Goal: Task Accomplishment & Management: Use online tool/utility

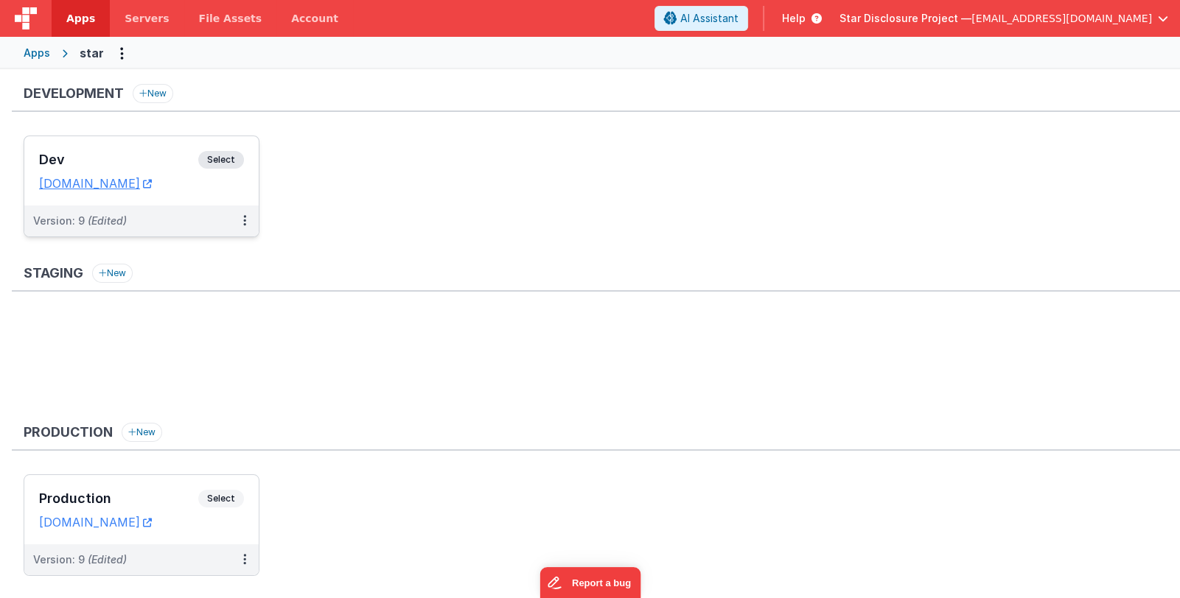
click at [161, 147] on div "Dev Select URLs [DOMAIN_NAME]" at bounding box center [141, 170] width 234 height 69
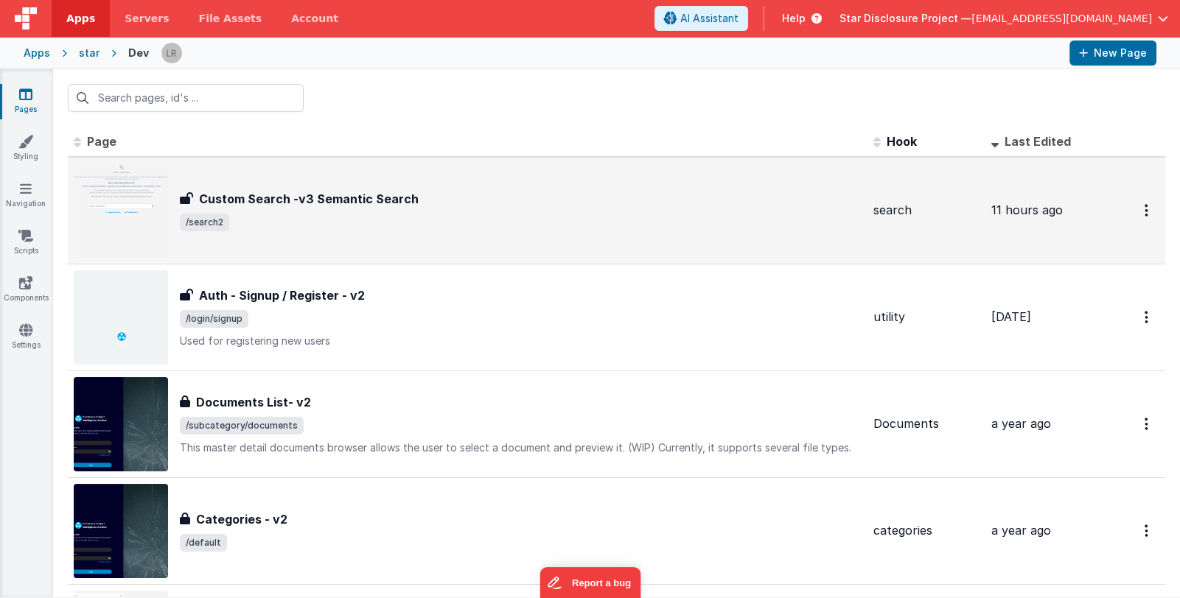
click at [487, 203] on div "Custom Search -v3 Semantic Search" at bounding box center [521, 199] width 682 height 18
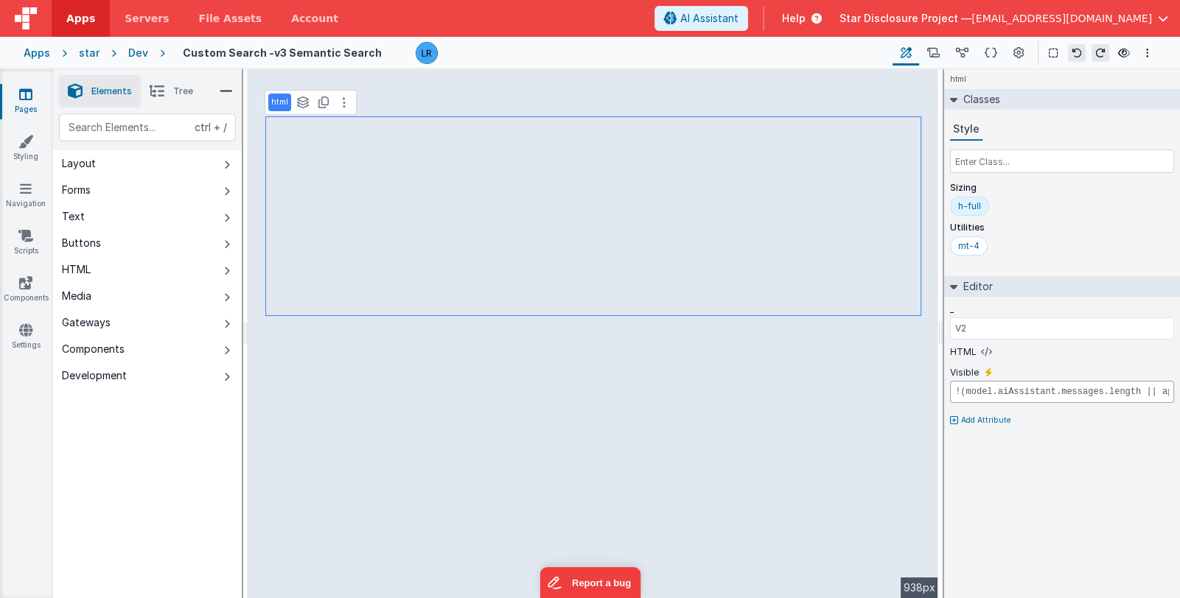
scroll to position [0, 102]
drag, startPoint x: 1054, startPoint y: 389, endPoint x: 1178, endPoint y: 394, distance: 124.7
click at [1178, 394] on div "_ V2 HTML Visible !(model.aiAssistant.messages.length || app.foundDocuments.len…" at bounding box center [1062, 365] width 236 height 136
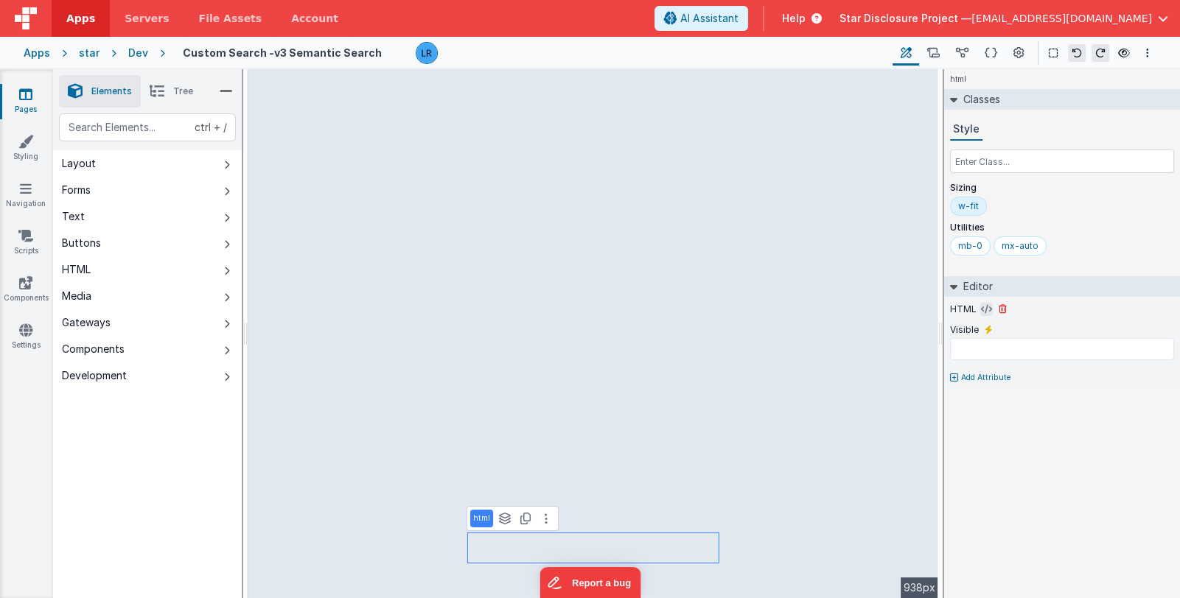
click at [981, 304] on icon at bounding box center [986, 310] width 11 height 12
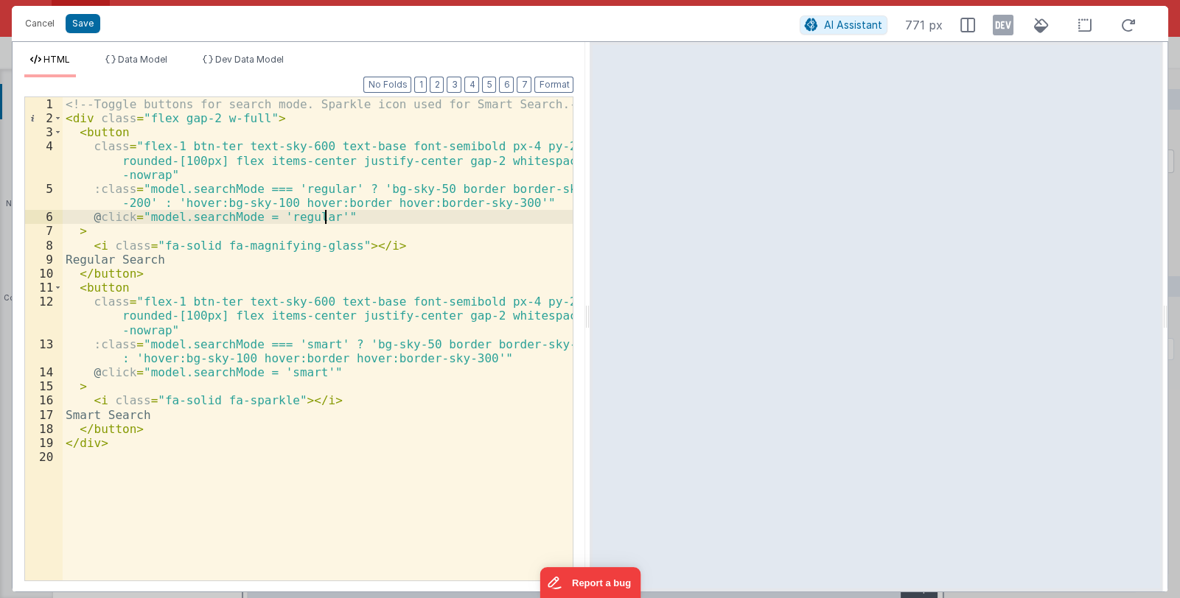
click at [324, 216] on div "<!-- Toggle buttons for search mode. Sparkle icon used for Smart Search. --> < …" at bounding box center [318, 352] width 511 height 511
paste textarea
drag, startPoint x: 336, startPoint y: 216, endPoint x: 489, endPoint y: 222, distance: 152.7
click at [489, 222] on div "<!-- Toggle buttons for search mode. Sparkle icon used for Smart Search. --> < …" at bounding box center [318, 352] width 511 height 511
click at [312, 370] on div "<!-- Toggle buttons for search mode. Sparkle icon used for Smart Search. --> < …" at bounding box center [318, 352] width 511 height 511
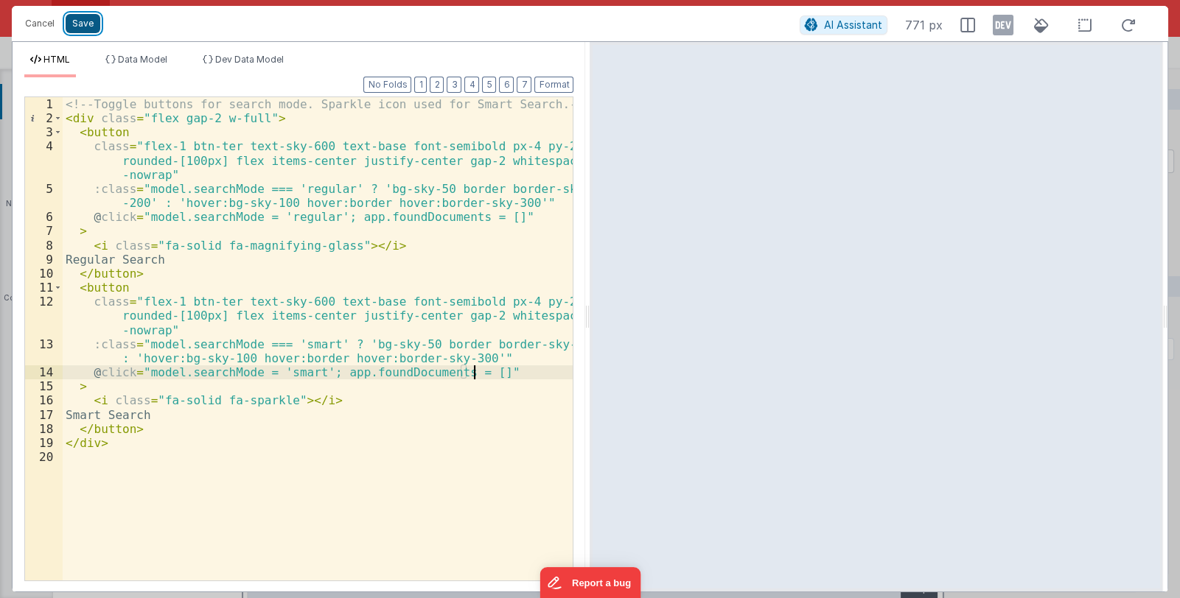
click at [91, 26] on button "Save" at bounding box center [83, 23] width 35 height 19
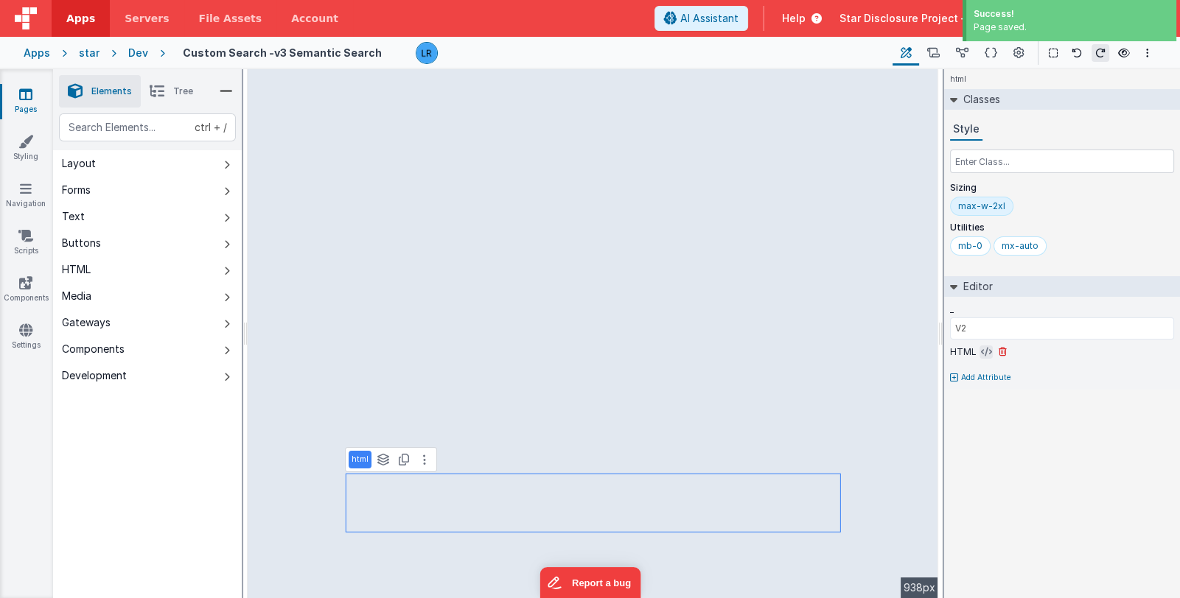
click at [984, 349] on icon at bounding box center [986, 352] width 11 height 12
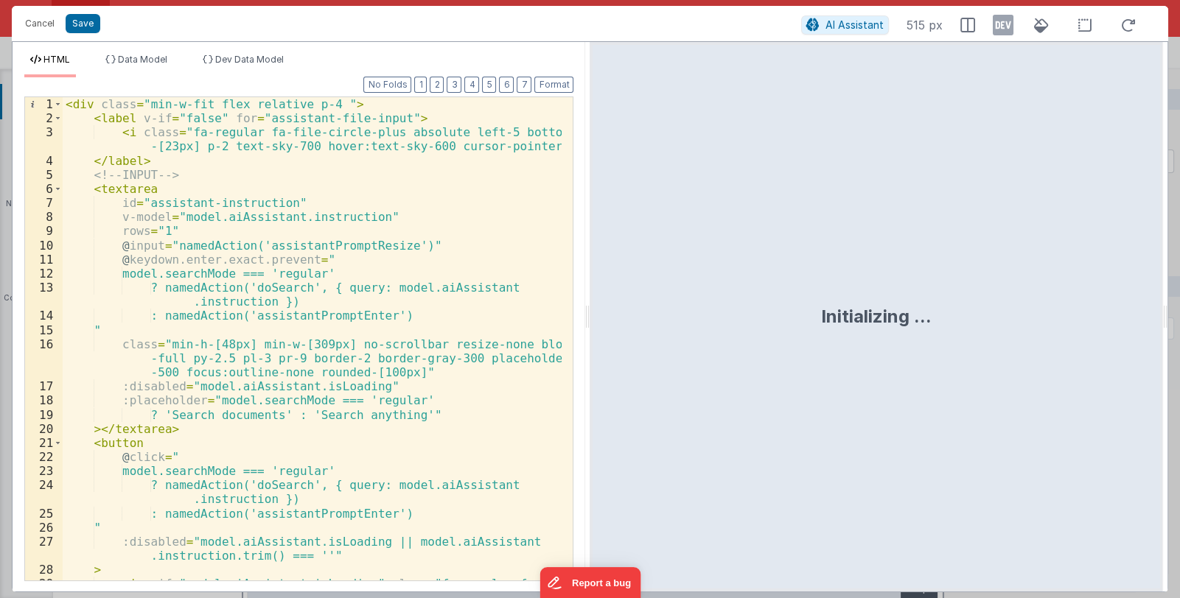
click at [391, 363] on div "< div class = "min-w-fit flex relative p-4 " > < label v-if = "false" for = "as…" at bounding box center [313, 367] width 500 height 540
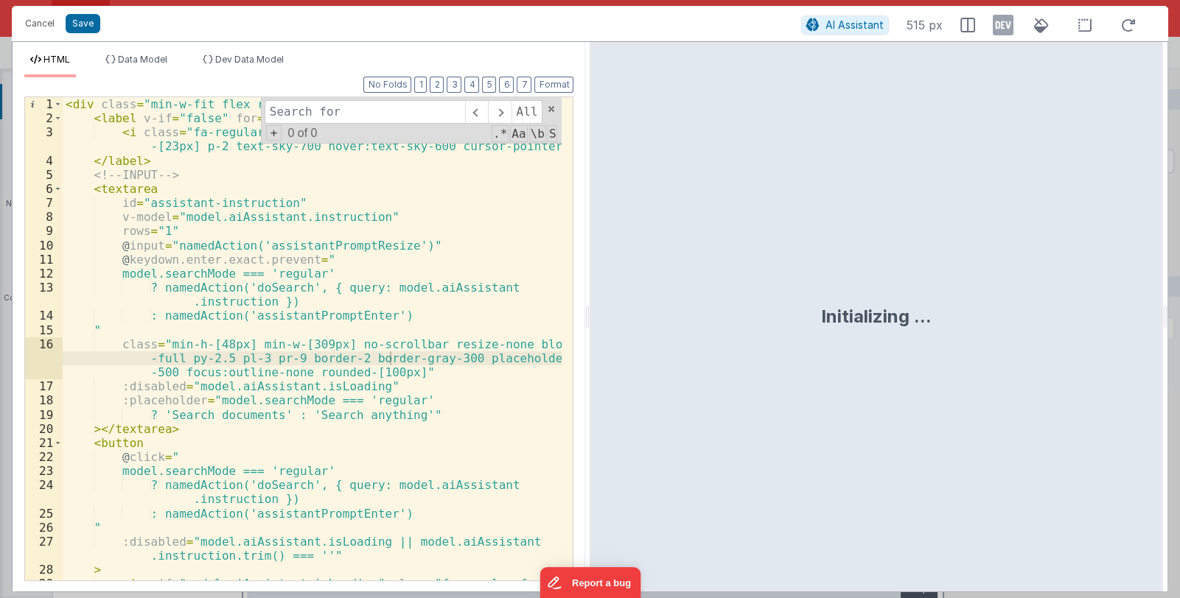
type input "i"
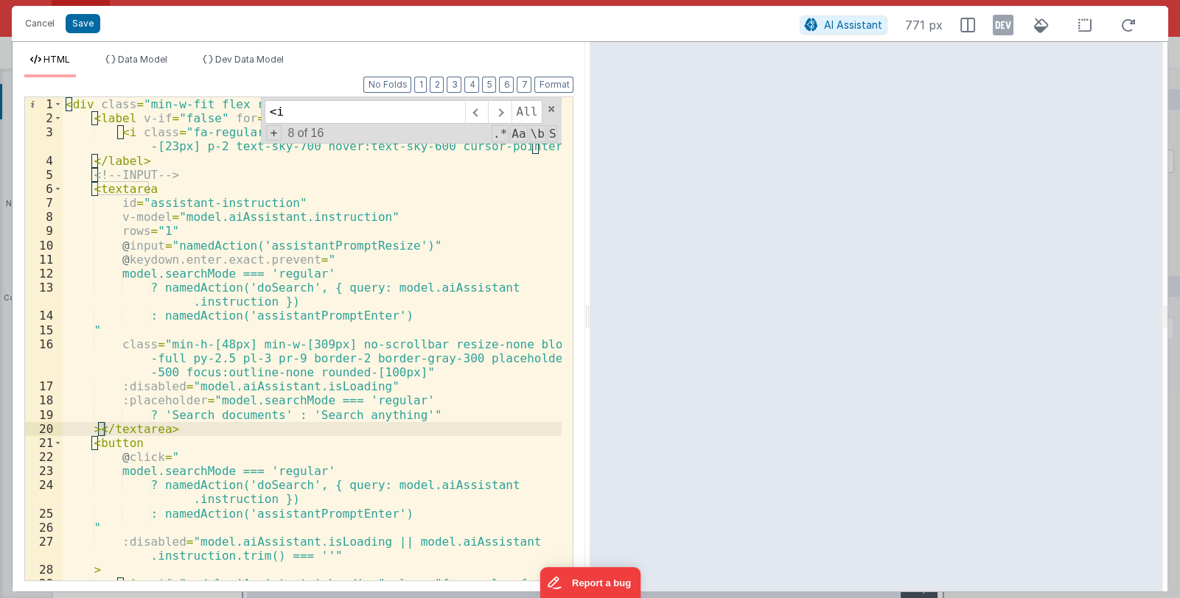
scroll to position [10, 0]
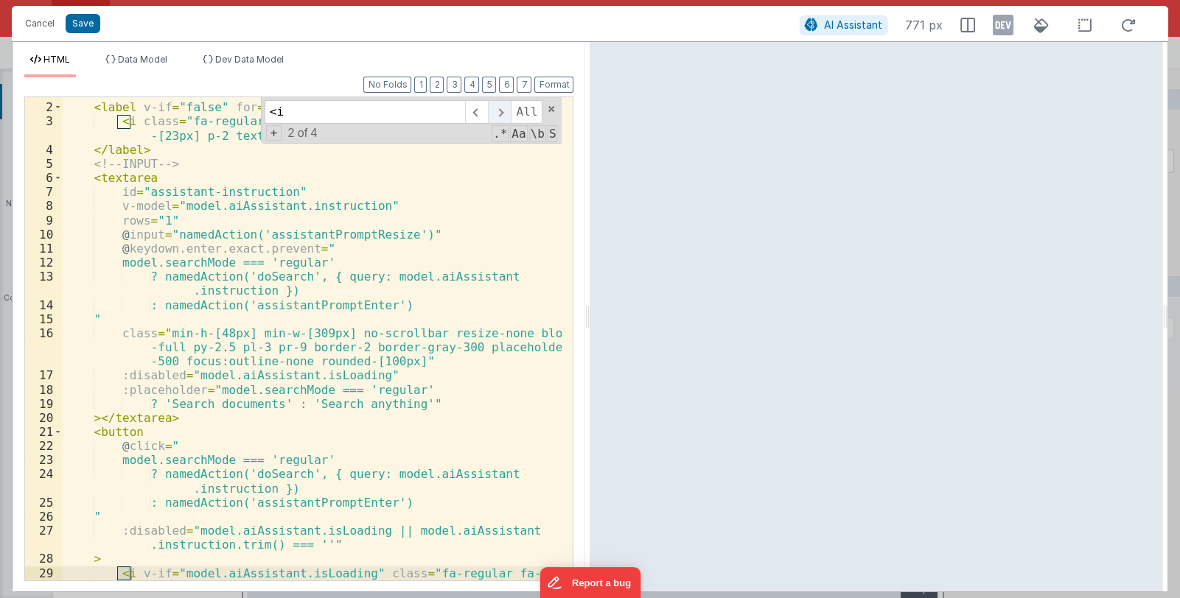
type input "<i"
click at [501, 109] on span at bounding box center [499, 112] width 23 height 24
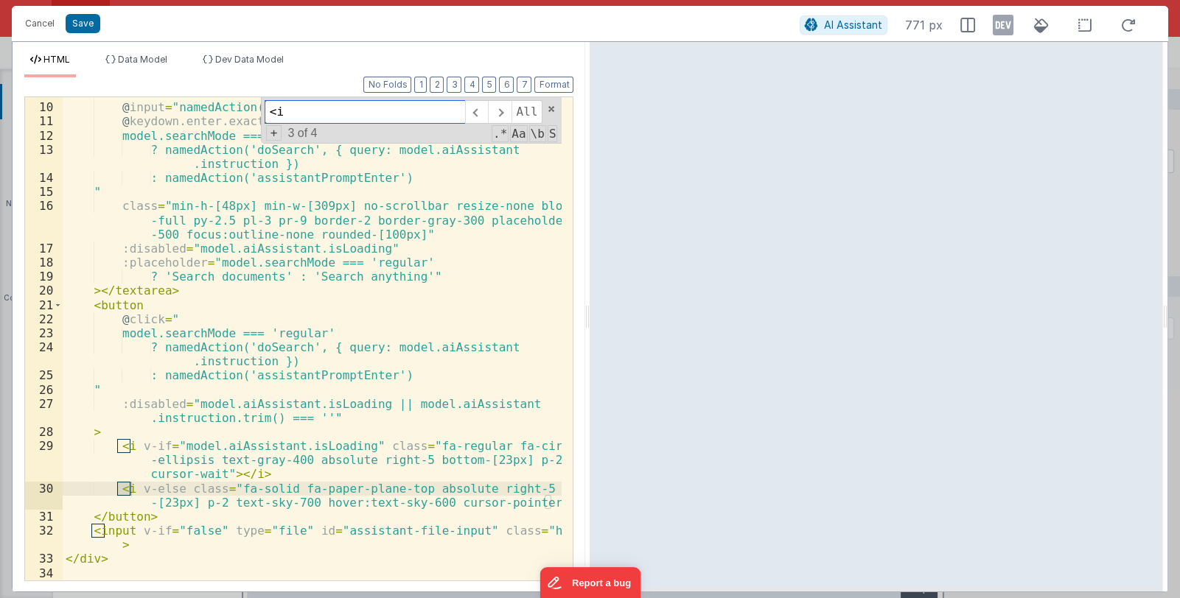
scroll to position [0, 0]
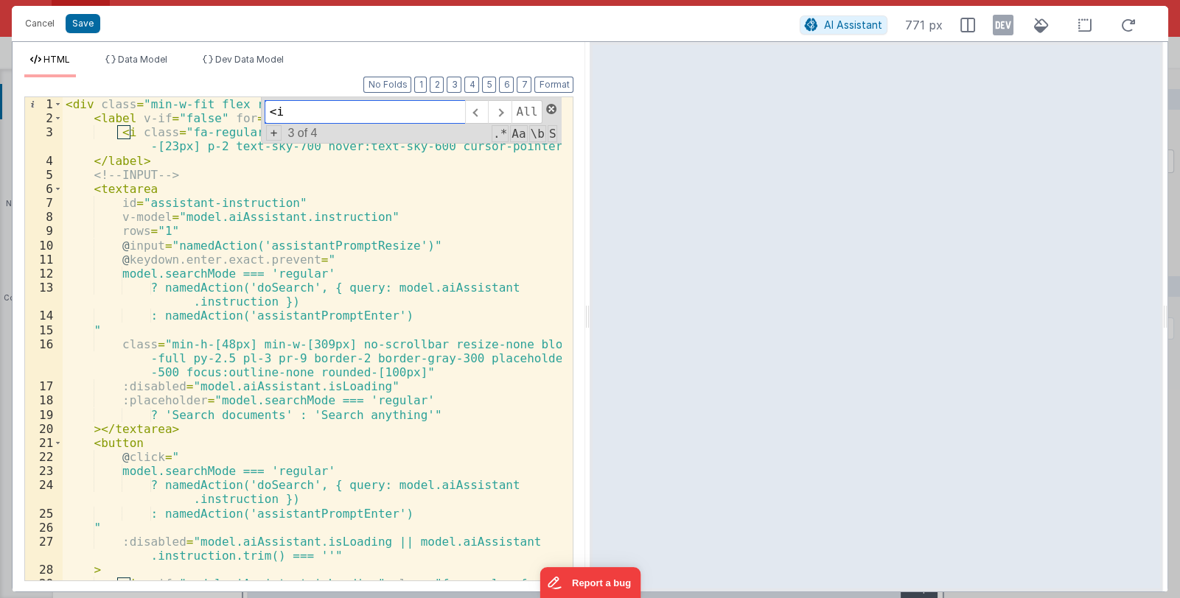
click at [550, 108] on span at bounding box center [551, 109] width 10 height 10
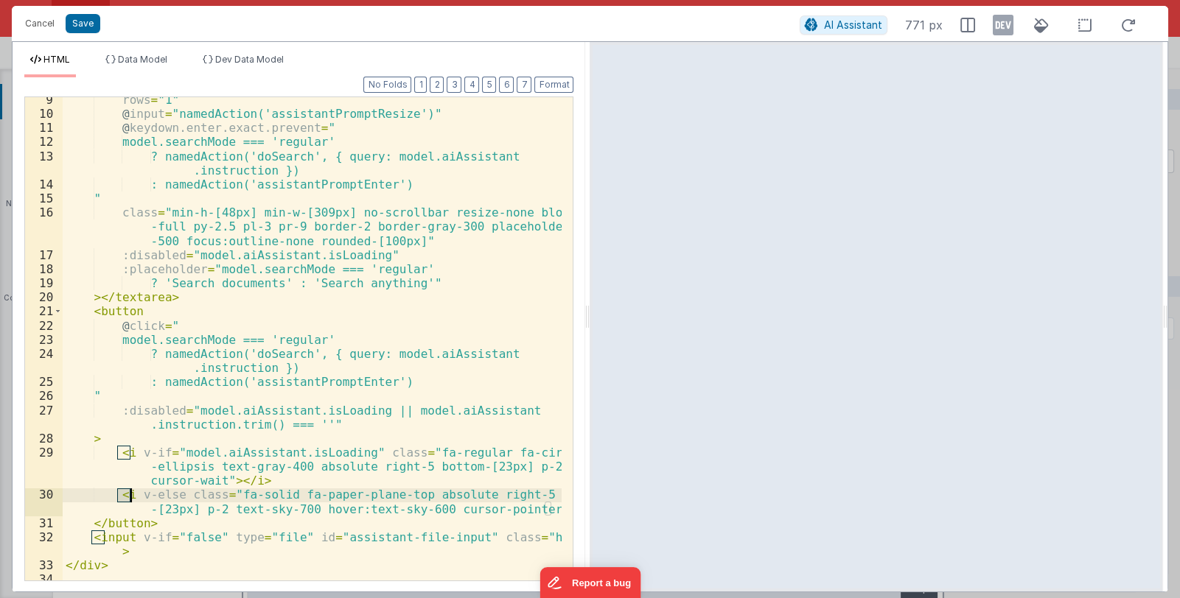
scroll to position [131, 0]
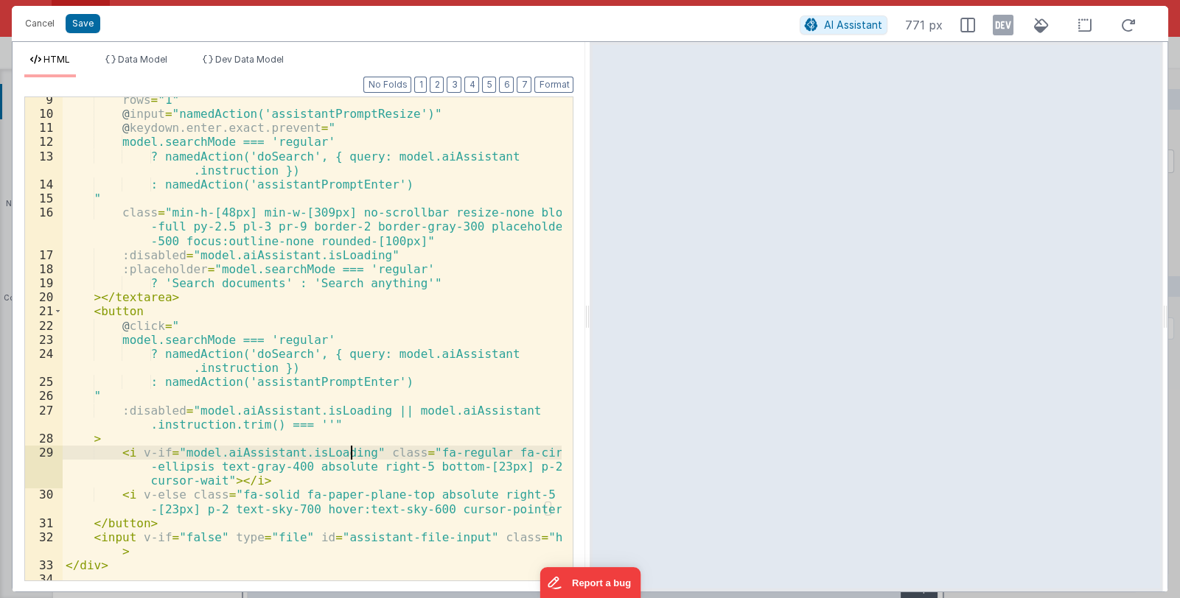
click at [350, 453] on div "rows = "1" @ input = "namedAction('assistantPromptResize')" @ keydown.enter.exa…" at bounding box center [313, 348] width 500 height 511
drag, startPoint x: 416, startPoint y: 452, endPoint x: 486, endPoint y: 452, distance: 70.8
click at [486, 452] on div "rows = "1" @ input = "namedAction('assistantPromptResize')" @ keydown.enter.exa…" at bounding box center [313, 348] width 500 height 511
click at [486, 450] on div "rows = "1" @ input = "namedAction('assistantPromptResize')" @ keydown.enter.exa…" at bounding box center [312, 338] width 499 height 483
drag, startPoint x: 488, startPoint y: 452, endPoint x: 353, endPoint y: 450, distance: 134.9
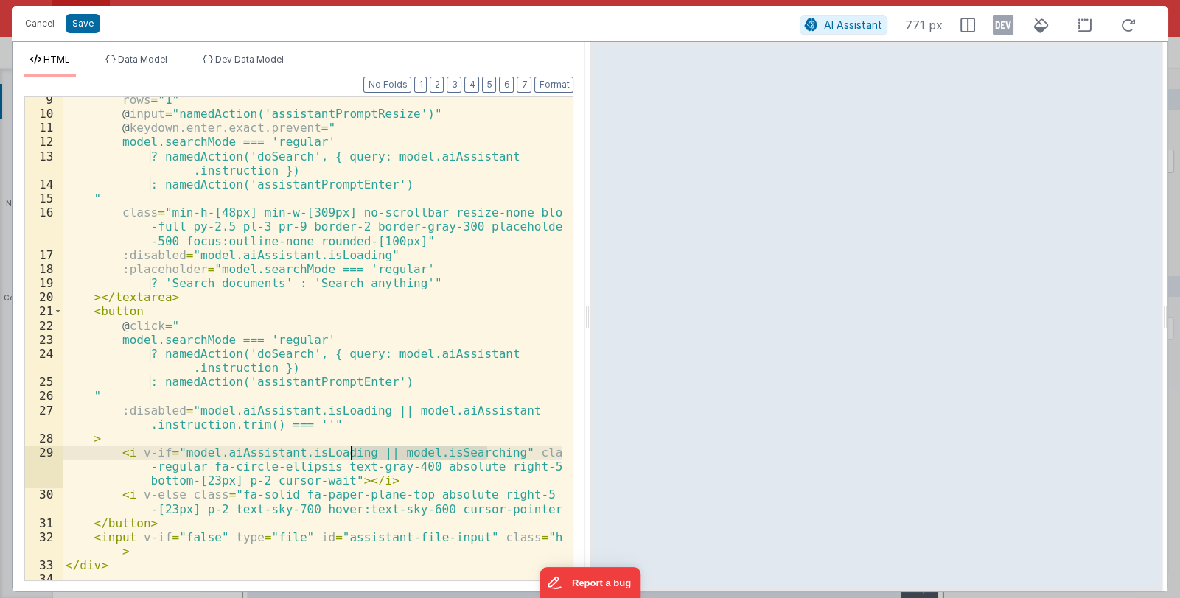
click at [353, 450] on div "rows = "1" @ input = "namedAction('assistantPromptResize')" @ keydown.enter.exa…" at bounding box center [313, 348] width 500 height 511
click at [36, 26] on button "Cancel" at bounding box center [40, 23] width 44 height 21
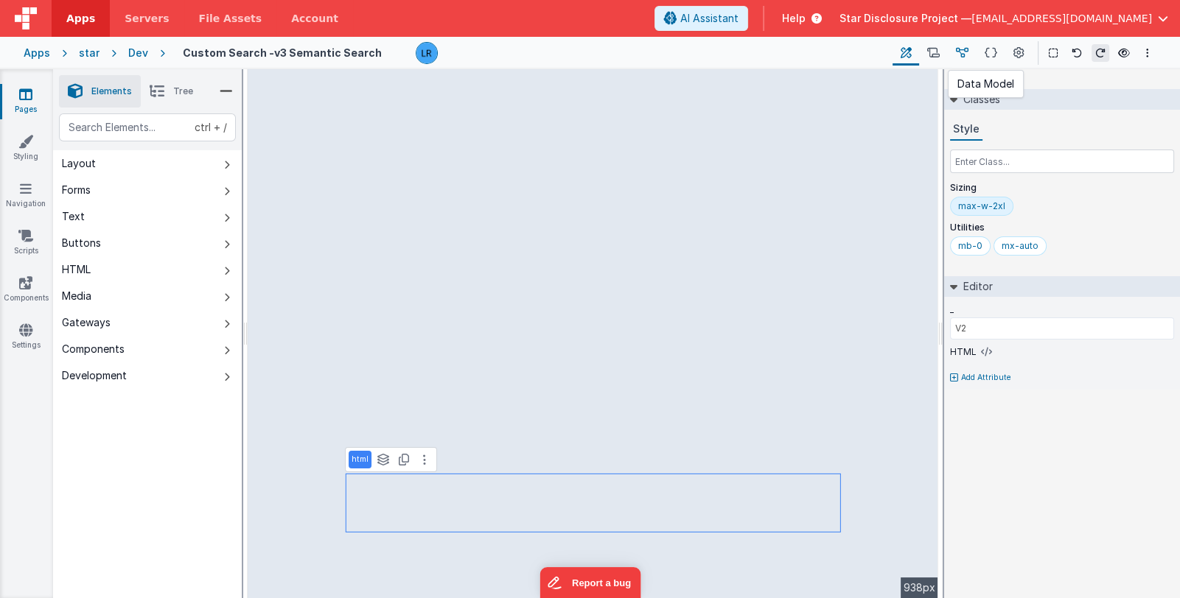
click at [957, 52] on icon at bounding box center [962, 53] width 13 height 15
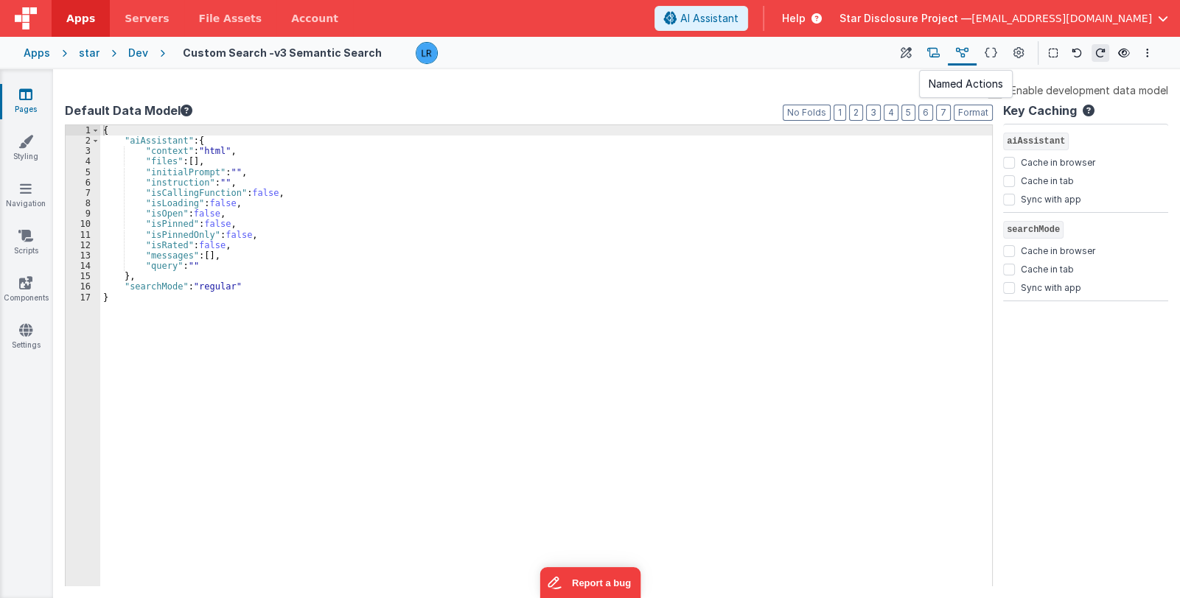
click at [935, 52] on icon at bounding box center [933, 53] width 13 height 15
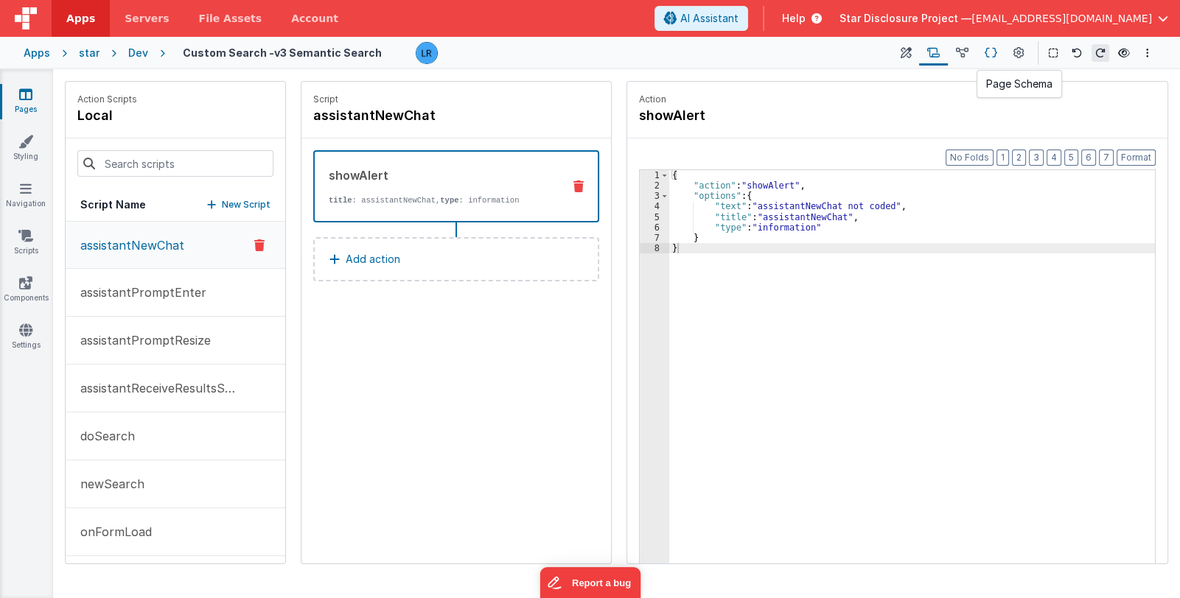
click at [987, 51] on icon at bounding box center [991, 53] width 13 height 15
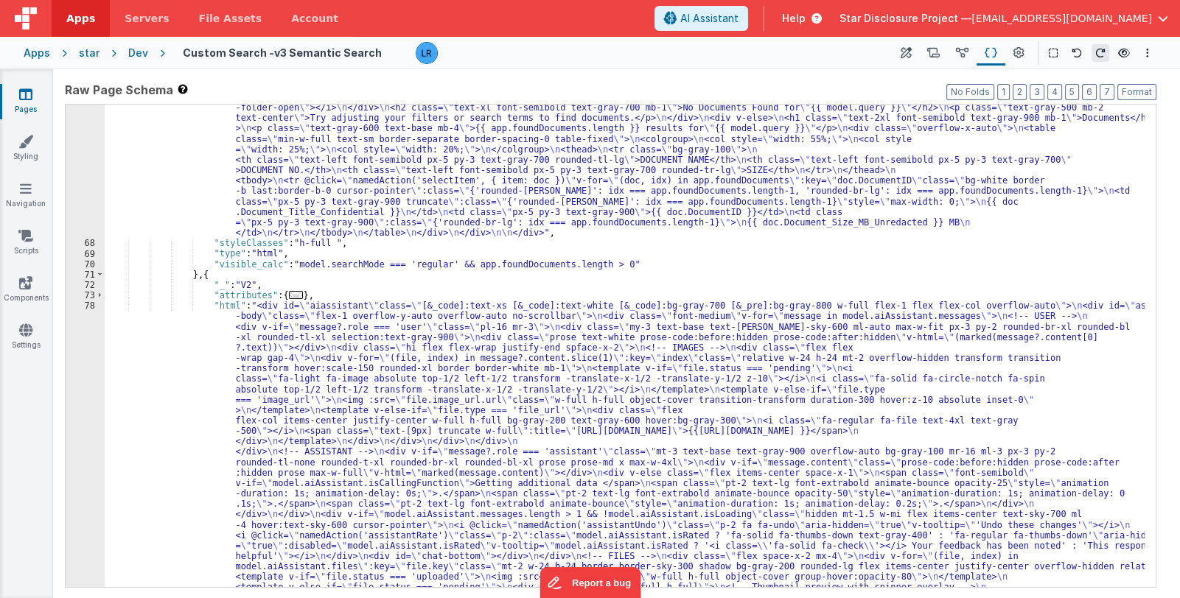
scroll to position [570, 0]
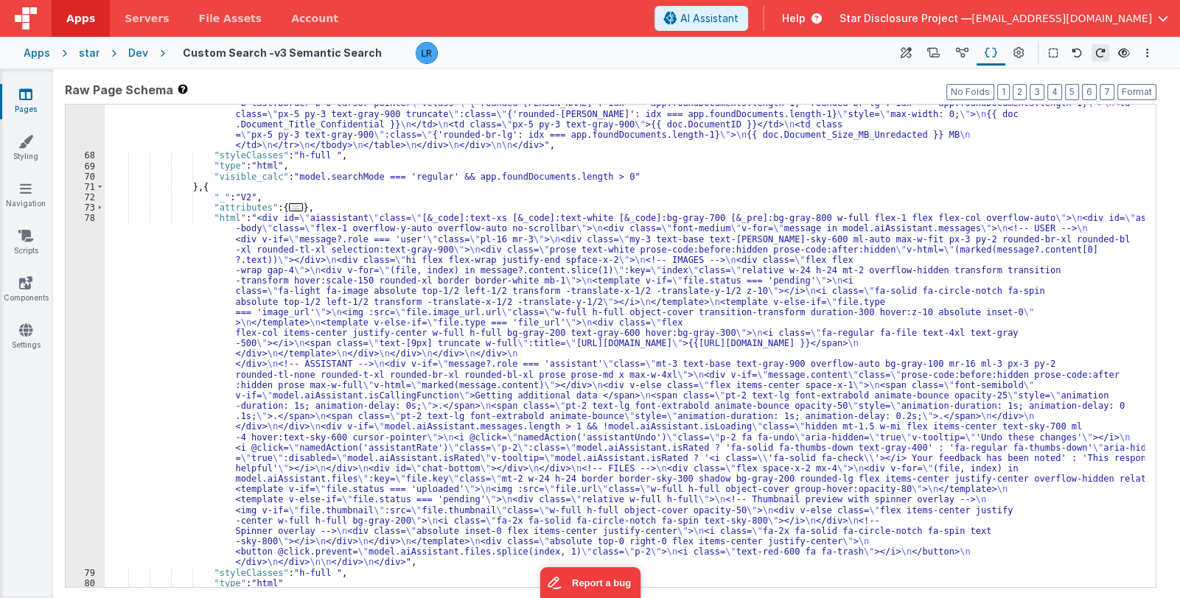
click at [335, 443] on div ""html" : "<!-- Show documents table or empty state based on app.isFound and app…" at bounding box center [625, 319] width 1040 height 651
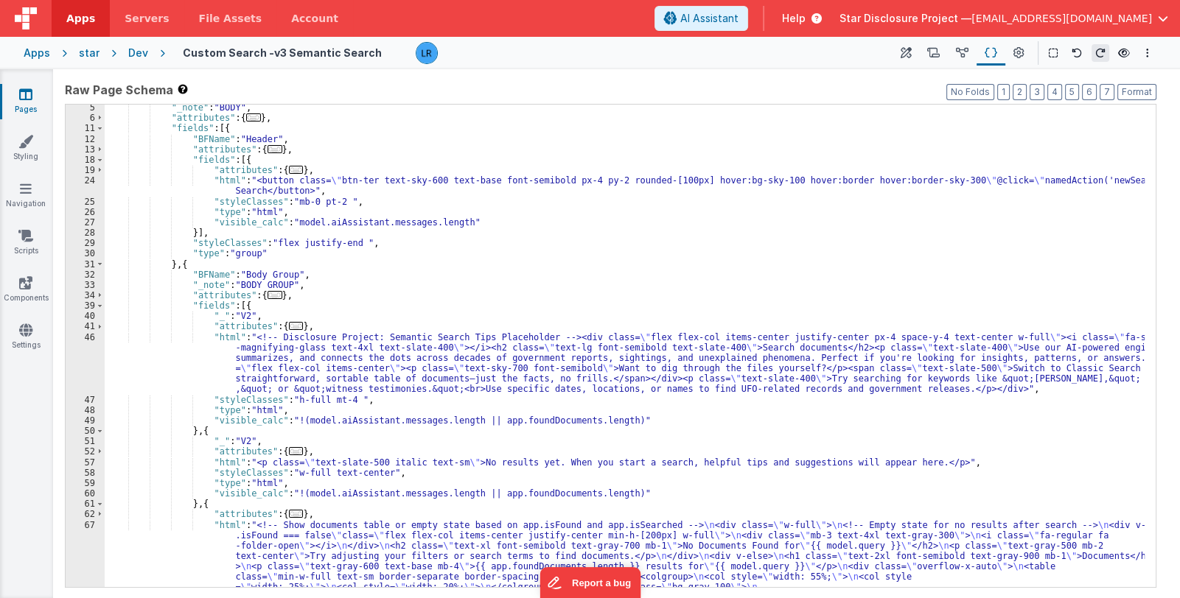
scroll to position [0, 0]
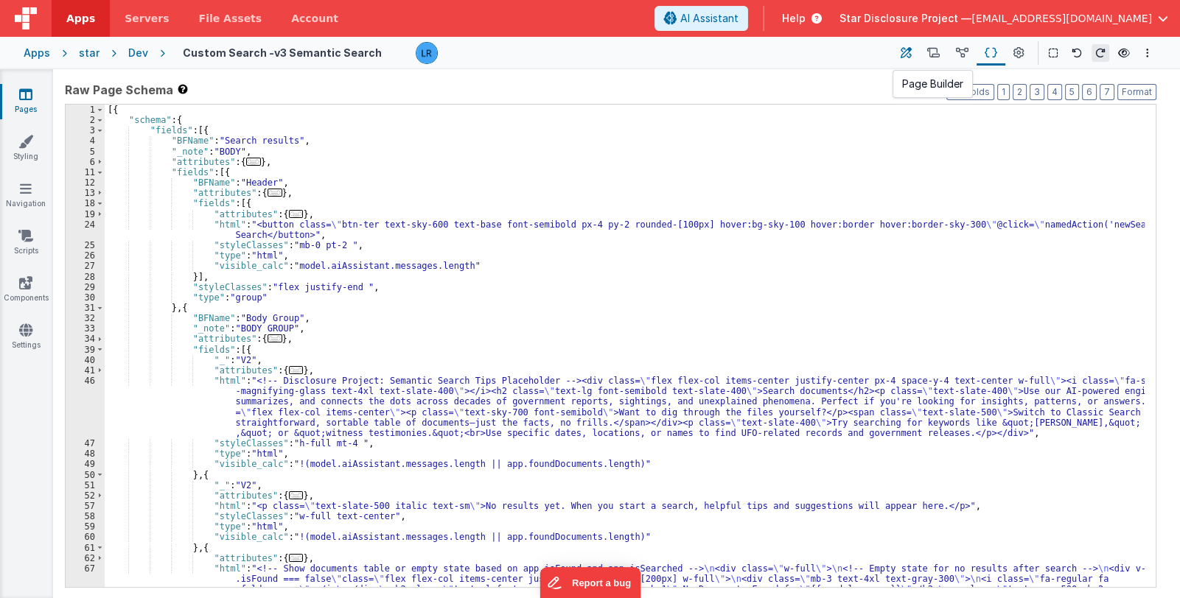
click at [903, 57] on icon at bounding box center [906, 53] width 11 height 15
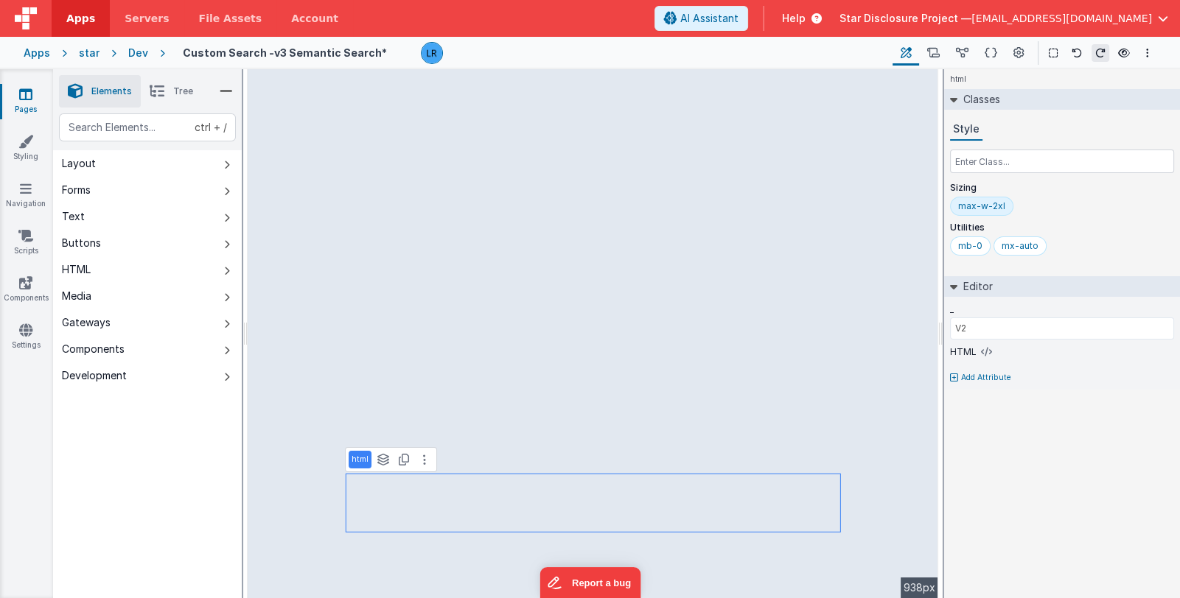
click at [153, 93] on icon at bounding box center [157, 91] width 15 height 21
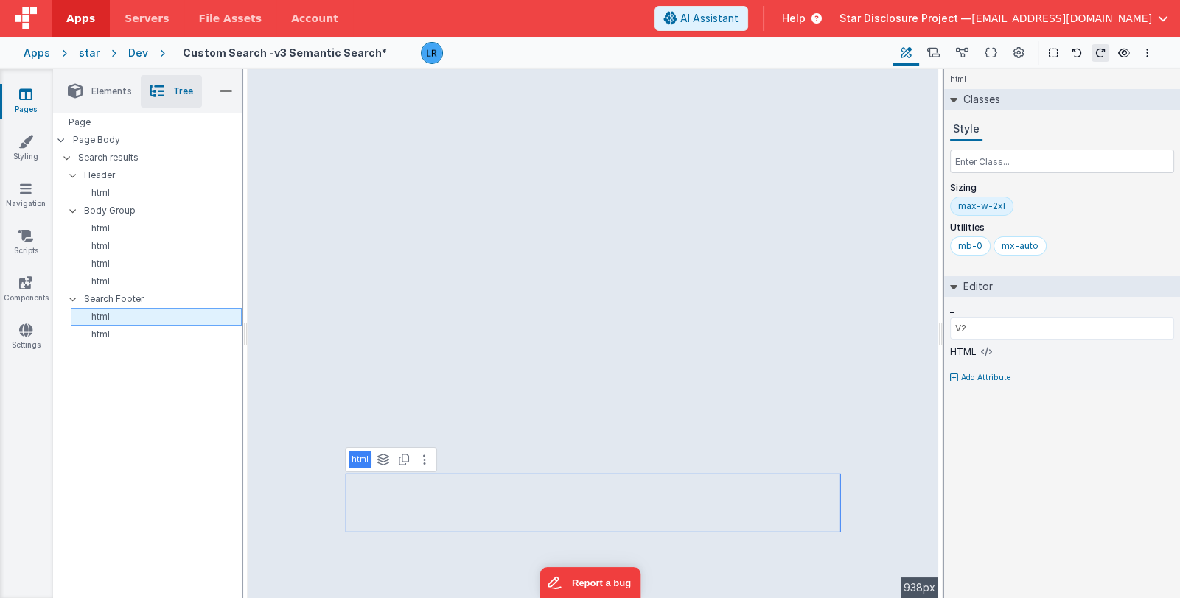
click at [96, 316] on p "html" at bounding box center [159, 317] width 164 height 12
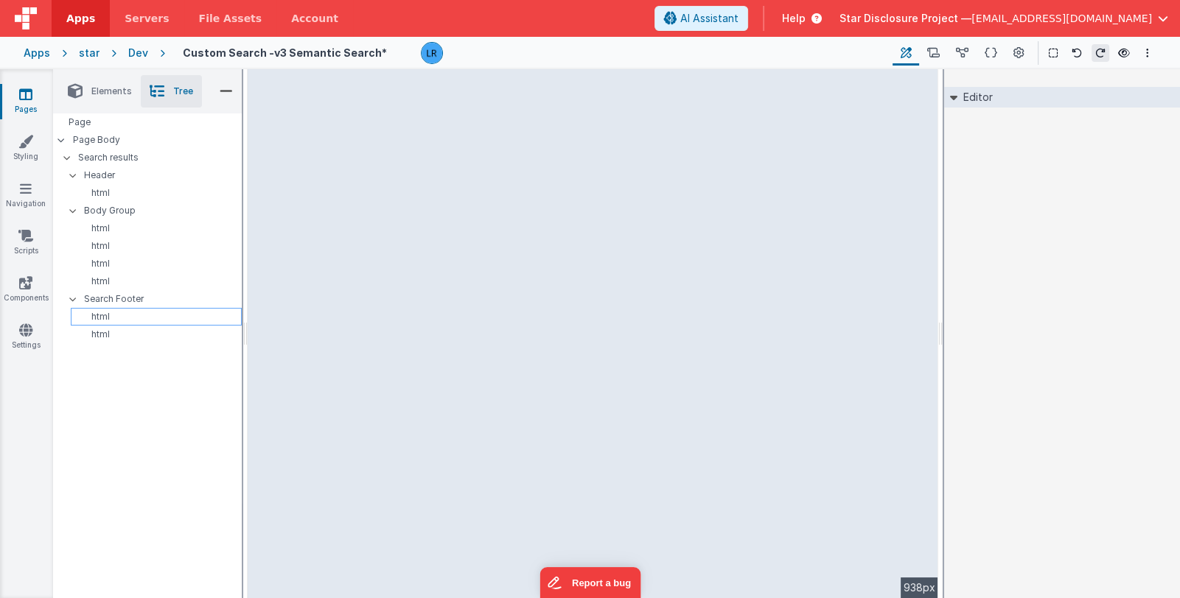
click at [96, 316] on p "html" at bounding box center [159, 317] width 164 height 12
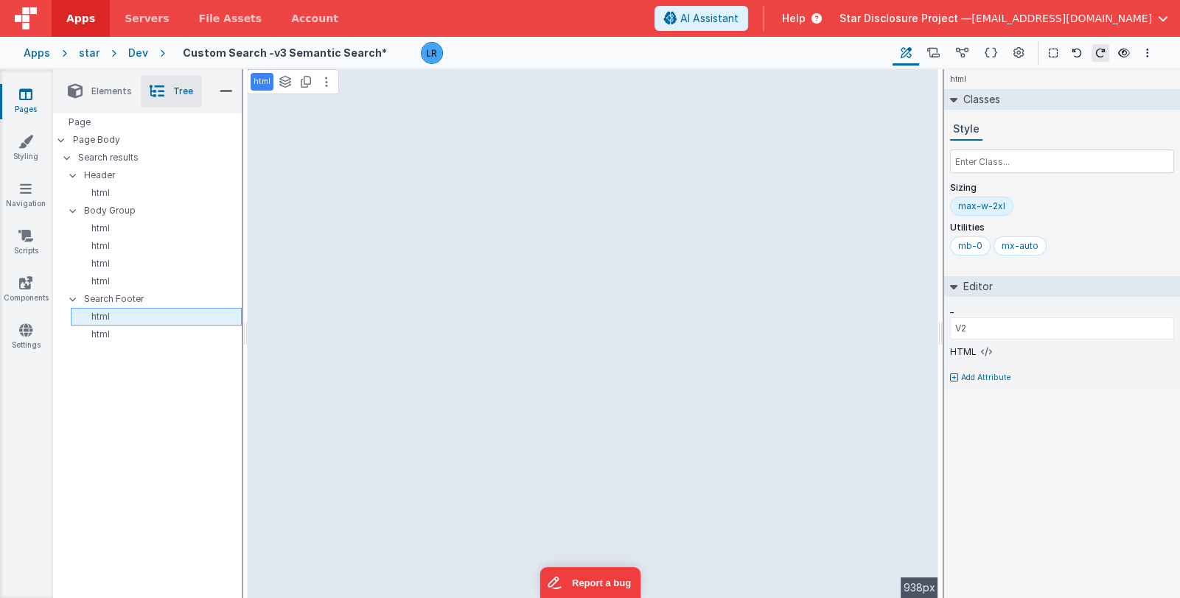
click at [96, 316] on p "html" at bounding box center [159, 317] width 164 height 12
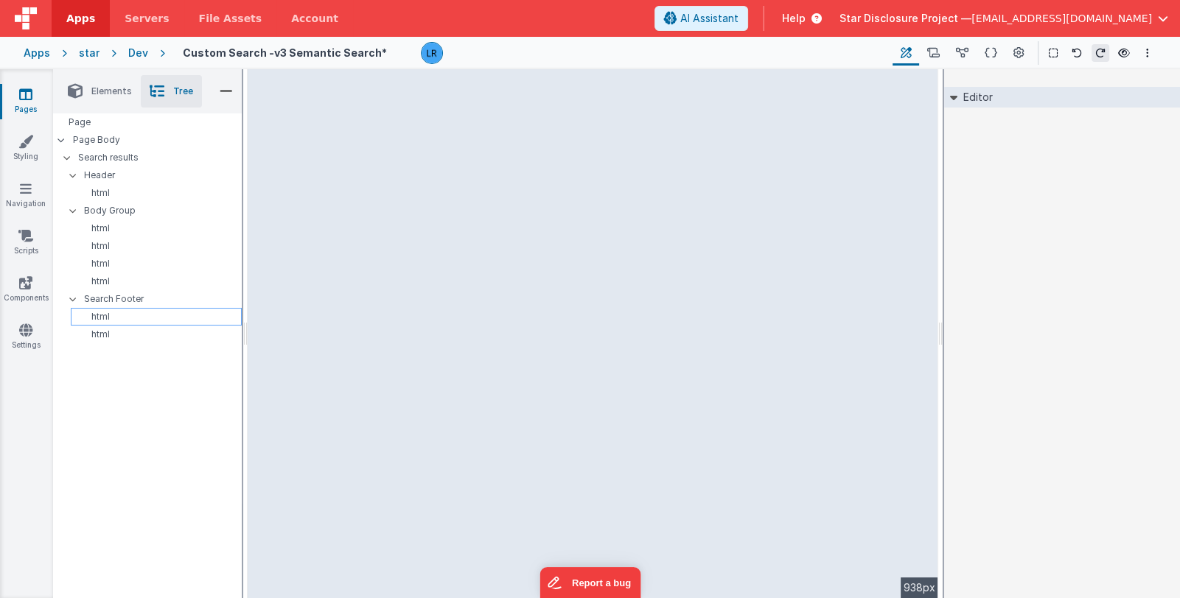
click at [96, 316] on p "html" at bounding box center [159, 317] width 164 height 12
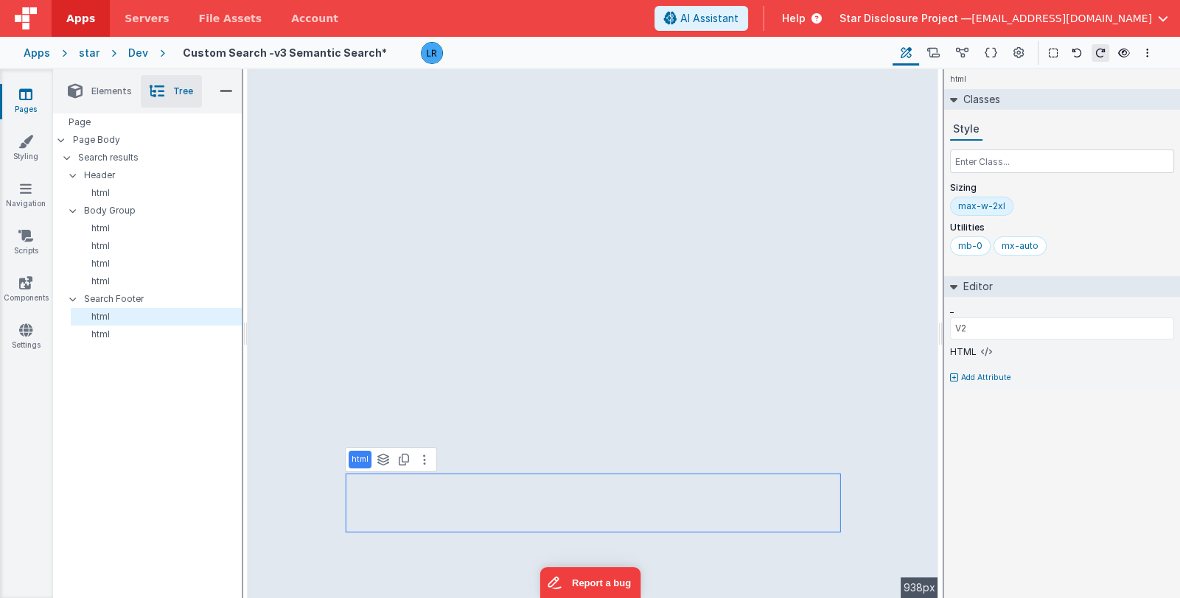
click at [360, 461] on p "html" at bounding box center [360, 460] width 17 height 12
type input "search bar"
click at [114, 282] on p "html" at bounding box center [159, 282] width 164 height 12
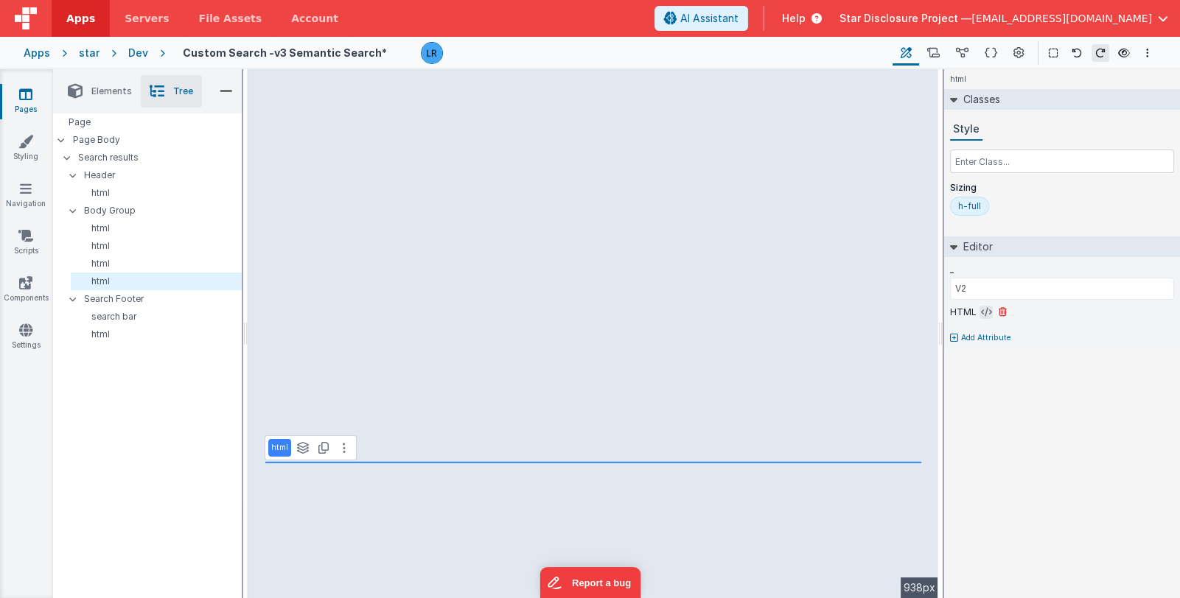
click at [981, 310] on icon at bounding box center [986, 313] width 11 height 12
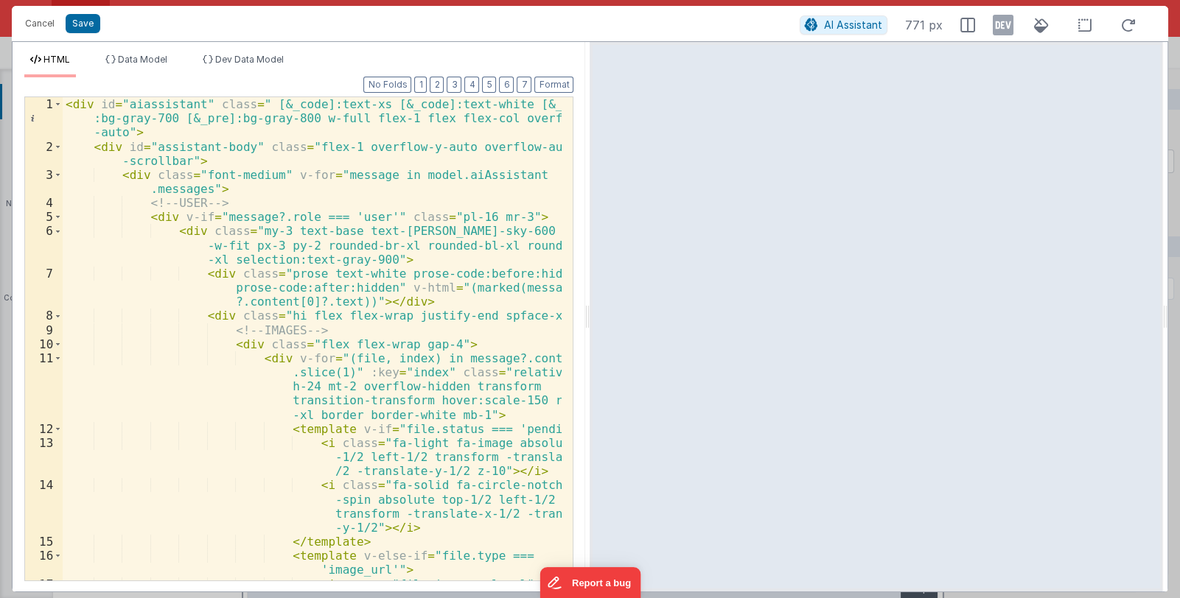
click at [433, 310] on div "< div id = "aiassistant" class = " [&_code]:text-xs [&_code]:text-white [&_code…" at bounding box center [313, 388] width 500 height 582
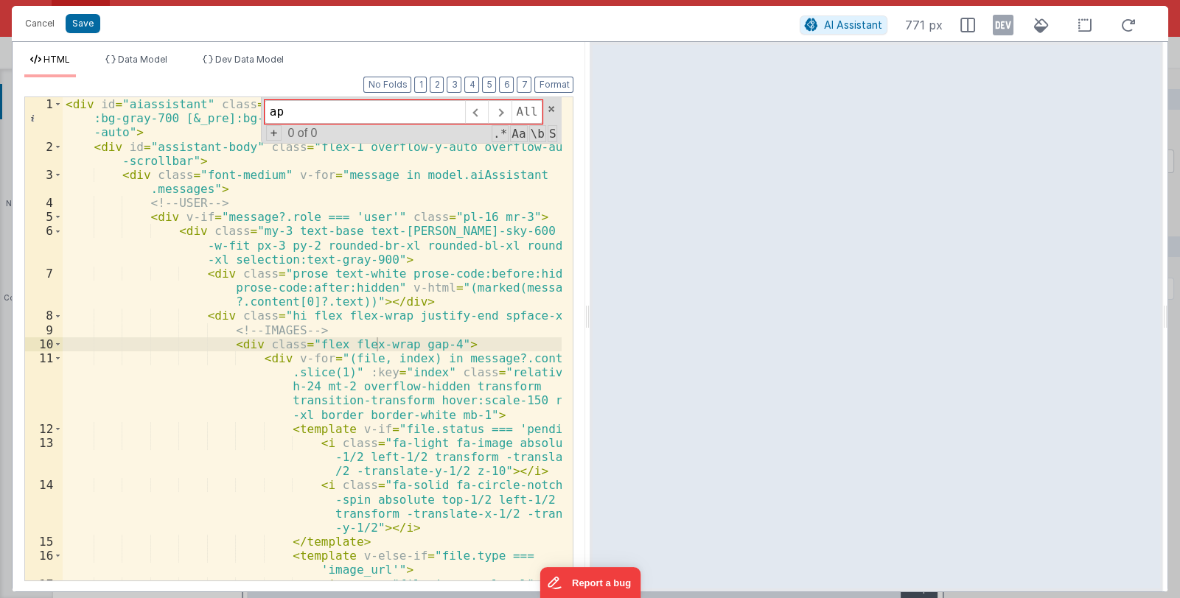
type input "a"
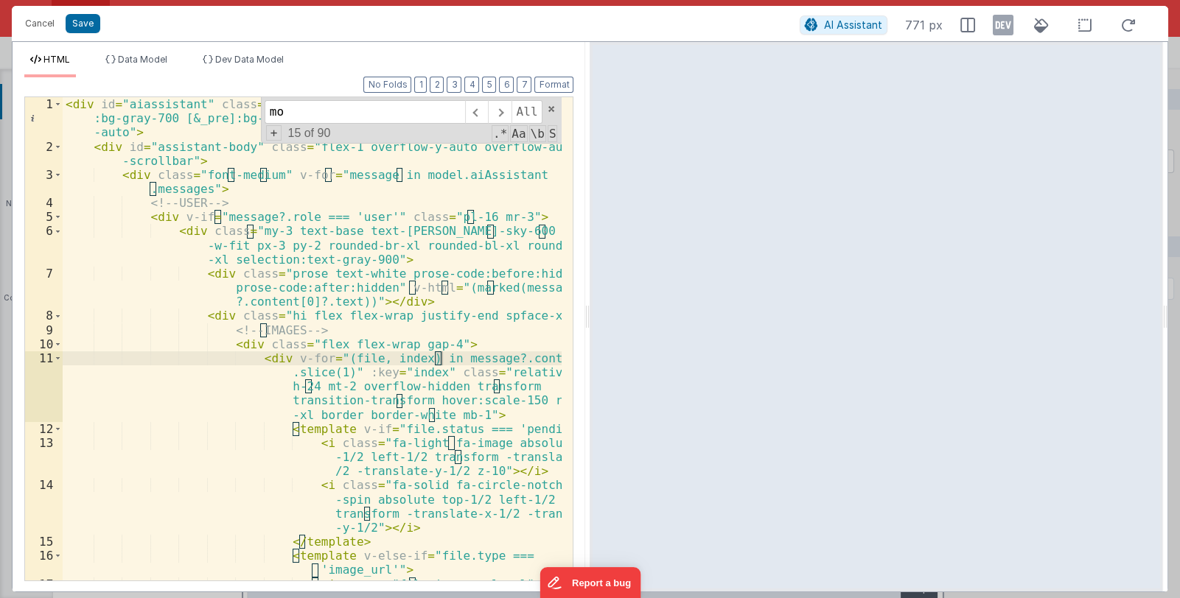
scroll to position [690, 0]
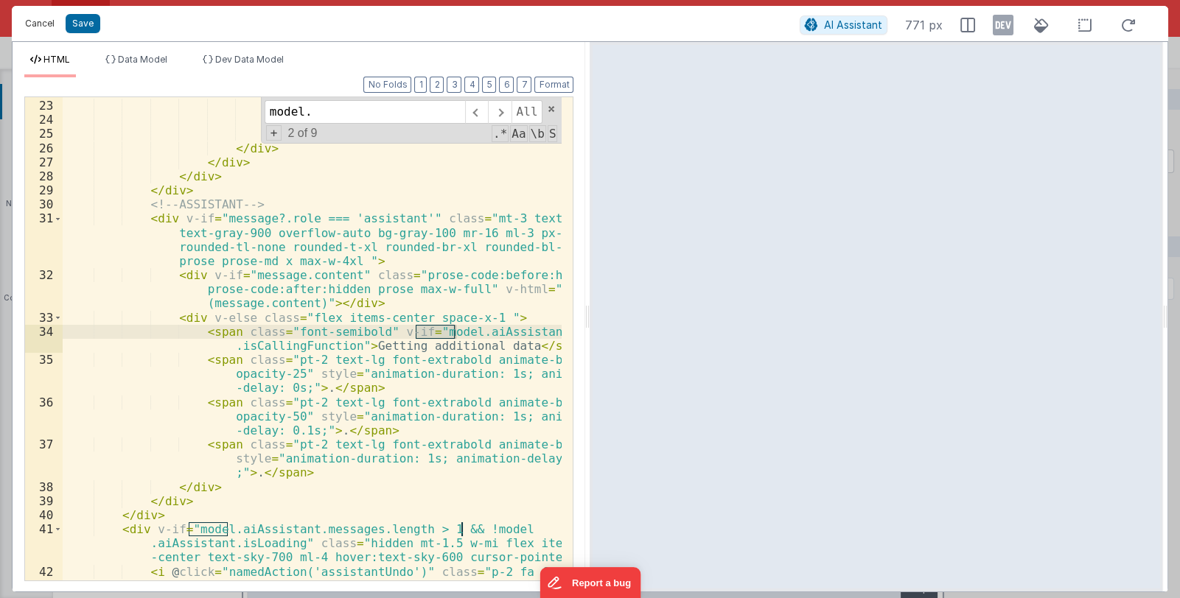
type input "model."
click at [32, 24] on button "Cancel" at bounding box center [40, 23] width 44 height 21
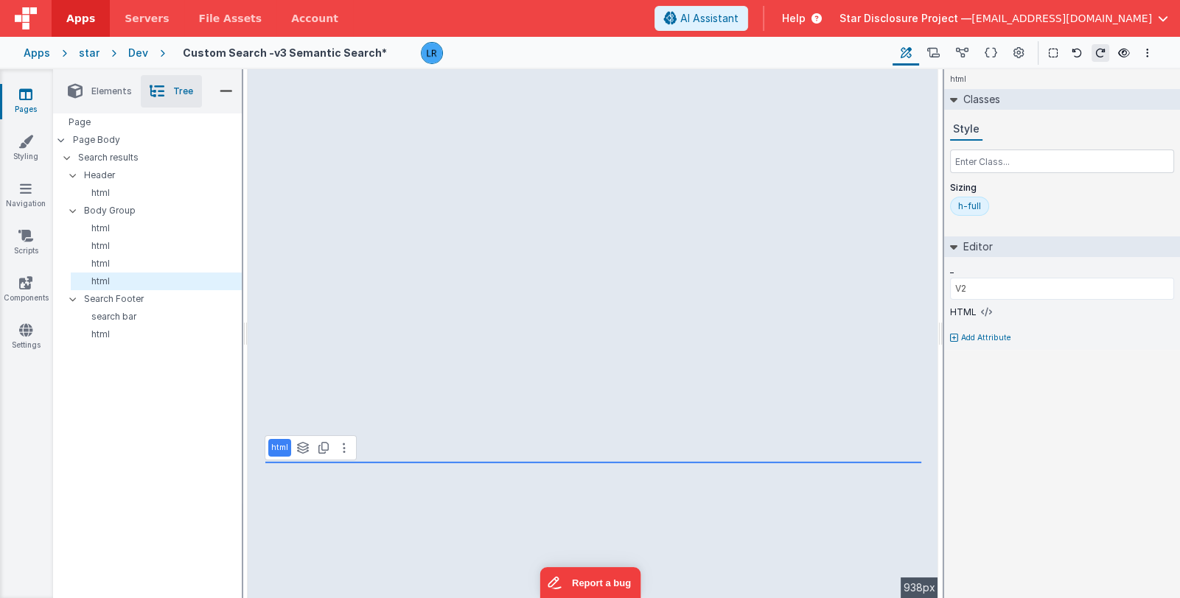
click at [281, 452] on p "html" at bounding box center [279, 448] width 17 height 12
click at [280, 447] on p "html" at bounding box center [279, 448] width 17 height 12
drag, startPoint x: 298, startPoint y: 449, endPoint x: 272, endPoint y: 448, distance: 26.5
click at [272, 448] on input "html" at bounding box center [294, 448] width 47 height 13
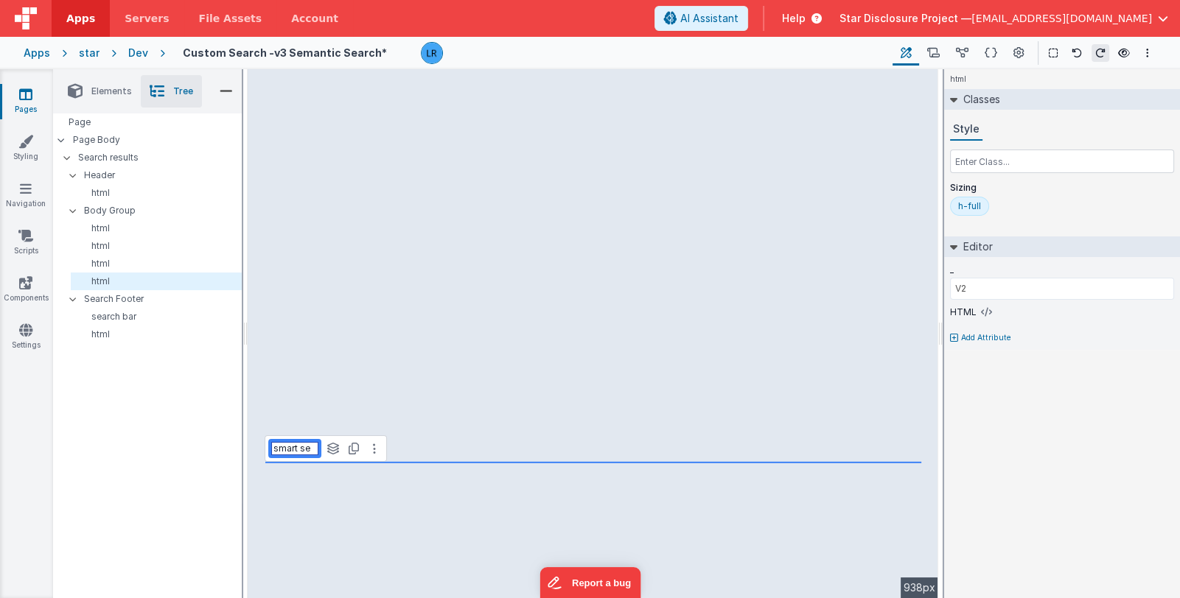
scroll to position [0, 0]
type input "s"
type input "ai assisstant"
click at [130, 260] on p "html" at bounding box center [159, 264] width 164 height 12
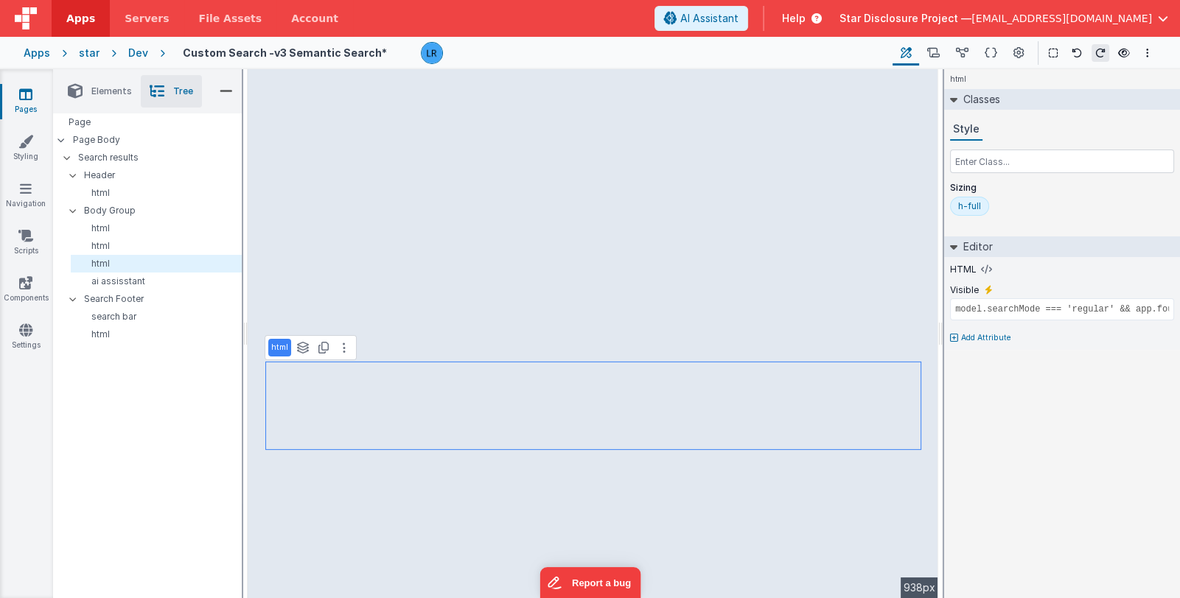
click at [277, 349] on p "html" at bounding box center [279, 348] width 17 height 12
drag, startPoint x: 294, startPoint y: 346, endPoint x: 268, endPoint y: 343, distance: 26.1
click at [268, 343] on div "html" at bounding box center [294, 348] width 53 height 19
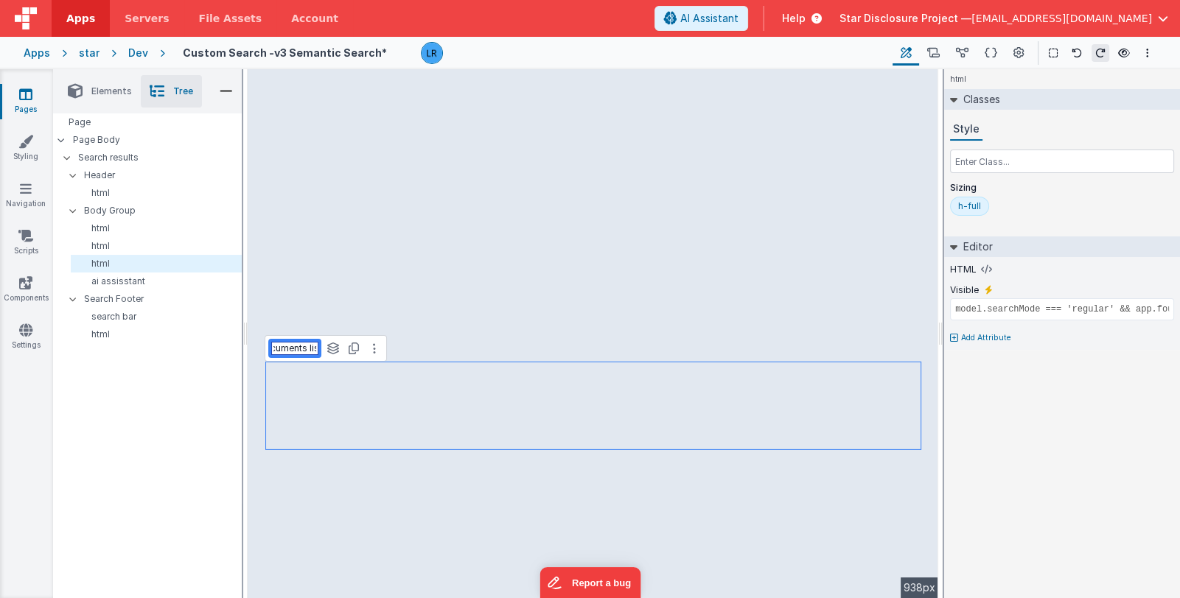
type input "documents list"
click at [122, 242] on p "html" at bounding box center [159, 246] width 164 height 12
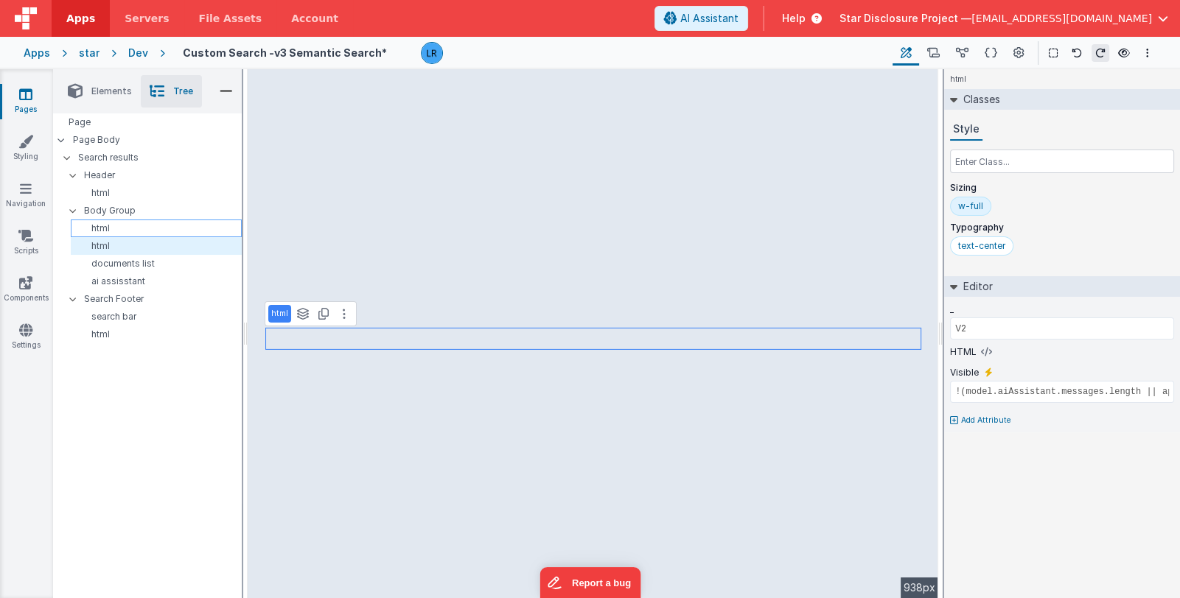
click at [129, 228] on p "html" at bounding box center [159, 229] width 164 height 12
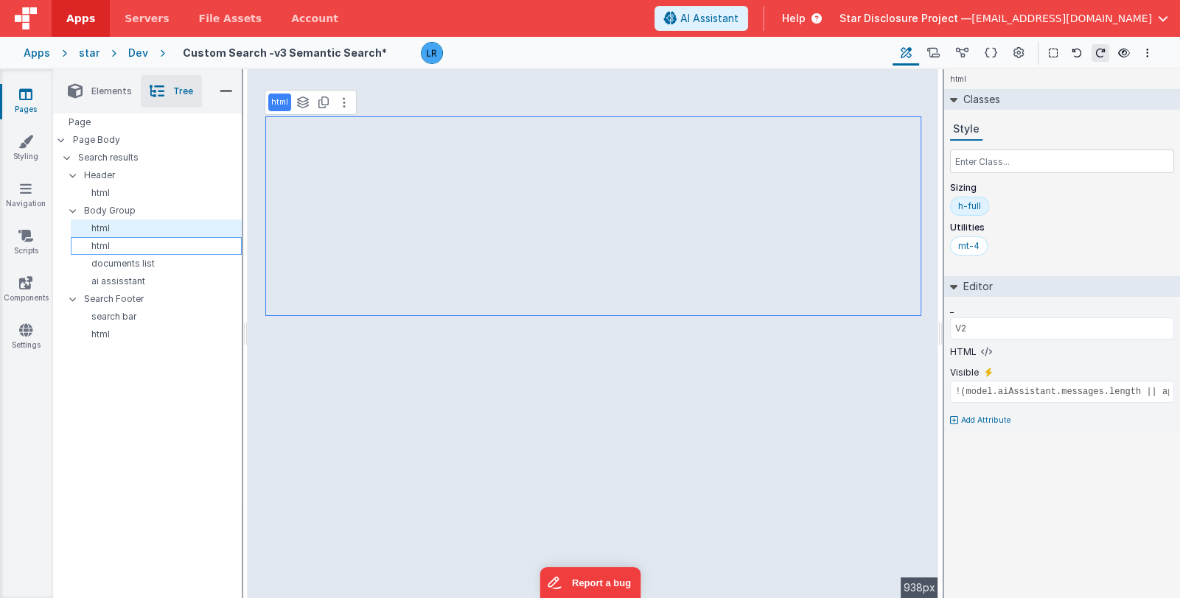
click at [150, 245] on p "html" at bounding box center [159, 246] width 164 height 12
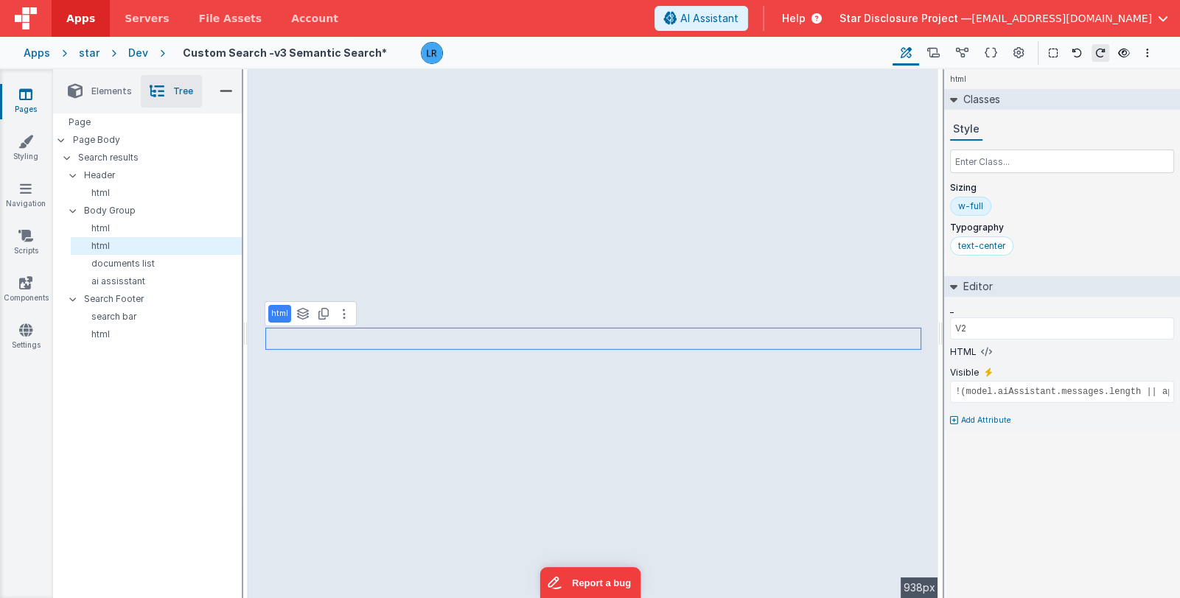
click at [273, 312] on p "html" at bounding box center [279, 314] width 17 height 12
click at [273, 311] on p "html" at bounding box center [279, 314] width 17 height 12
type input "empty state"
click at [122, 226] on p "html" at bounding box center [159, 229] width 164 height 12
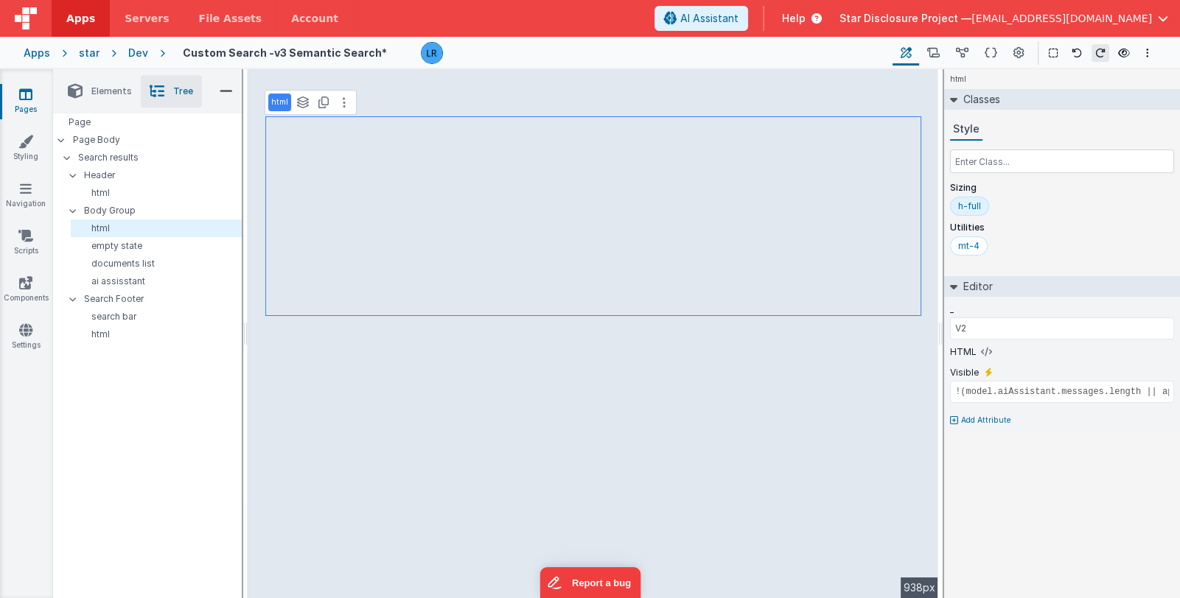
click at [279, 100] on p "html" at bounding box center [279, 103] width 17 height 12
type input "i"
type input "instruction"
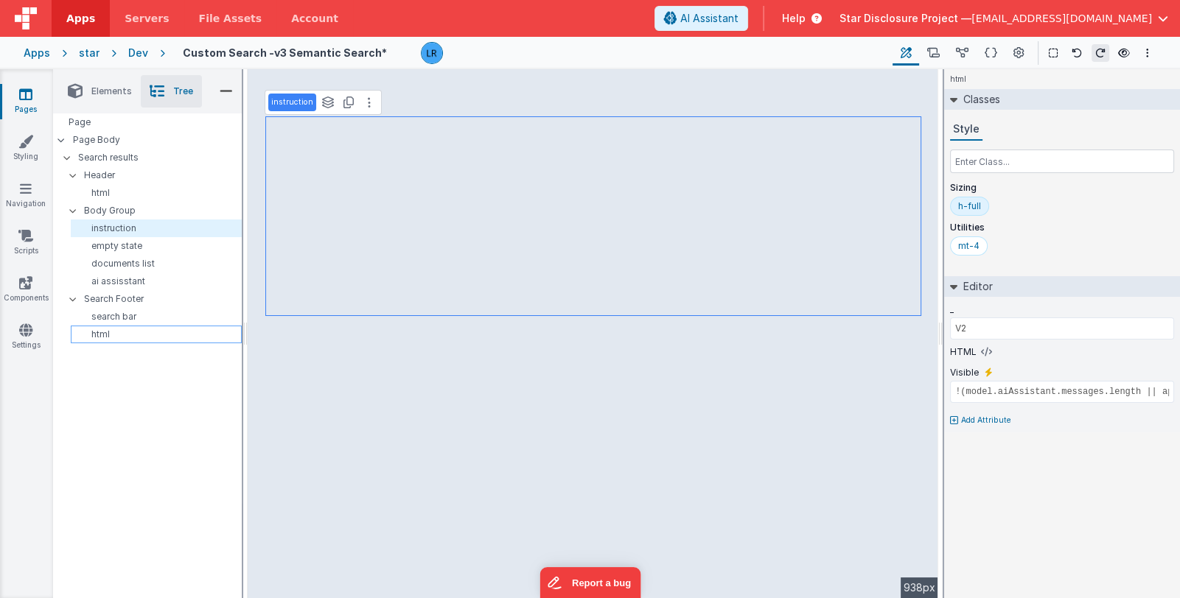
click at [105, 331] on p "html" at bounding box center [159, 335] width 164 height 12
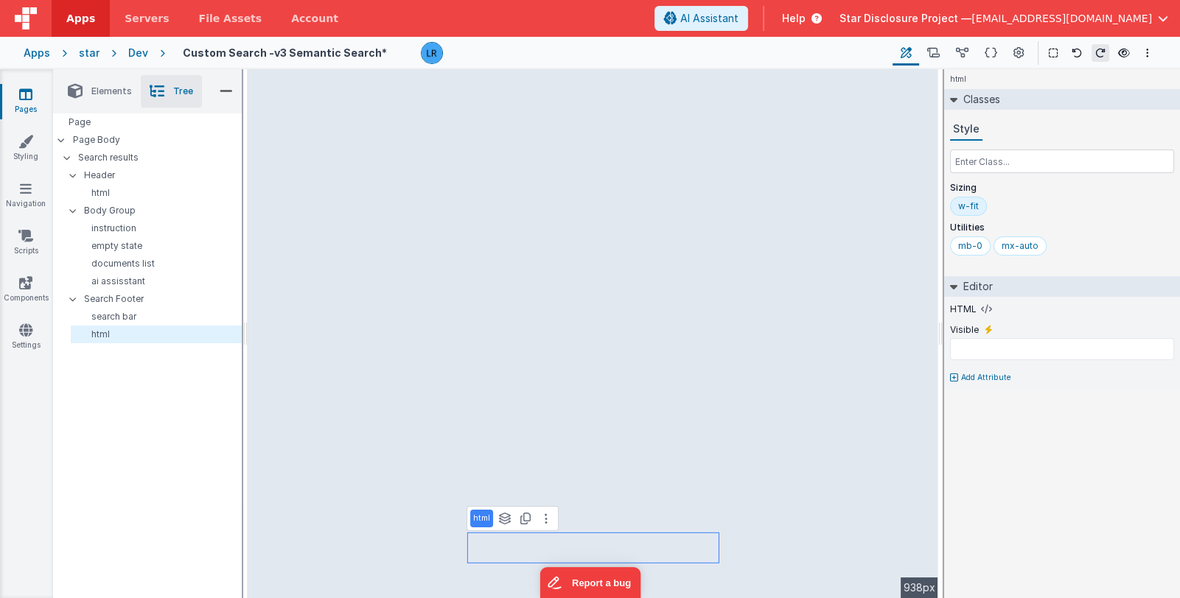
click at [478, 518] on p "html" at bounding box center [481, 519] width 17 height 12
drag, startPoint x: 496, startPoint y: 516, endPoint x: 475, endPoint y: 516, distance: 20.6
click at [475, 516] on input "html" at bounding box center [496, 519] width 47 height 13
type input "options button"
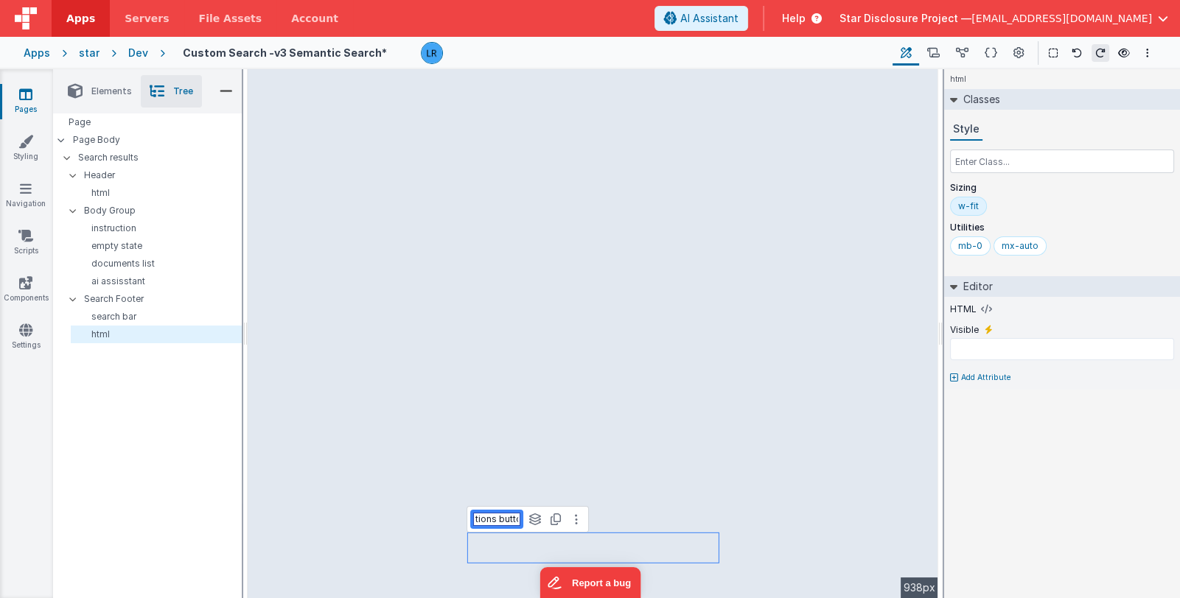
scroll to position [0, 17]
click at [138, 287] on div "ai assisstant" at bounding box center [156, 282] width 171 height 18
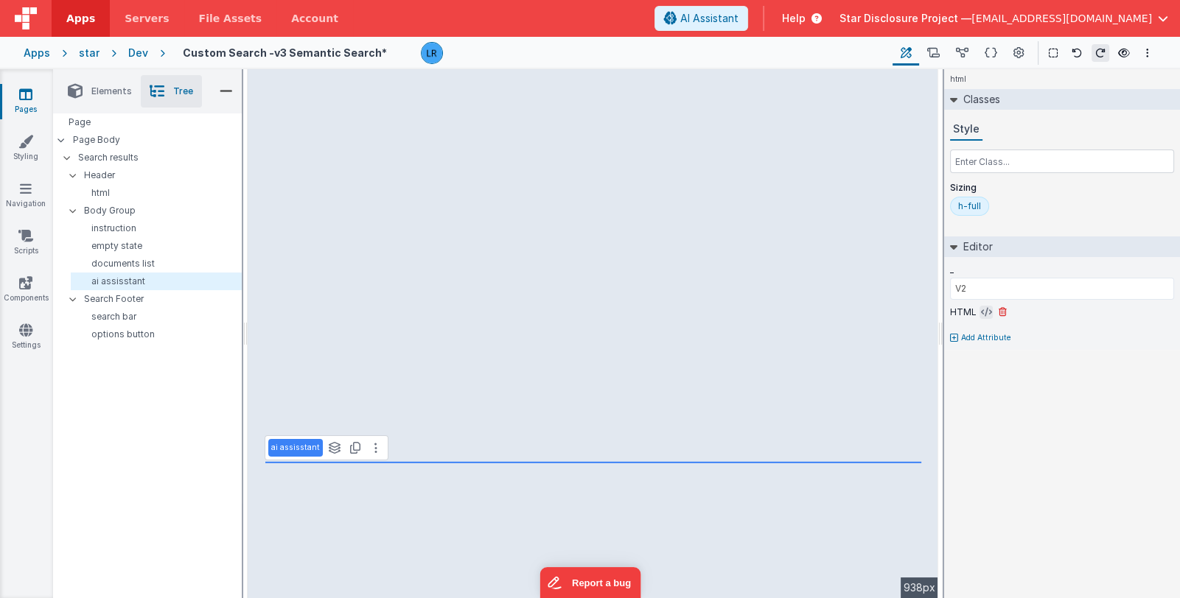
click at [981, 308] on icon at bounding box center [986, 313] width 11 height 12
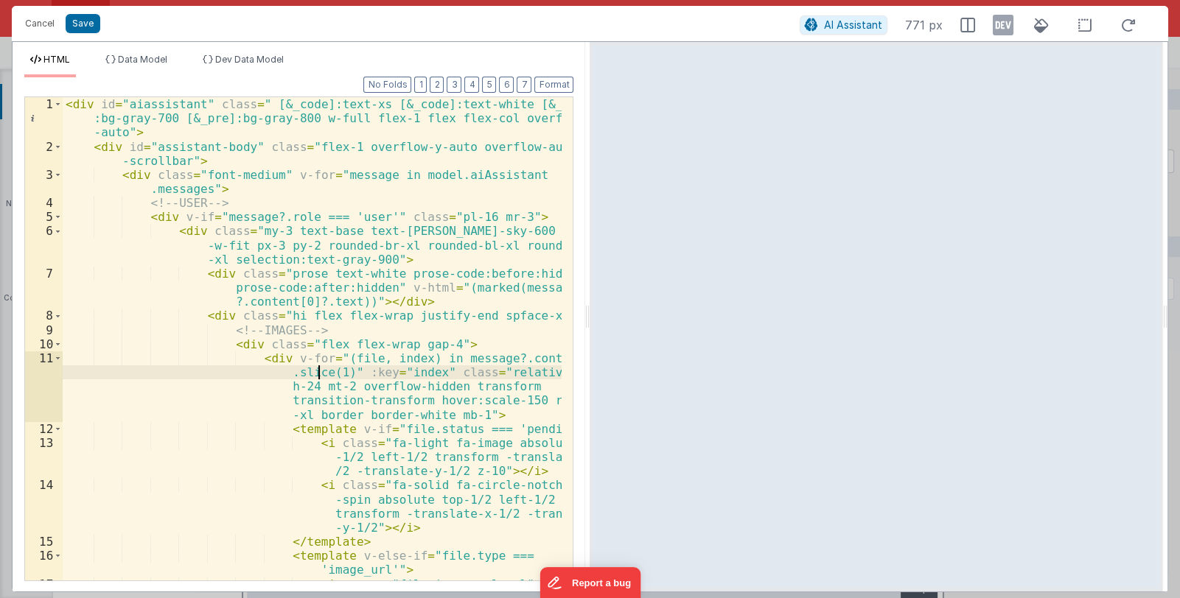
click at [320, 376] on div "< div id = "aiassistant" class = " [&_code]:text-xs [&_code]:text-white [&_code…" at bounding box center [313, 388] width 500 height 582
click at [39, 18] on button "Cancel" at bounding box center [40, 23] width 44 height 21
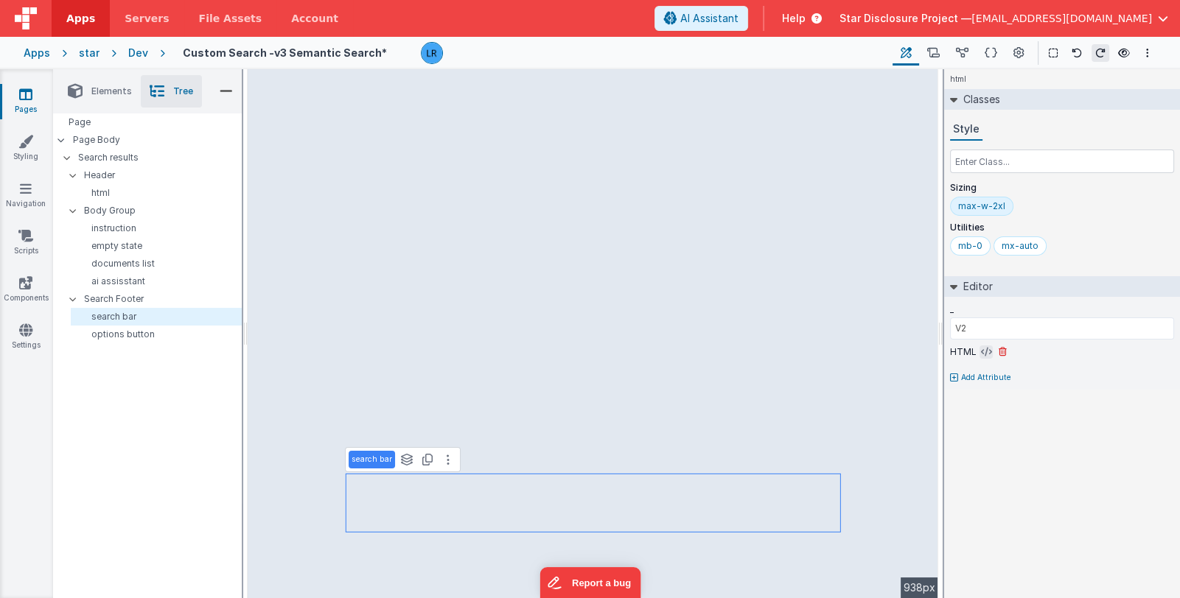
click at [984, 353] on icon at bounding box center [986, 352] width 11 height 12
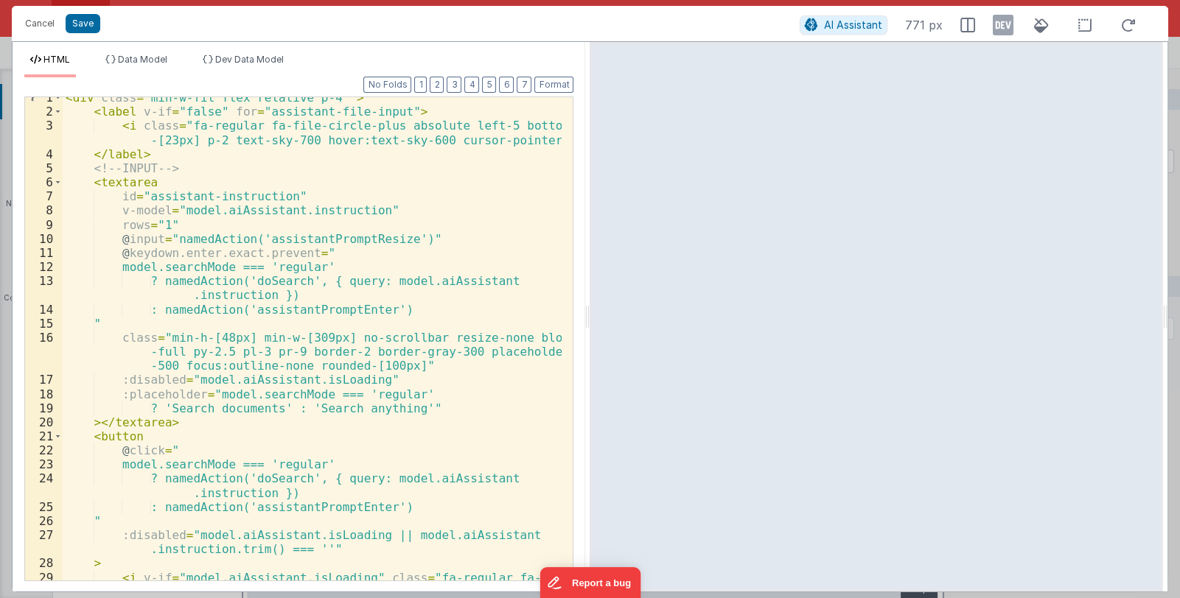
scroll to position [0, 0]
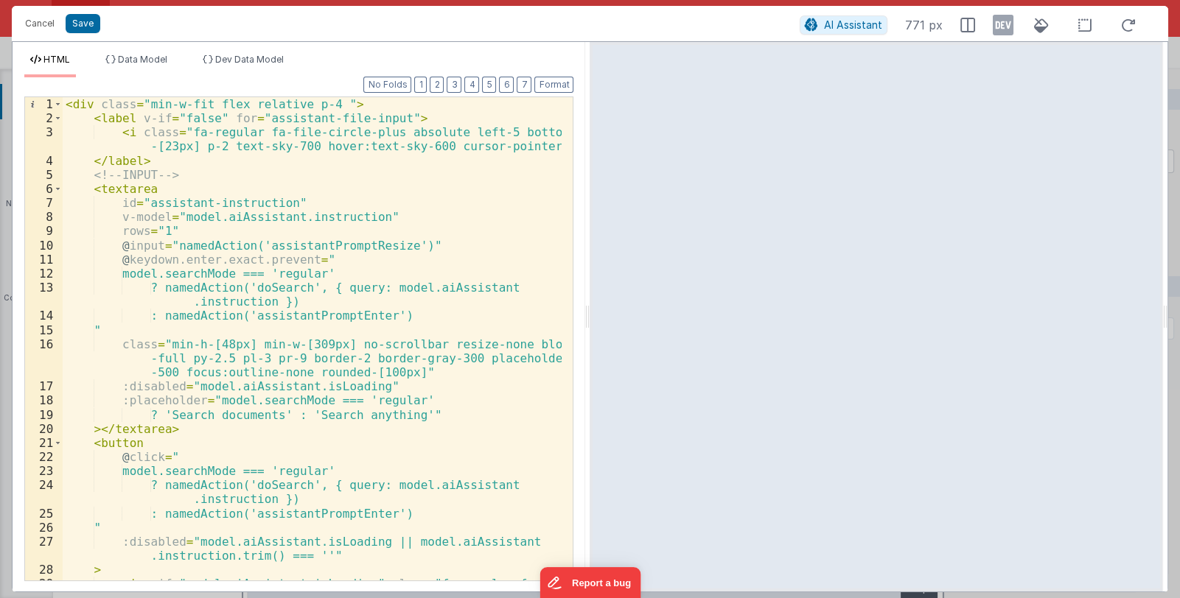
click at [331, 408] on div "< div class = "min-w-fit flex relative p-4 " > < label v-if = "false" for = "as…" at bounding box center [313, 367] width 500 height 540
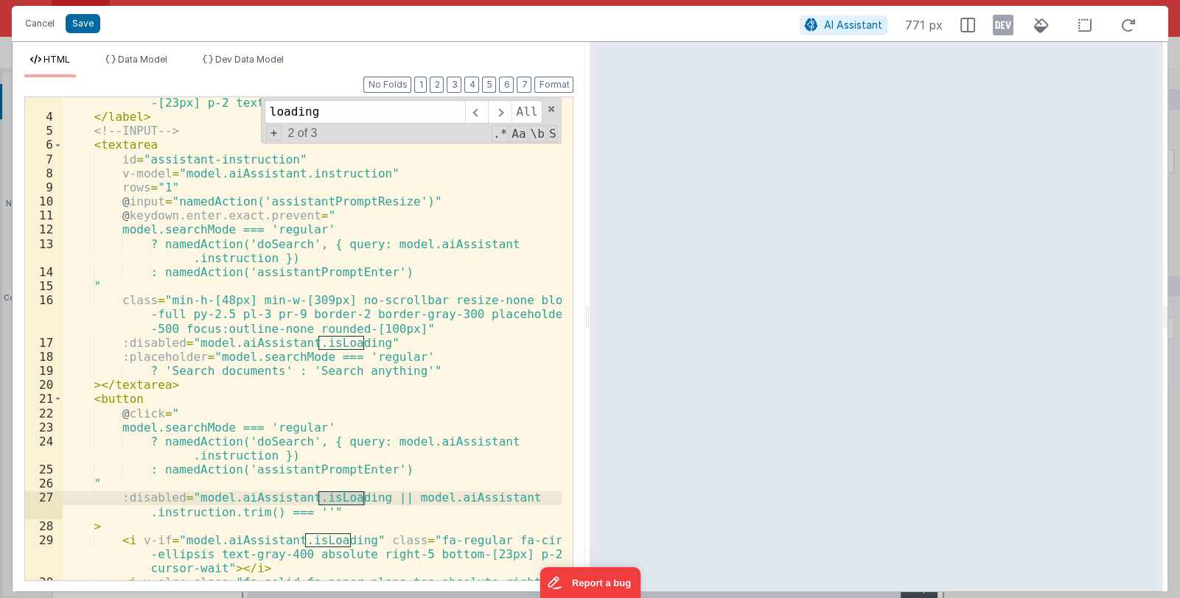
scroll to position [88, 0]
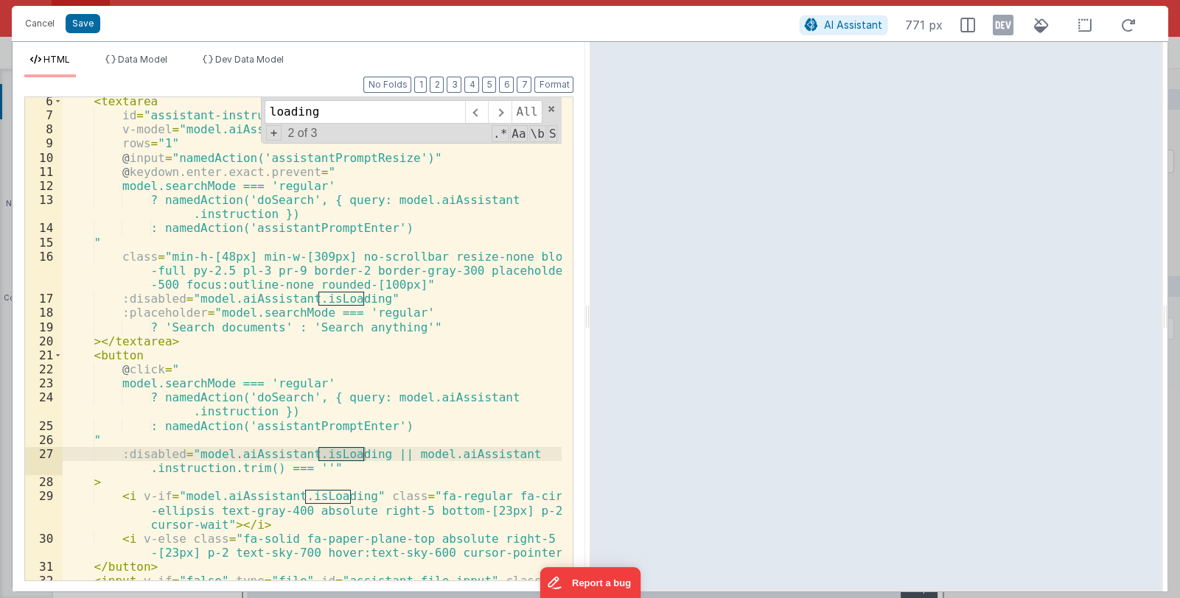
type input "loading"
click at [349, 497] on div "< textarea id = "assistant-instruction" v-model = "model.aiAssistant.instructio…" at bounding box center [313, 357] width 500 height 526
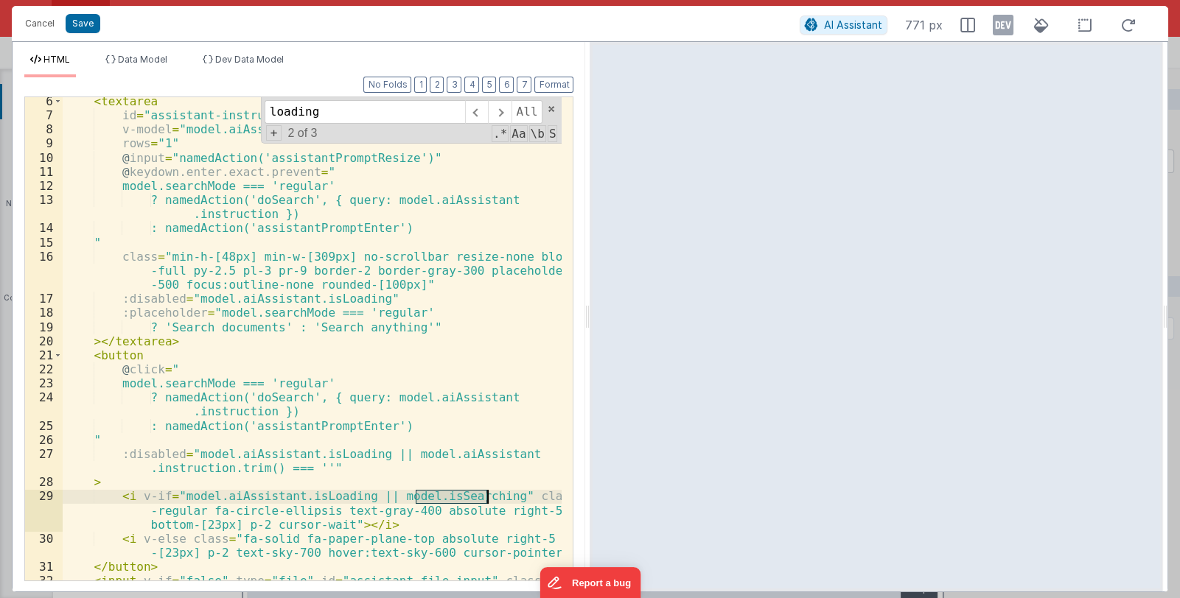
drag, startPoint x: 416, startPoint y: 495, endPoint x: 486, endPoint y: 498, distance: 70.1
click at [486, 498] on div "< textarea id = "assistant-instruction" v-model = "model.aiAssistant.instructio…" at bounding box center [313, 357] width 500 height 526
click at [134, 65] on li "Data Model" at bounding box center [136, 66] width 74 height 24
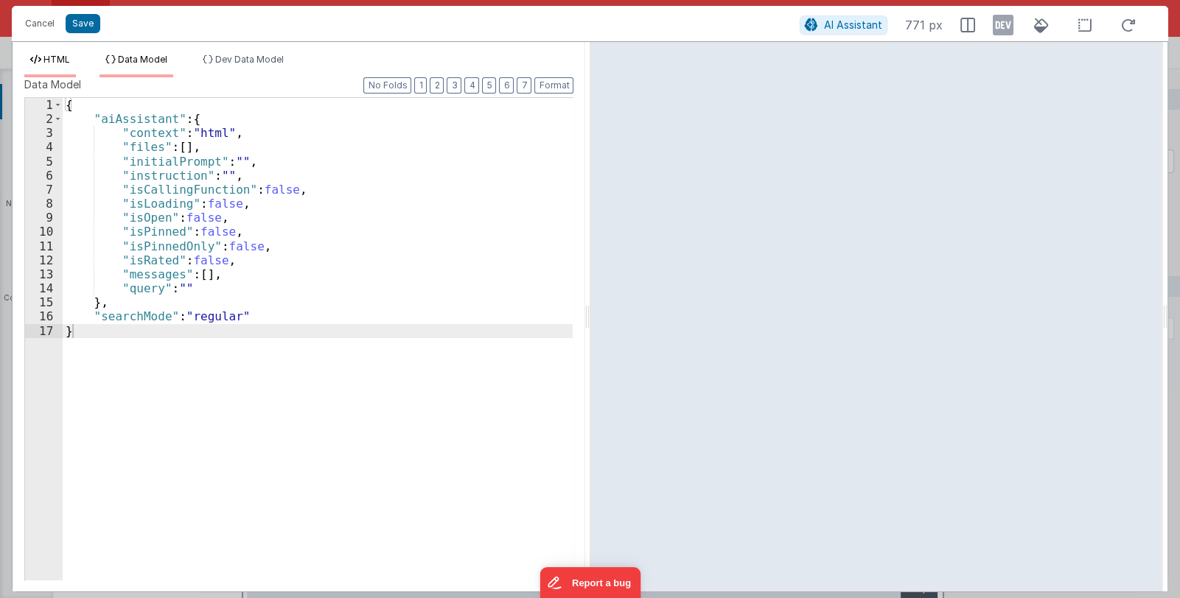
click at [52, 64] on span "HTML" at bounding box center [56, 59] width 27 height 11
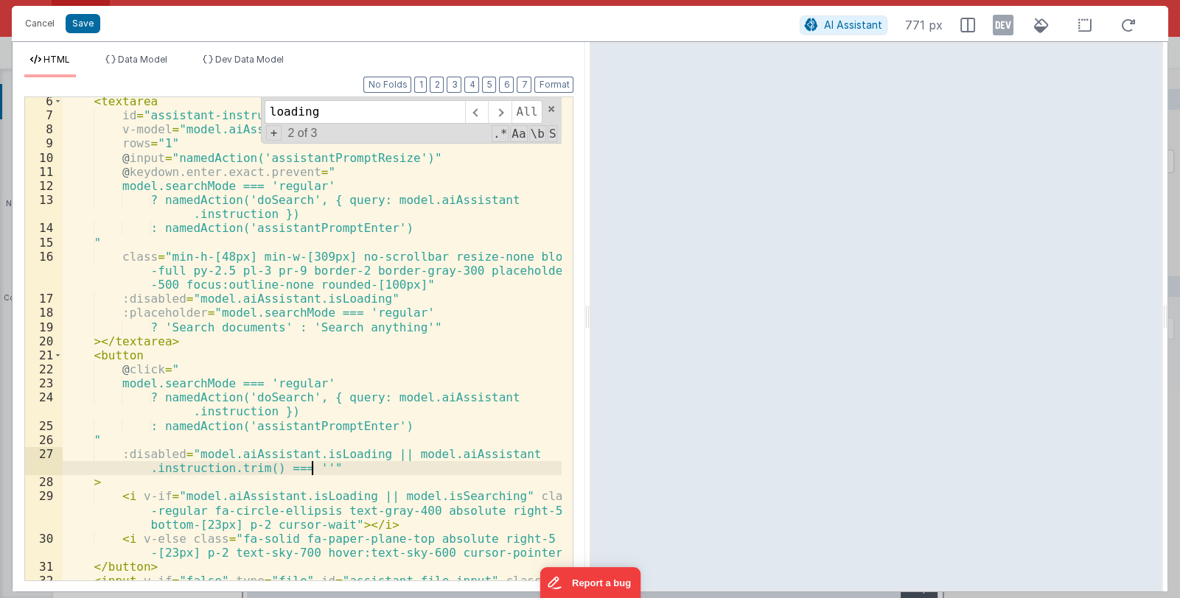
click at [310, 467] on div "< textarea id = "assistant-instruction" v-model = "model.aiAssistant.instructio…" at bounding box center [313, 357] width 500 height 526
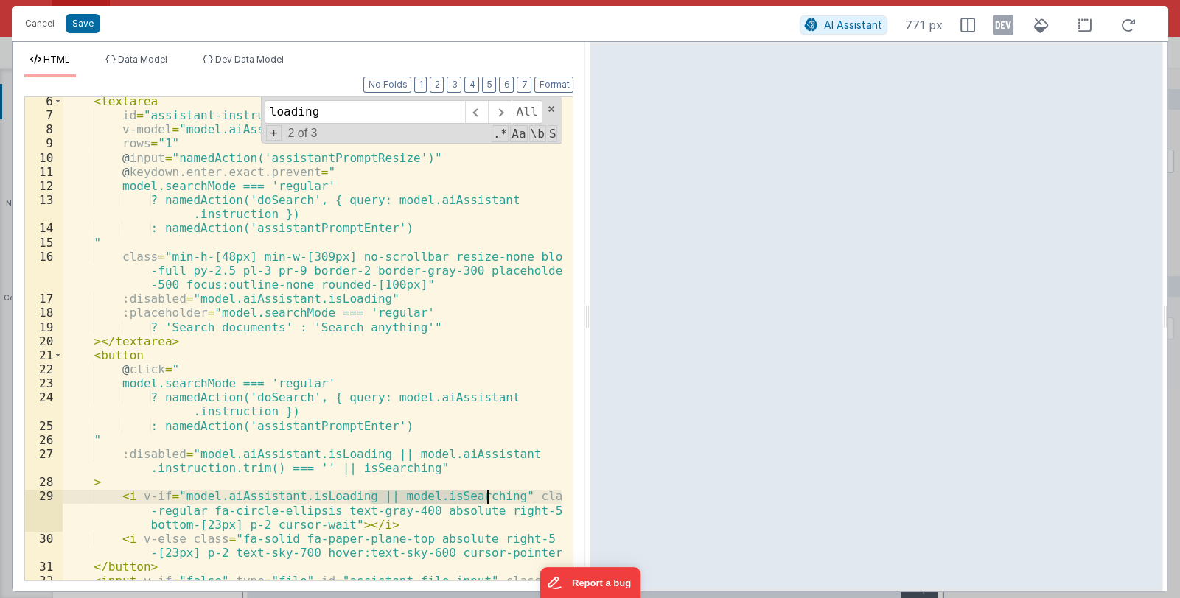
drag, startPoint x: 373, startPoint y: 498, endPoint x: 484, endPoint y: 500, distance: 111.3
click at [484, 500] on div "< textarea id = "assistant-instruction" v-model = "model.aiAssistant.instructio…" at bounding box center [313, 357] width 500 height 526
click at [414, 495] on div "< textarea id = "assistant-instruction" v-model = "model.aiAssistant.instructio…" at bounding box center [312, 338] width 499 height 483
drag, startPoint x: 376, startPoint y: 492, endPoint x: 486, endPoint y: 495, distance: 110.6
click at [486, 495] on div "< textarea id = "assistant-instruction" v-model = "model.aiAssistant.instructio…" at bounding box center [313, 357] width 500 height 526
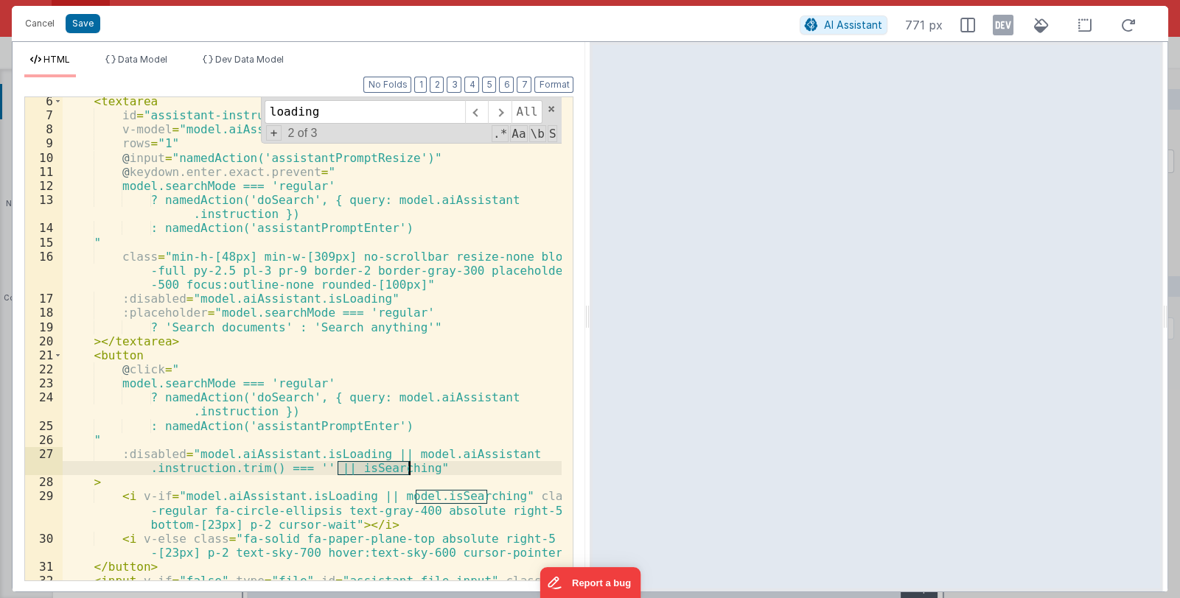
drag, startPoint x: 338, startPoint y: 470, endPoint x: 409, endPoint y: 469, distance: 71.5
click at [409, 469] on div "< textarea id = "assistant-instruction" v-model = "model.aiAssistant.instructio…" at bounding box center [313, 357] width 500 height 526
click at [81, 24] on button "Save" at bounding box center [83, 23] width 35 height 19
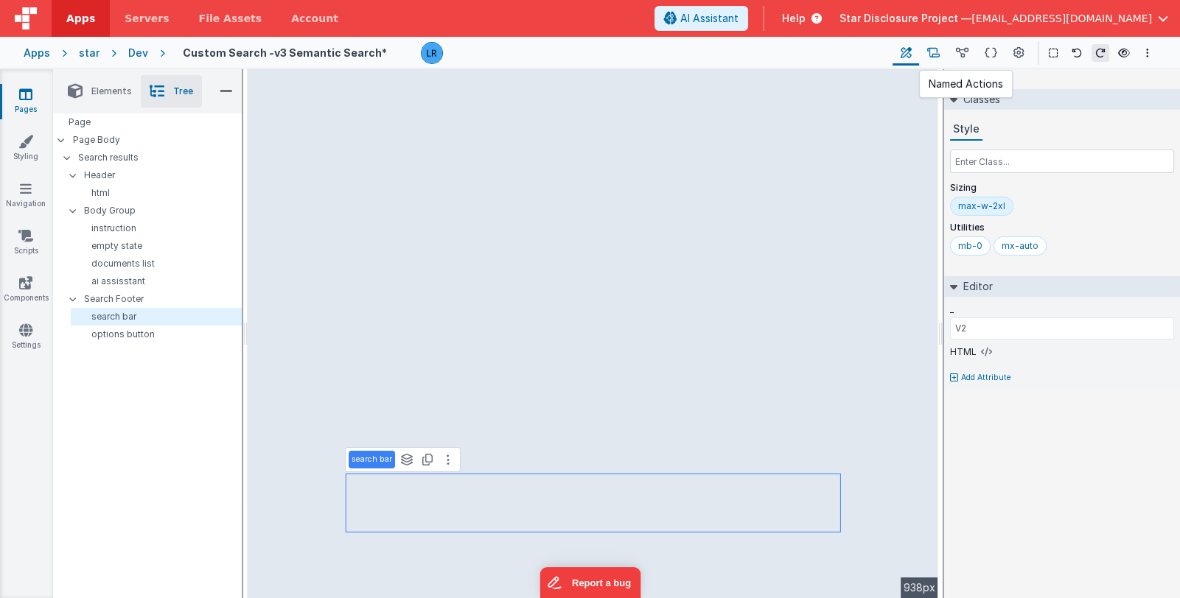
click at [940, 57] on button at bounding box center [933, 53] width 29 height 25
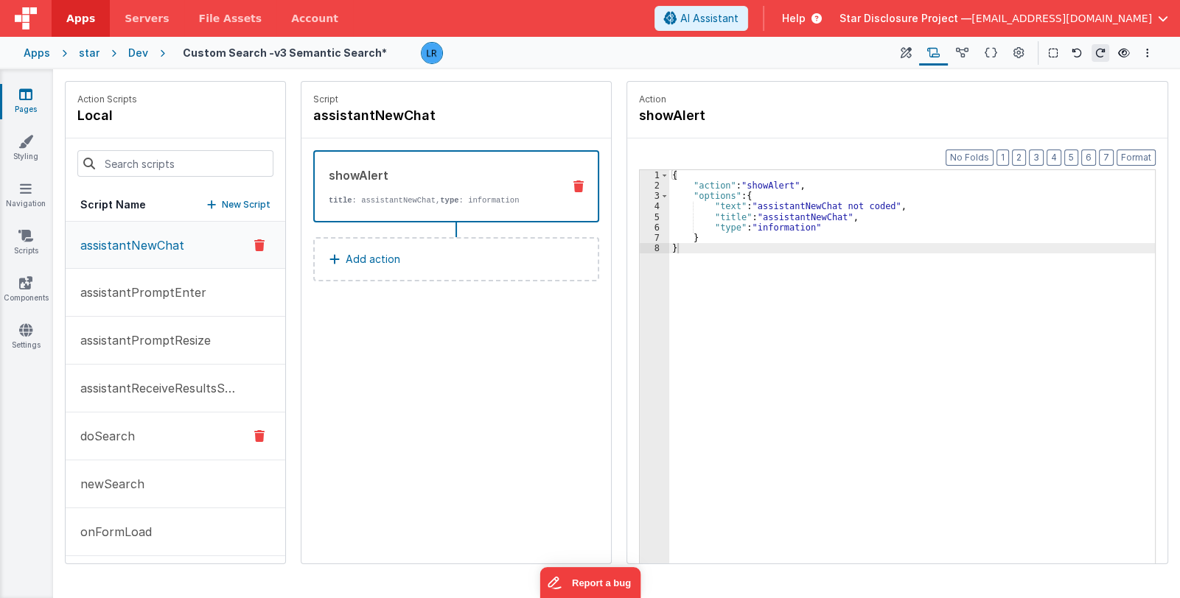
click at [107, 433] on p "doSearch" at bounding box center [102, 436] width 63 height 18
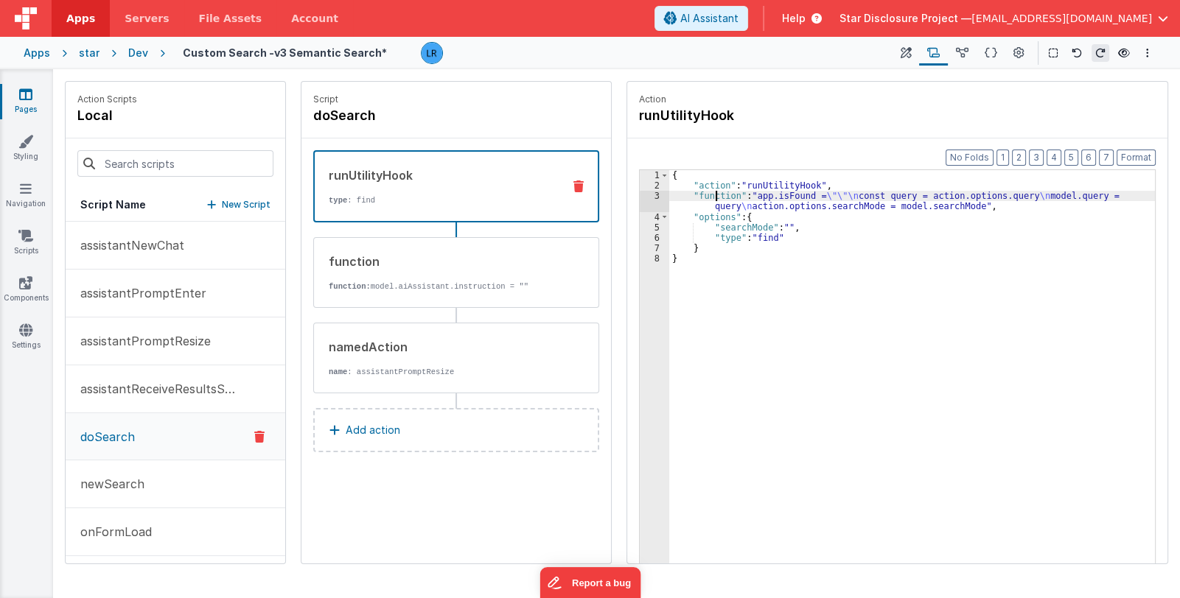
click at [715, 199] on div "{ "action" : "runUtilityHook" , "function" : "app.isFound = \"\"\n const query …" at bounding box center [912, 400] width 486 height 461
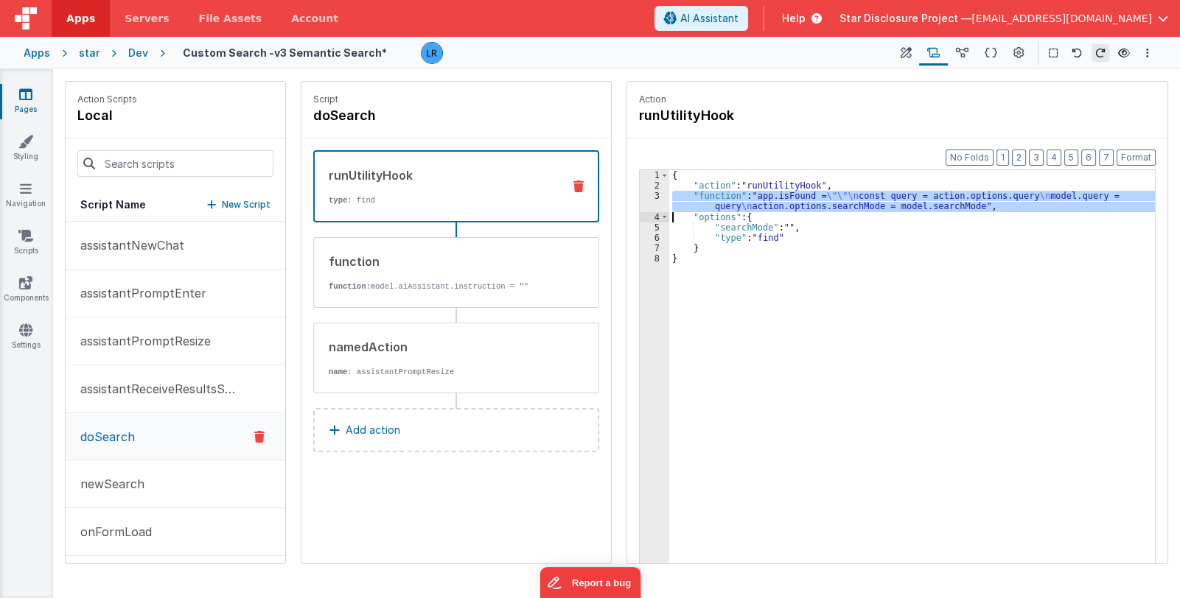
click at [653, 205] on div "3" at bounding box center [654, 201] width 29 height 21
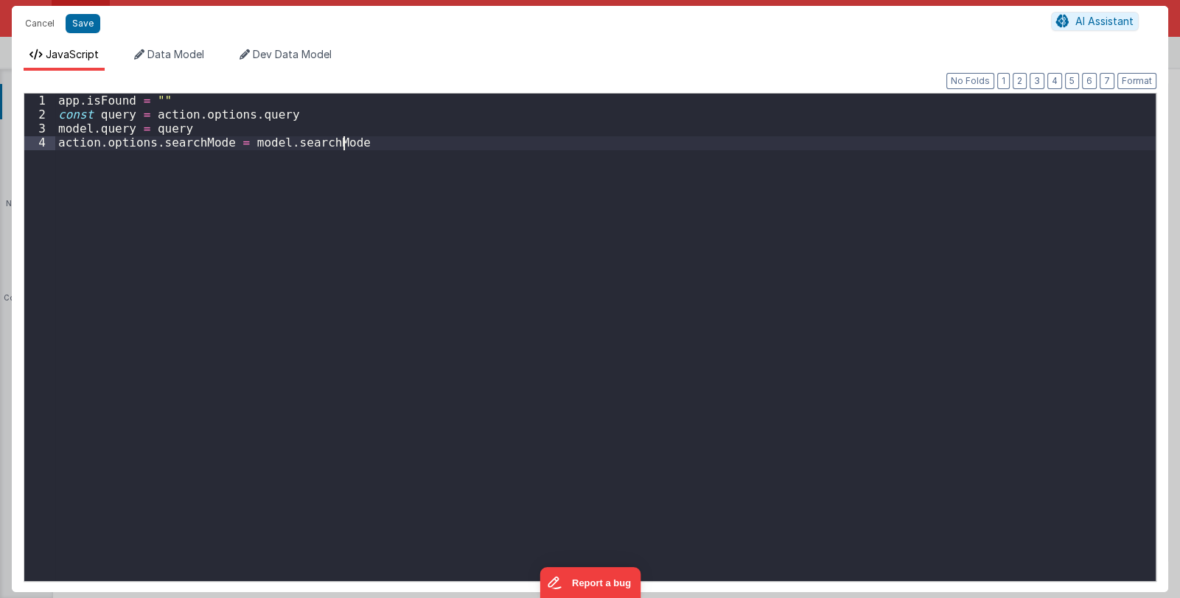
click at [653, 205] on div "app . isFound = "" const query = action . options . query model . query = query…" at bounding box center [605, 352] width 1100 height 516
click at [357, 143] on div "app . isFound = "" const query = action . options . query model . query = query…" at bounding box center [605, 352] width 1100 height 516
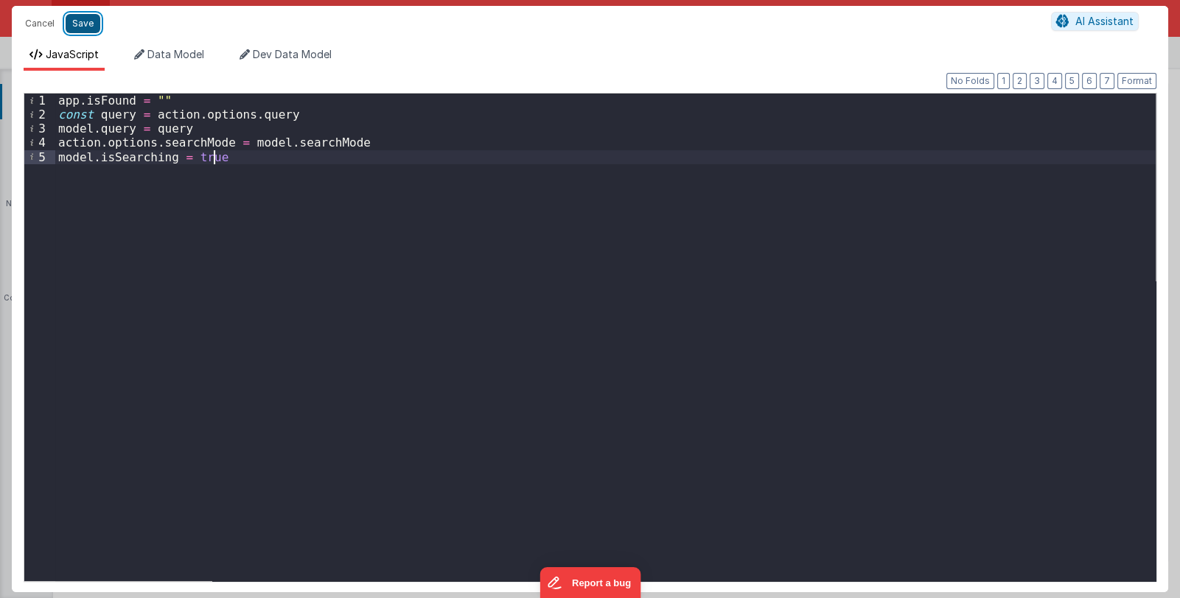
click at [88, 28] on button "Save" at bounding box center [83, 23] width 35 height 19
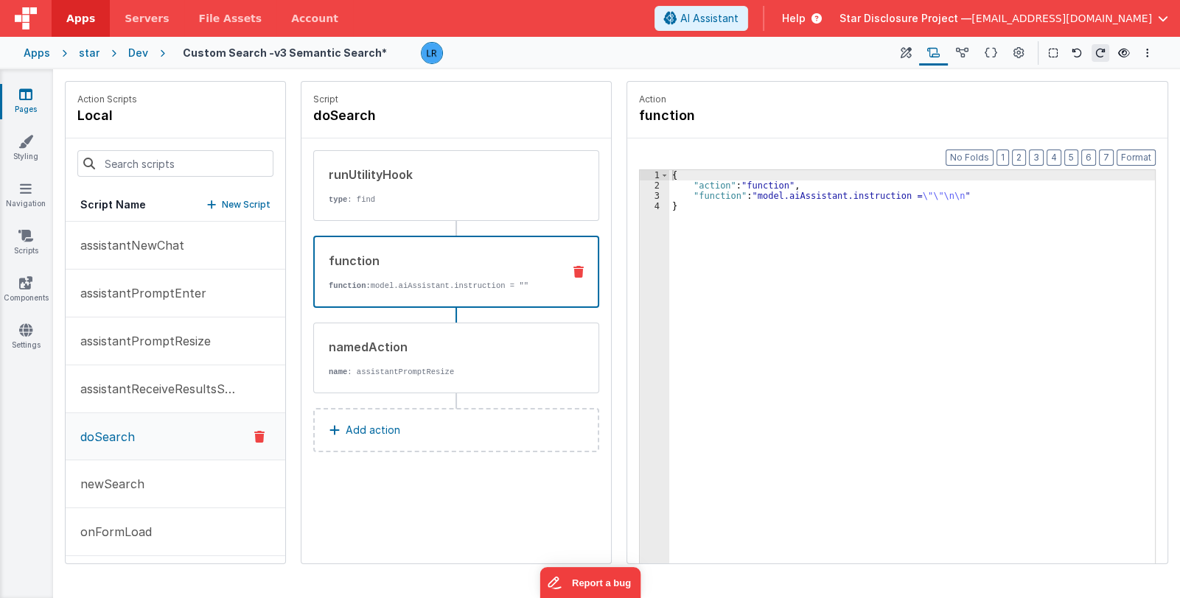
click at [410, 289] on p "function: model.aiAssistant.instruction = """ at bounding box center [440, 286] width 222 height 12
click at [715, 191] on div "{ "action" : "function" , "function" : "model.aiAssistant.instruction = \"\"\n\…" at bounding box center [912, 400] width 486 height 461
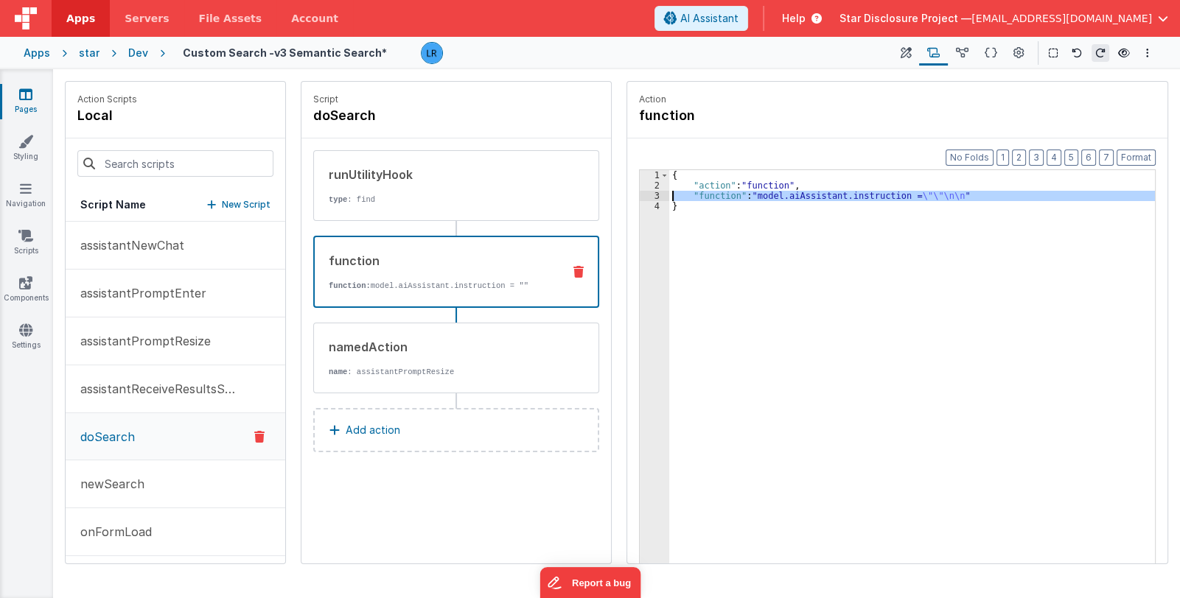
click at [649, 192] on div "3" at bounding box center [654, 196] width 29 height 10
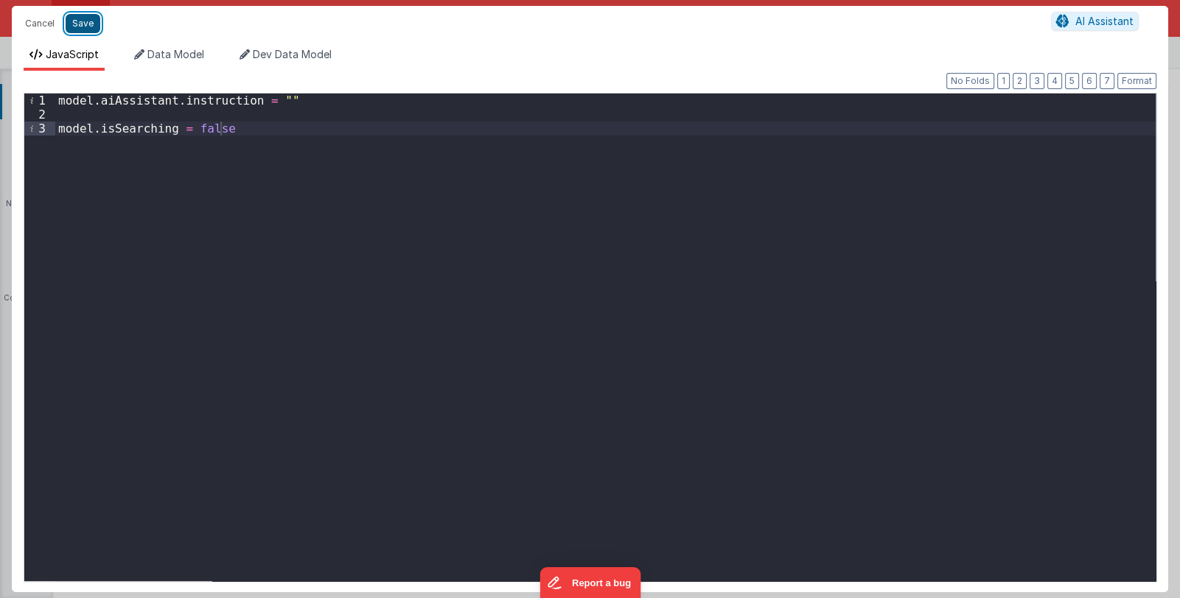
click at [84, 26] on button "Save" at bounding box center [83, 23] width 35 height 19
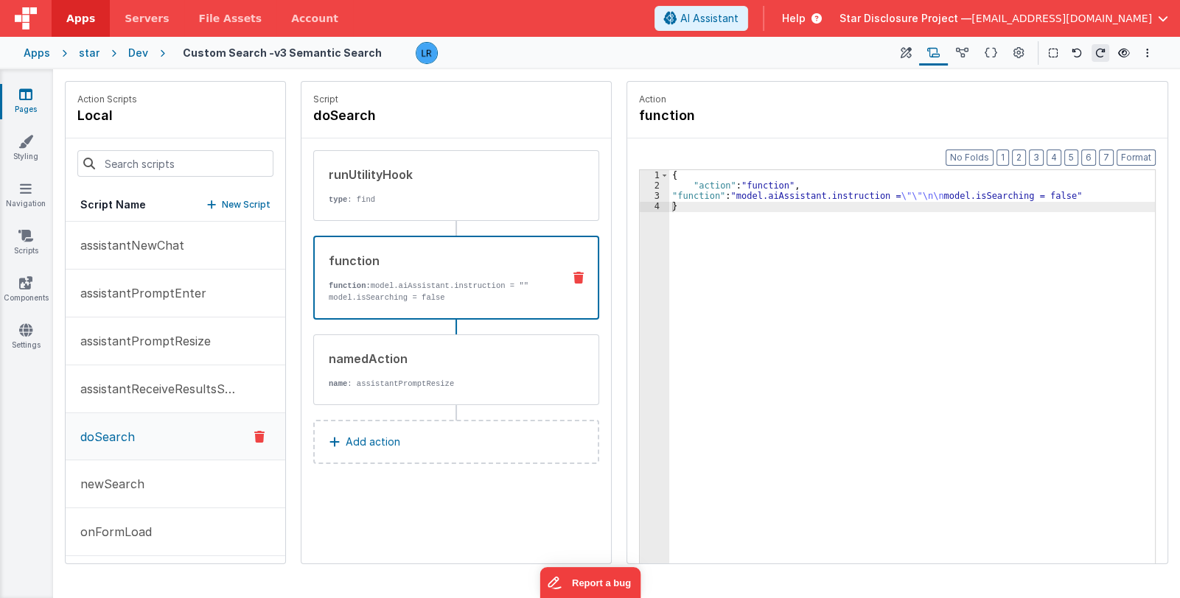
click at [24, 108] on link "Pages" at bounding box center [25, 101] width 53 height 29
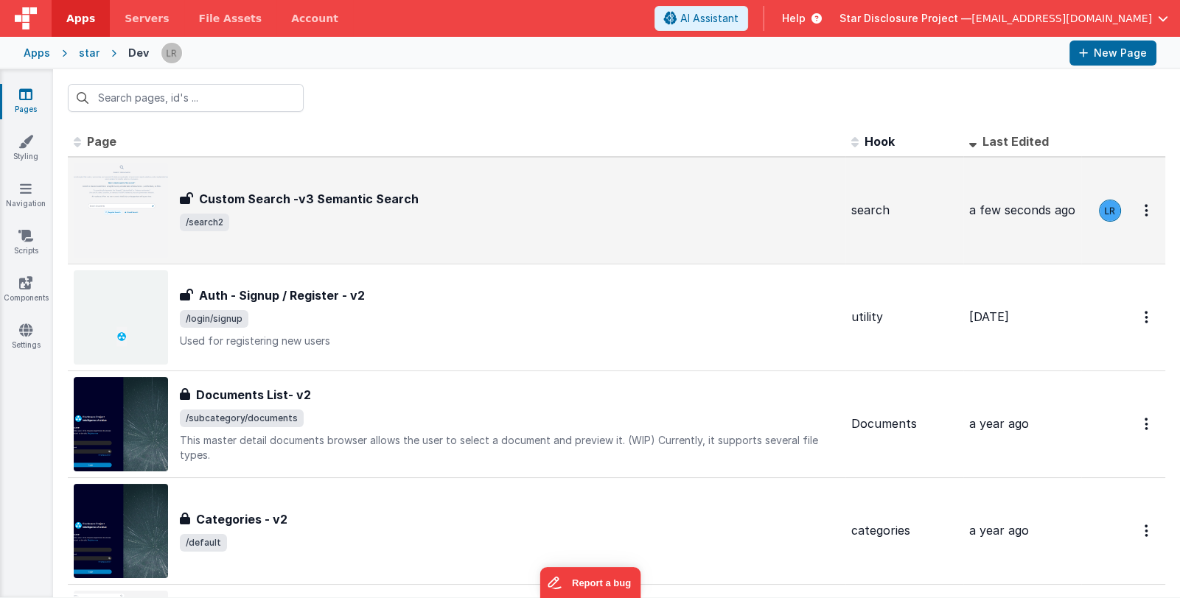
click at [302, 223] on span "/search2" at bounding box center [510, 223] width 660 height 18
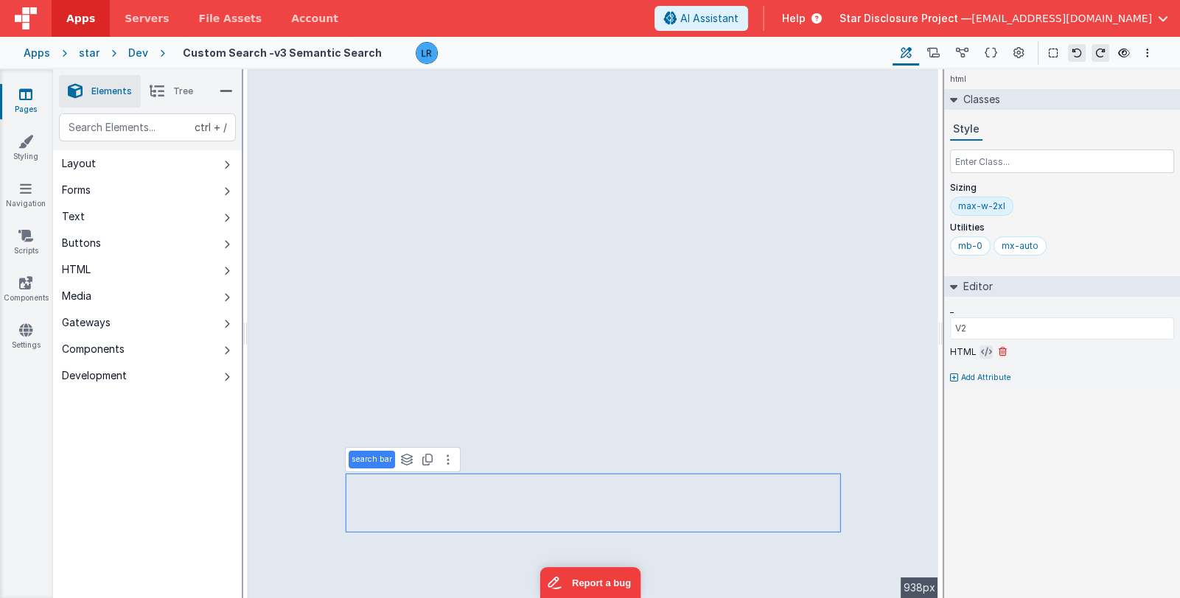
click at [982, 348] on icon at bounding box center [986, 352] width 11 height 12
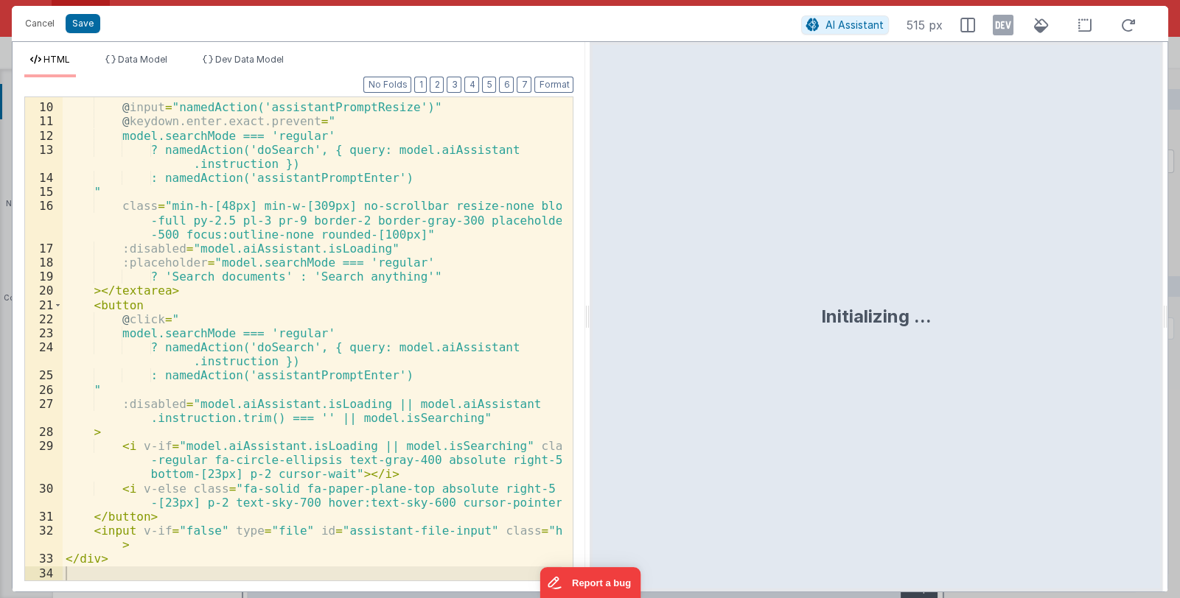
scroll to position [137, 0]
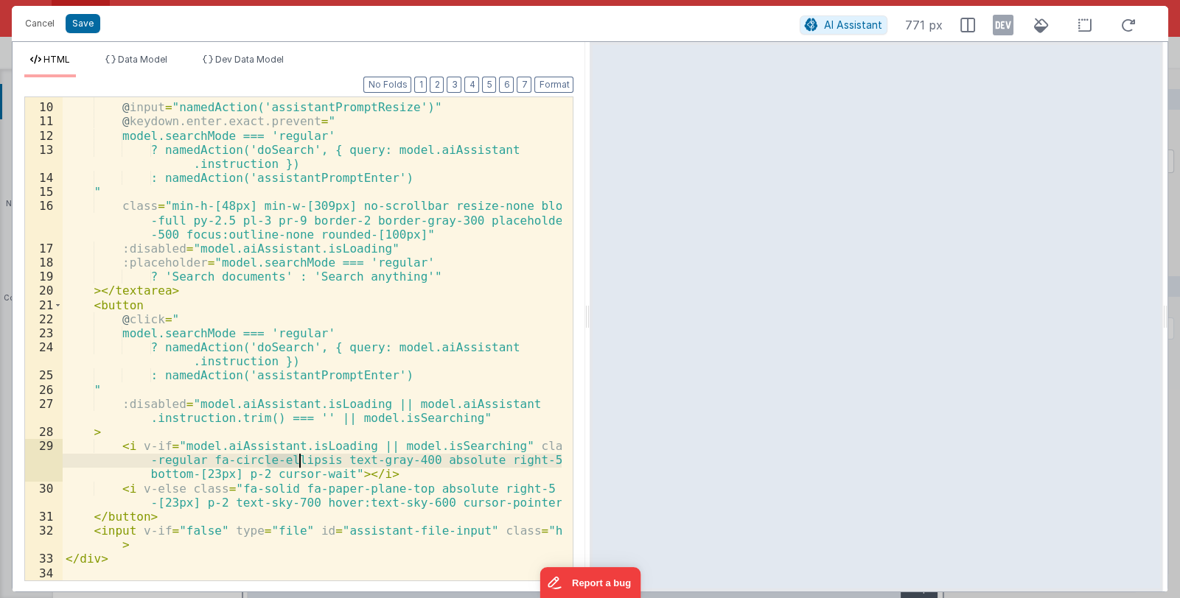
drag, startPoint x: 265, startPoint y: 460, endPoint x: 240, endPoint y: 459, distance: 25.1
click at [296, 461] on div "rows = "1" @ input = "namedAction('assistantPromptResize')" @ keydown.enter.exa…" at bounding box center [313, 341] width 500 height 511
drag, startPoint x: 221, startPoint y: 461, endPoint x: 317, endPoint y: 460, distance: 95.8
click at [317, 460] on div "rows = "1" @ input = "namedAction('assistantPromptResize')" @ keydown.enter.exa…" at bounding box center [313, 341] width 500 height 511
click at [91, 25] on button "Save" at bounding box center [83, 23] width 35 height 19
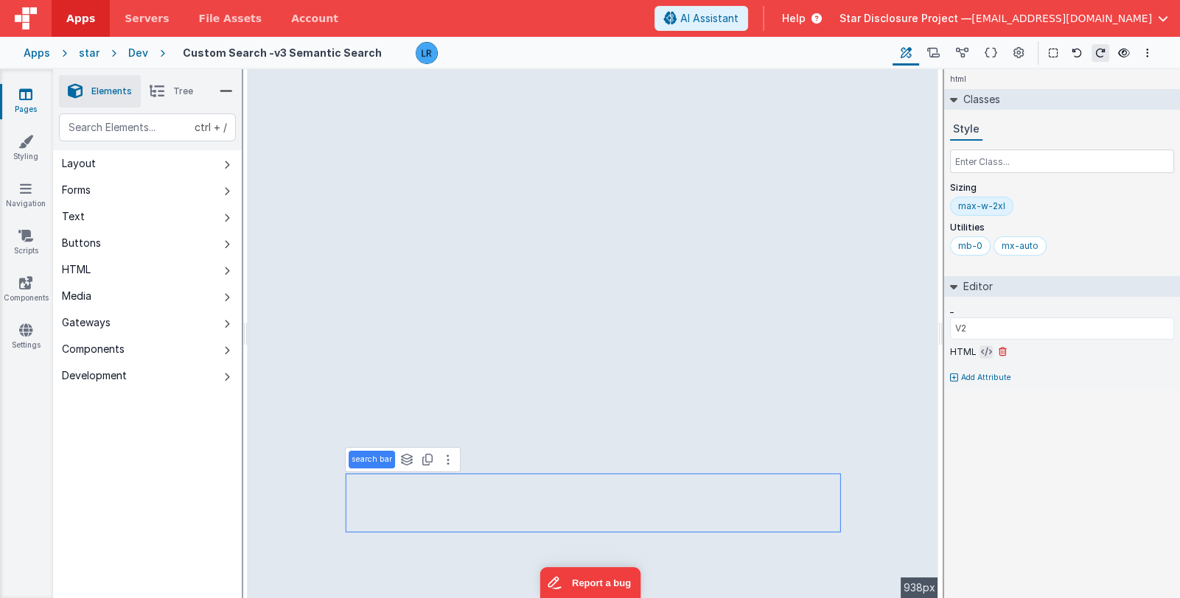
click at [983, 349] on icon at bounding box center [986, 352] width 11 height 12
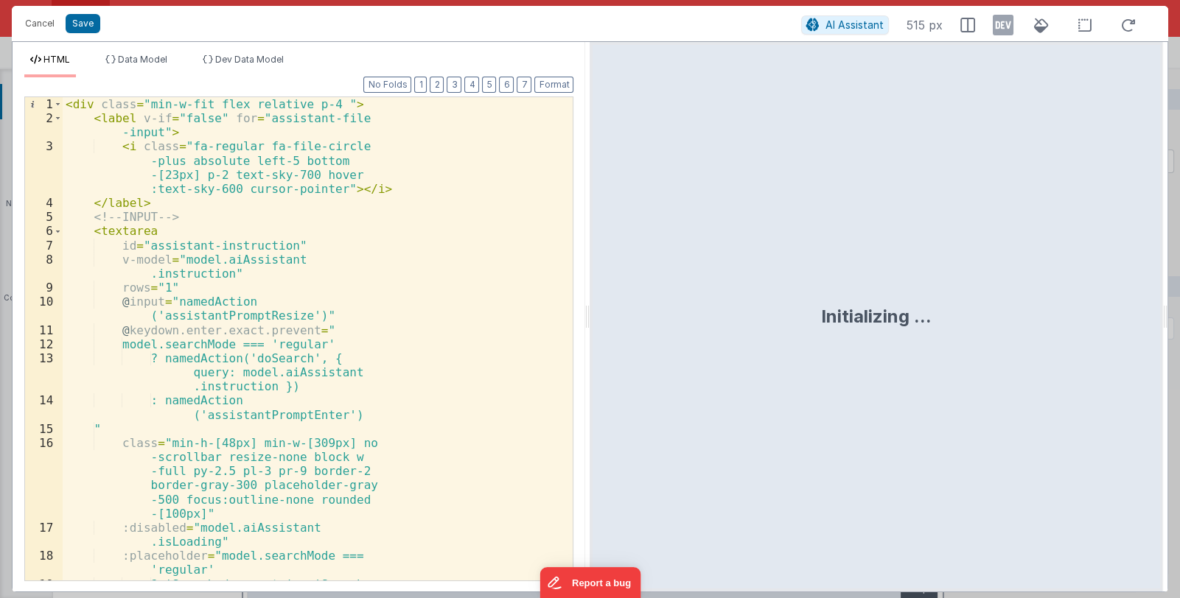
scroll to position [131, 0]
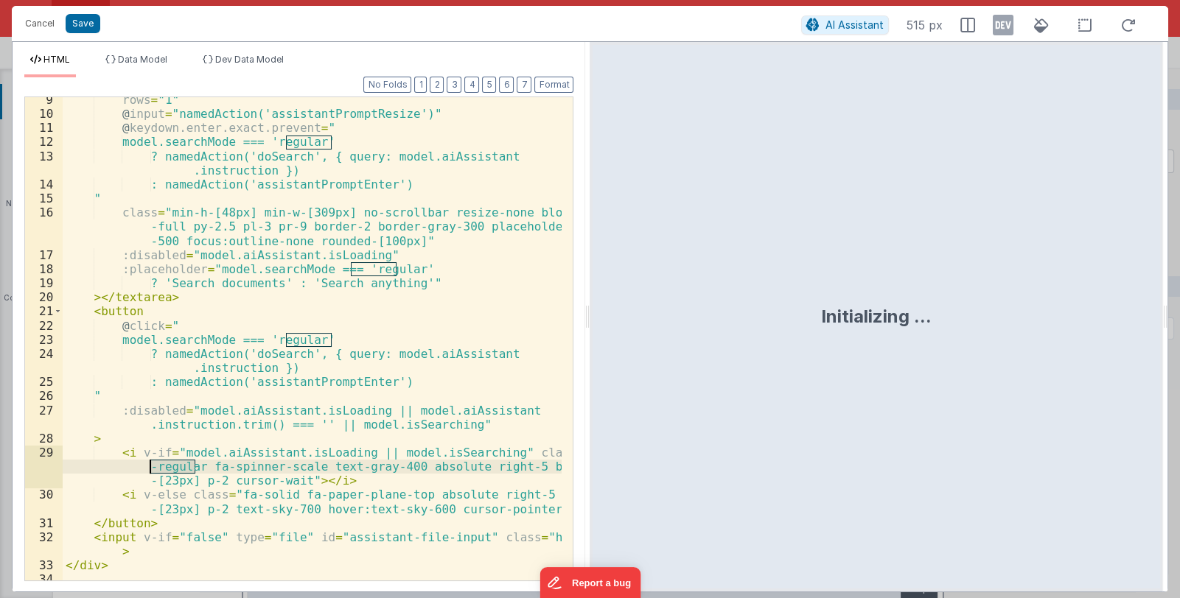
drag, startPoint x: 192, startPoint y: 467, endPoint x: 152, endPoint y: 469, distance: 40.6
click at [152, 469] on div "rows = "1" @ input = "namedAction('assistantPromptResize')" @ keydown.enter.exa…" at bounding box center [313, 348] width 500 height 511
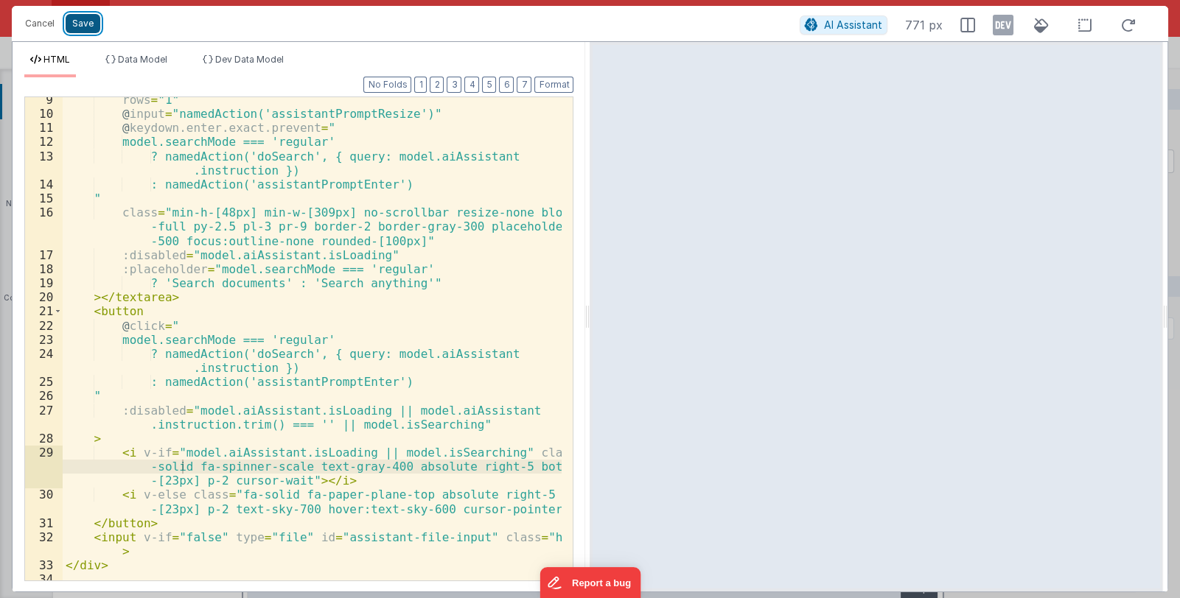
click at [74, 19] on button "Save" at bounding box center [83, 23] width 35 height 19
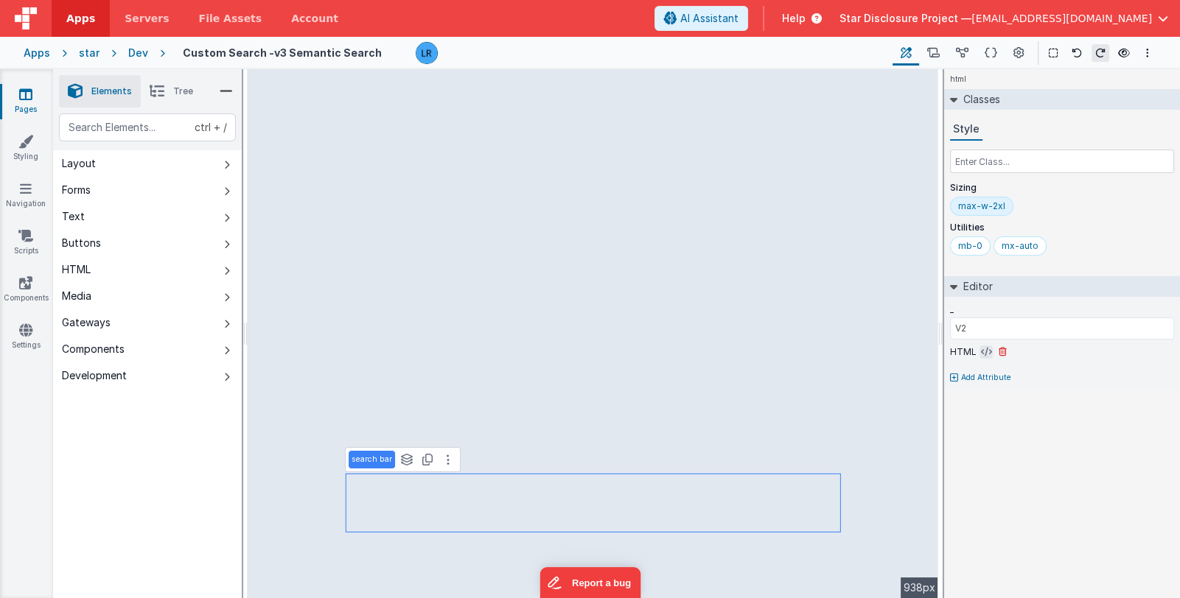
click at [981, 349] on icon at bounding box center [986, 352] width 11 height 12
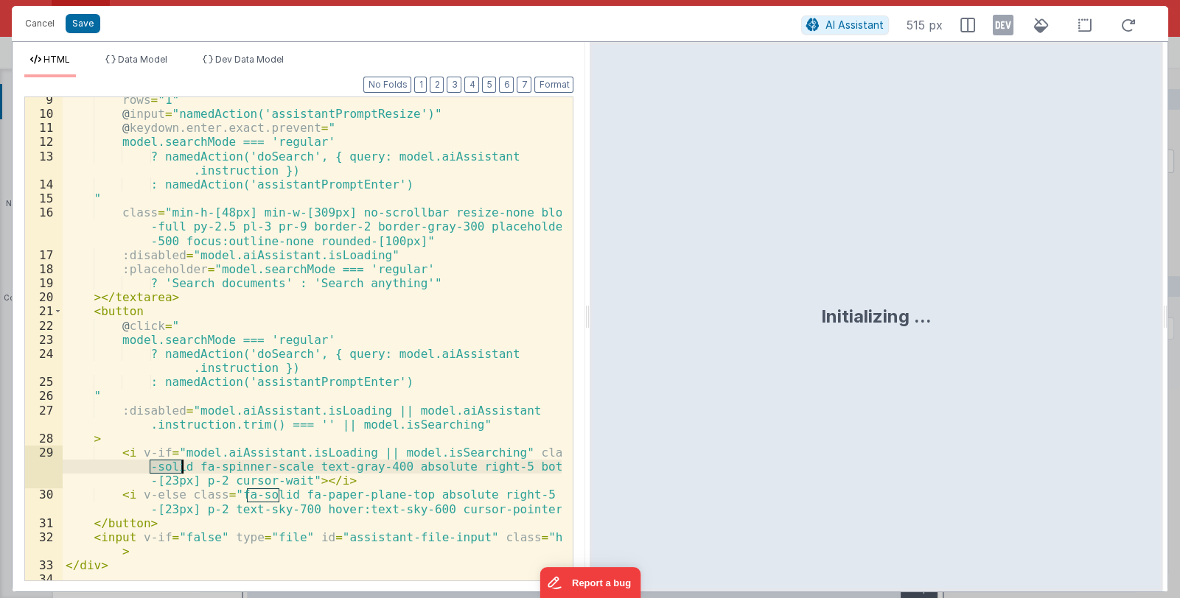
drag, startPoint x: 149, startPoint y: 467, endPoint x: 179, endPoint y: 467, distance: 30.2
click at [179, 467] on div "rows = "1" @ input = "namedAction('assistantPromptResize')" @ keydown.enter.exa…" at bounding box center [313, 348] width 500 height 511
drag, startPoint x: 266, startPoint y: 468, endPoint x: 302, endPoint y: 465, distance: 36.2
click at [302, 465] on div "rows = "1" @ input = "namedAction('assistantPromptResize')" @ keydown.enter.exa…" at bounding box center [313, 348] width 500 height 511
click at [82, 23] on button "Save" at bounding box center [83, 23] width 35 height 19
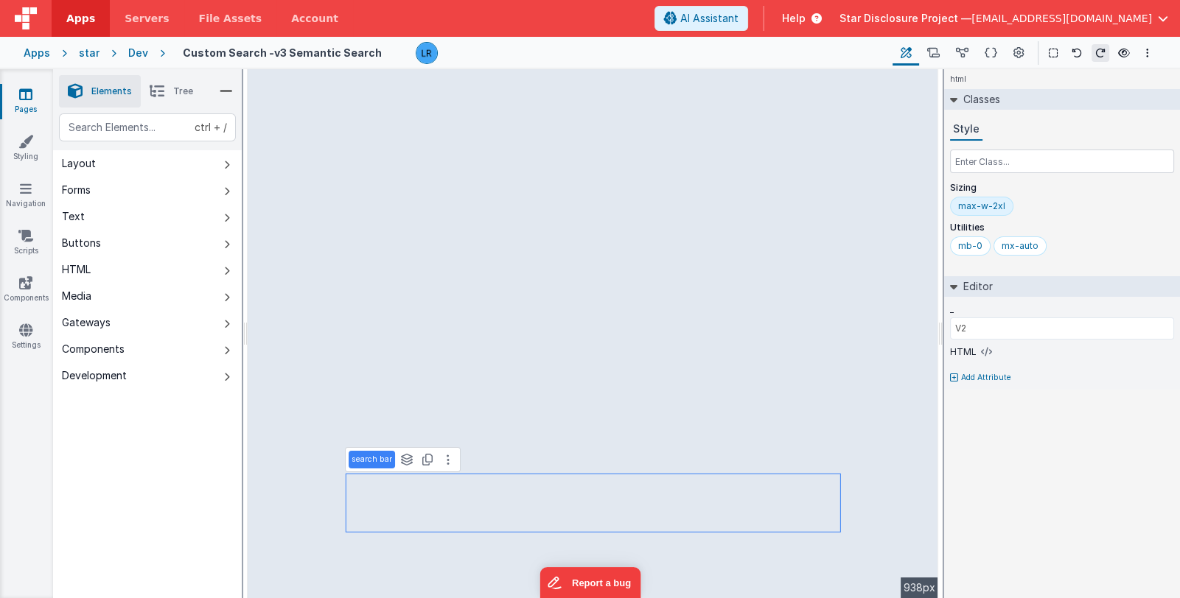
click at [33, 97] on link "Pages" at bounding box center [25, 101] width 53 height 29
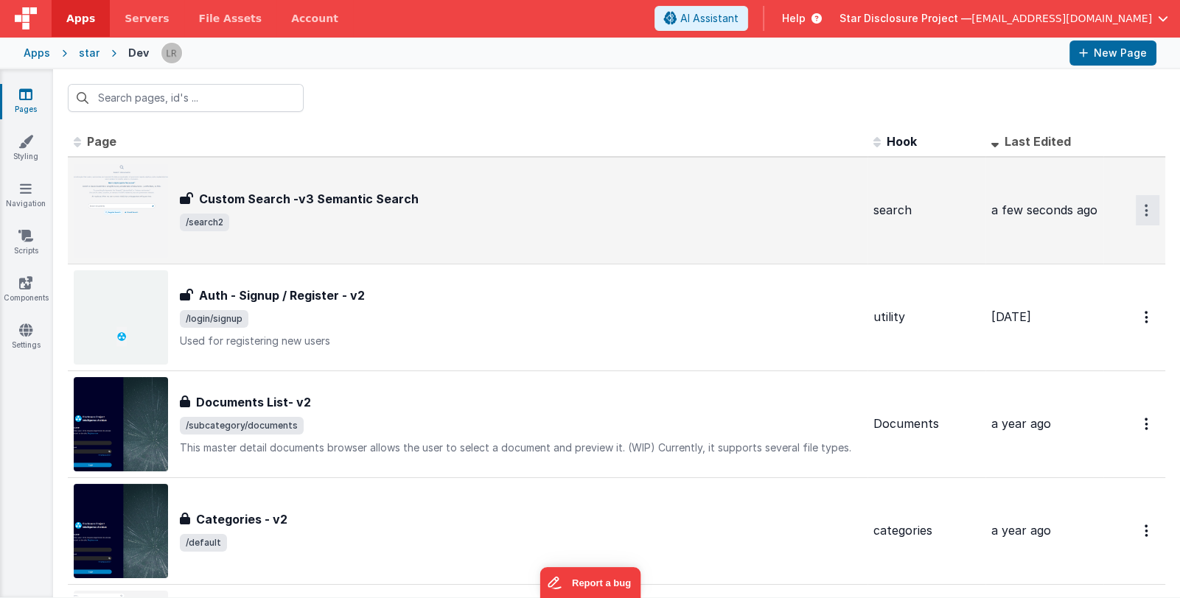
click at [1136, 209] on button "Options" at bounding box center [1148, 210] width 24 height 30
click at [1111, 248] on link "Legacy Editor" at bounding box center [1095, 244] width 130 height 27
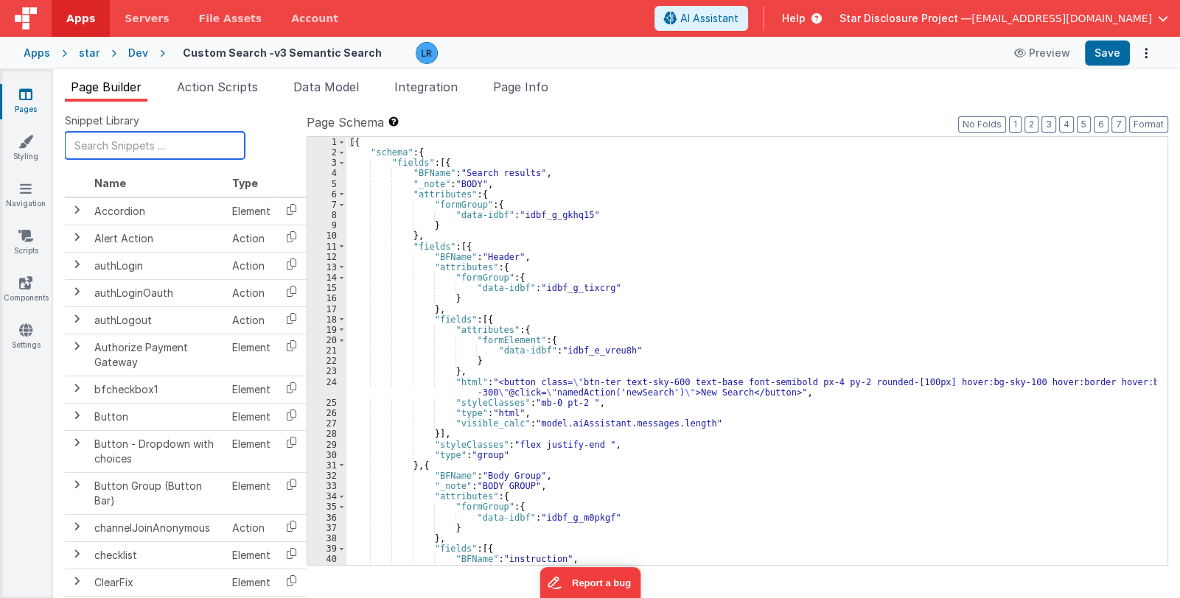
click at [158, 142] on input "text" at bounding box center [155, 145] width 180 height 27
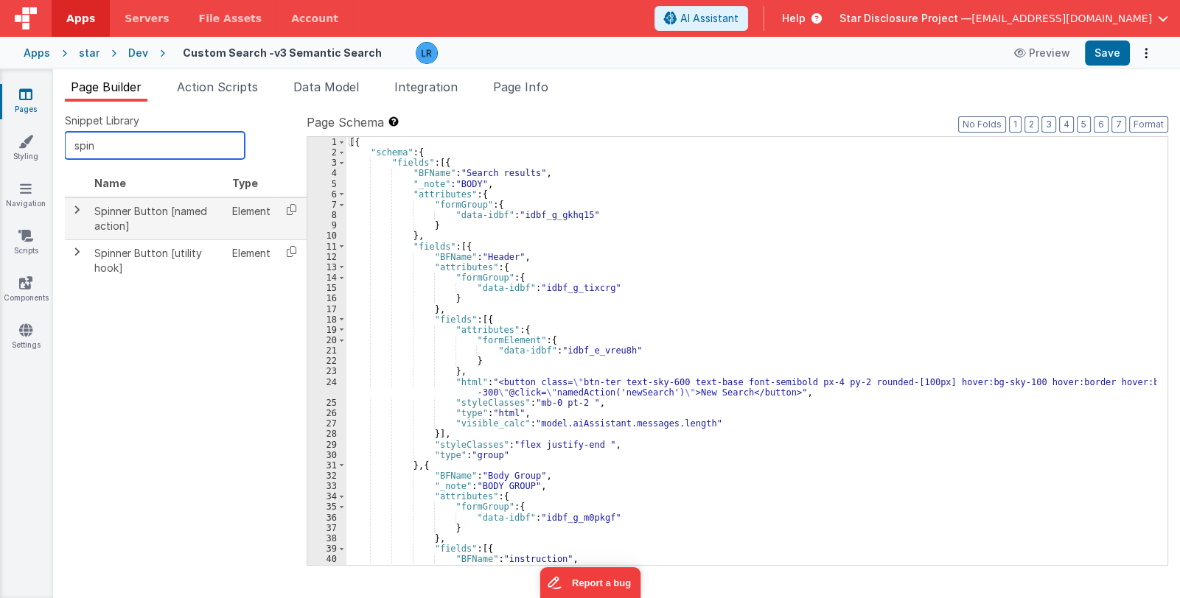
type input "spin"
click at [73, 210] on span at bounding box center [77, 210] width 12 height 12
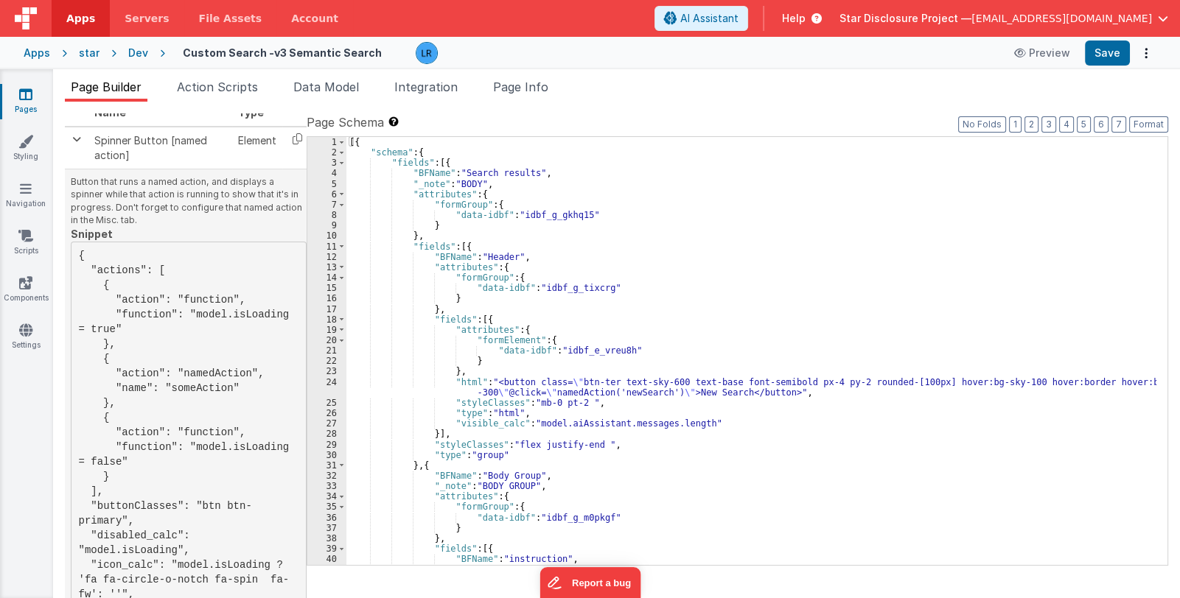
scroll to position [73, 0]
drag, startPoint x: 276, startPoint y: 529, endPoint x: 258, endPoint y: 547, distance: 25.5
click at [258, 547] on pre "{ "actions": [ { "action": "function", "function": "model.isLoading = true" }, …" at bounding box center [189, 461] width 236 height 443
click at [629, 454] on div "[{ "schema" : { "fields" : [{ "BFName" : "Search results" , "_note" : "BODY" , …" at bounding box center [751, 362] width 810 height 450
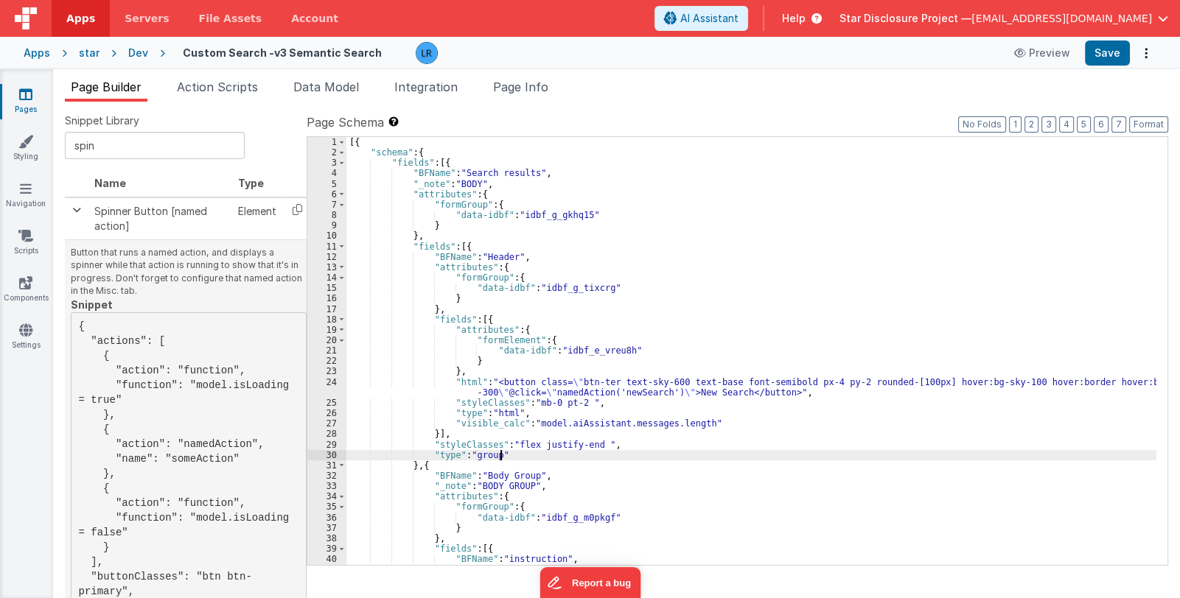
scroll to position [0, 0]
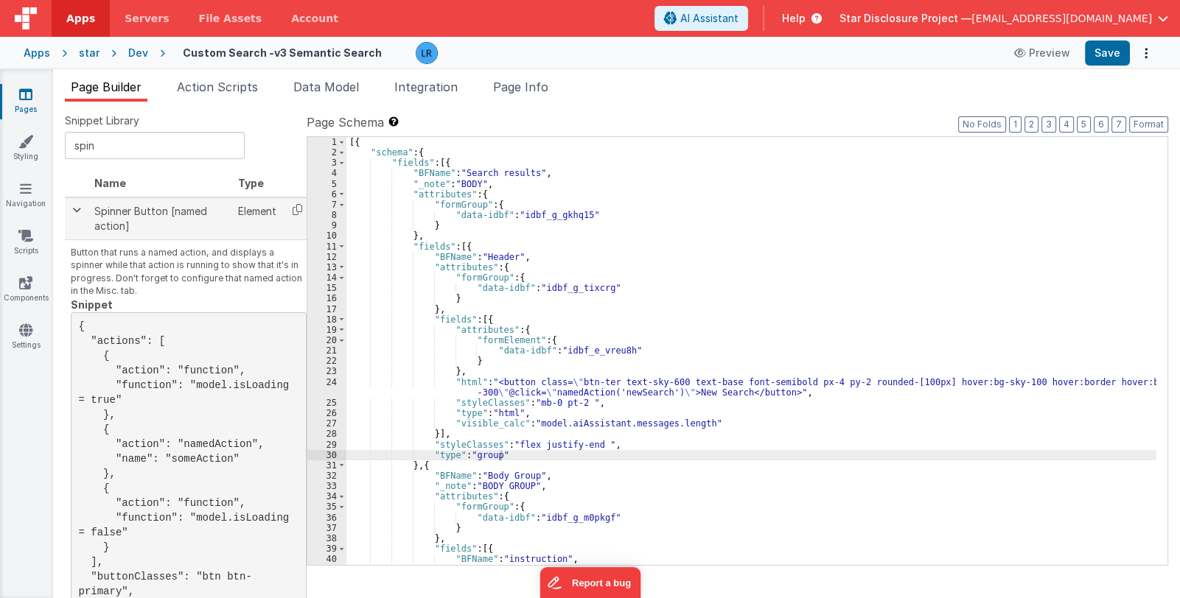
click at [76, 206] on span at bounding box center [77, 210] width 12 height 12
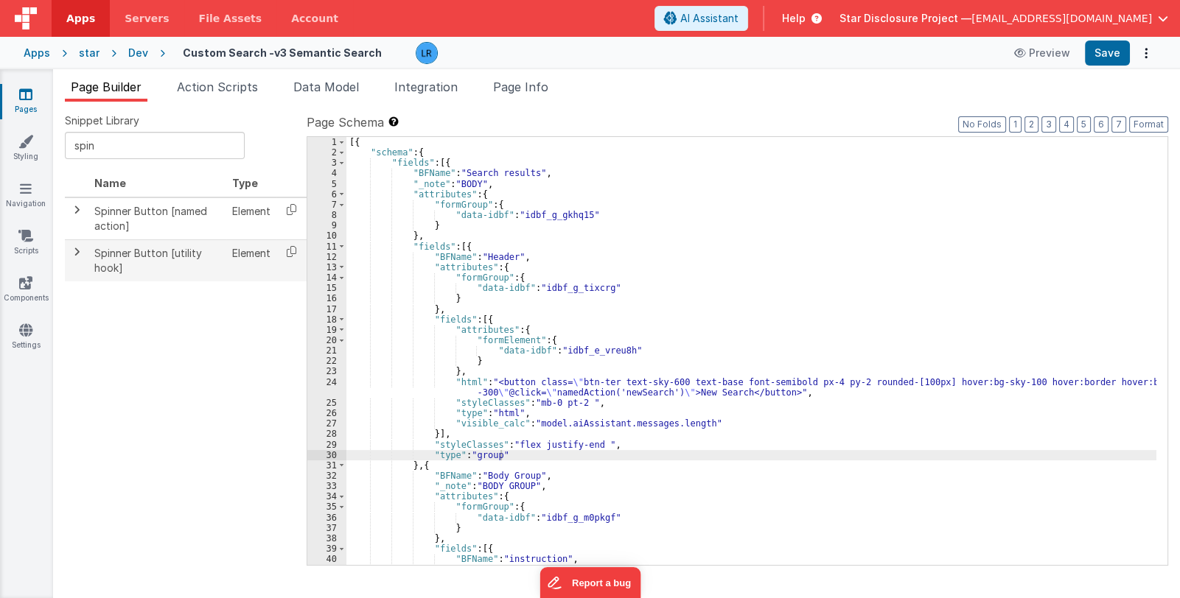
click at [77, 248] on span at bounding box center [77, 252] width 12 height 12
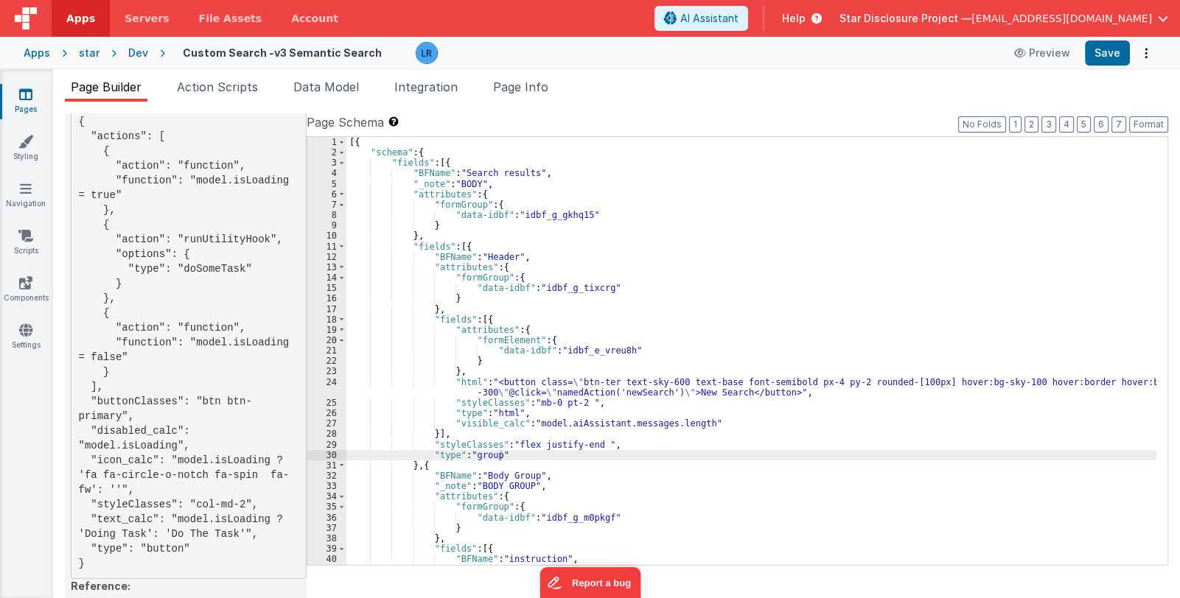
scroll to position [242, 0]
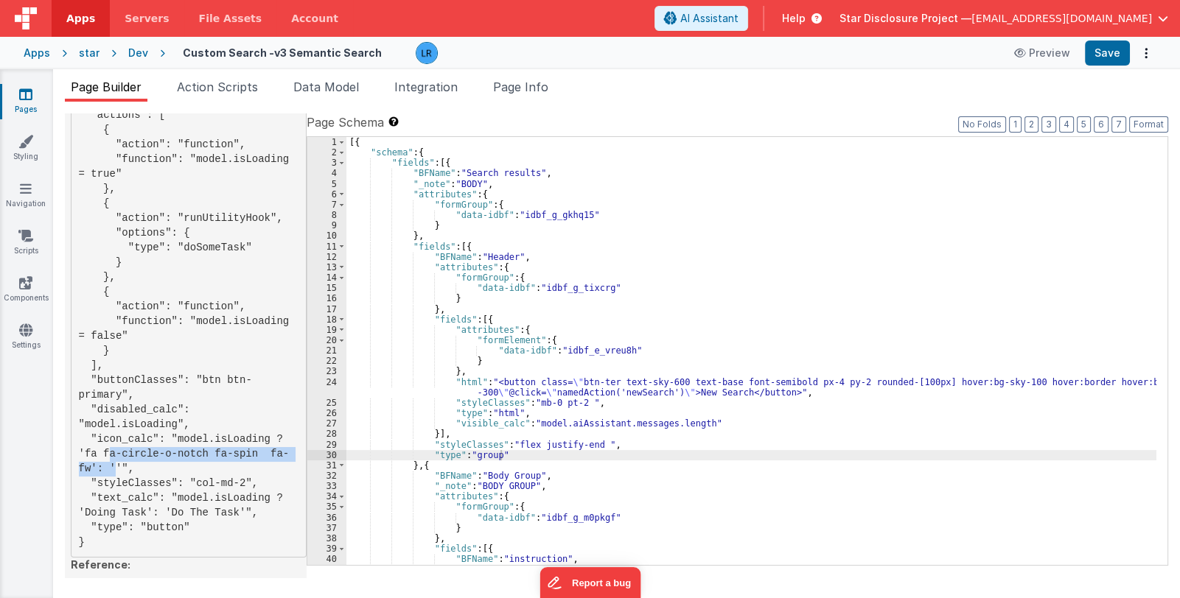
drag, startPoint x: 276, startPoint y: 408, endPoint x: 260, endPoint y: 424, distance: 21.9
click at [260, 424] on pre "{ "actions": [ { "action": "function", "function": "model.isLoading = true" }, …" at bounding box center [189, 322] width 236 height 472
copy pre "fa fa-circle-o-notch fa-spin fa-fw"
click at [32, 102] on link "Pages" at bounding box center [25, 101] width 53 height 29
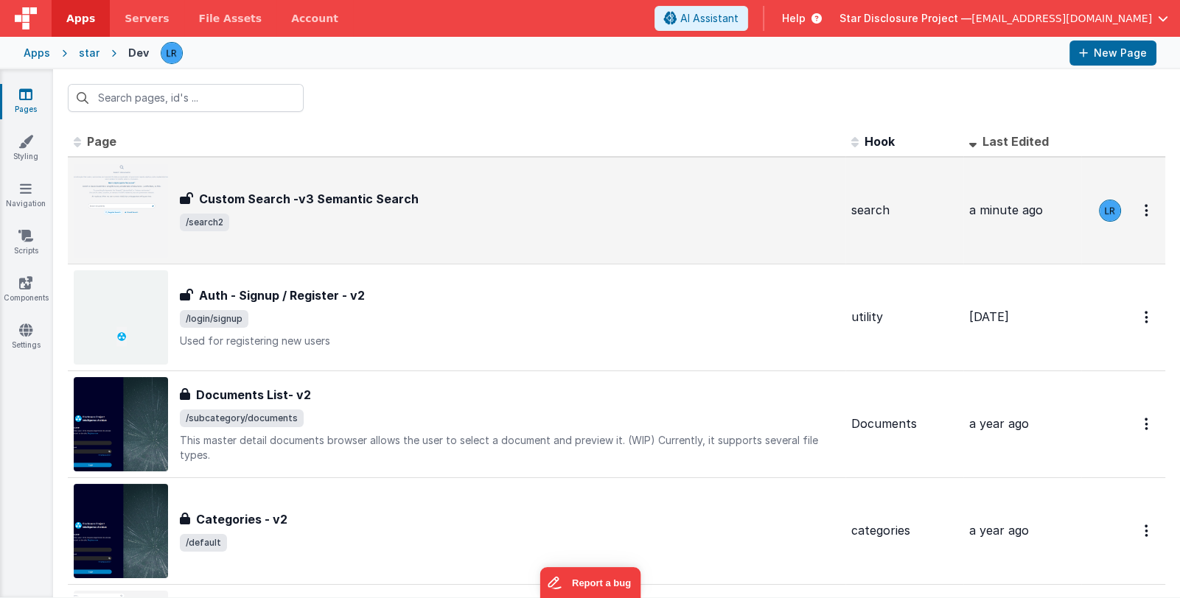
click at [439, 203] on div "Custom Search -v3 Semantic Search" at bounding box center [510, 199] width 660 height 18
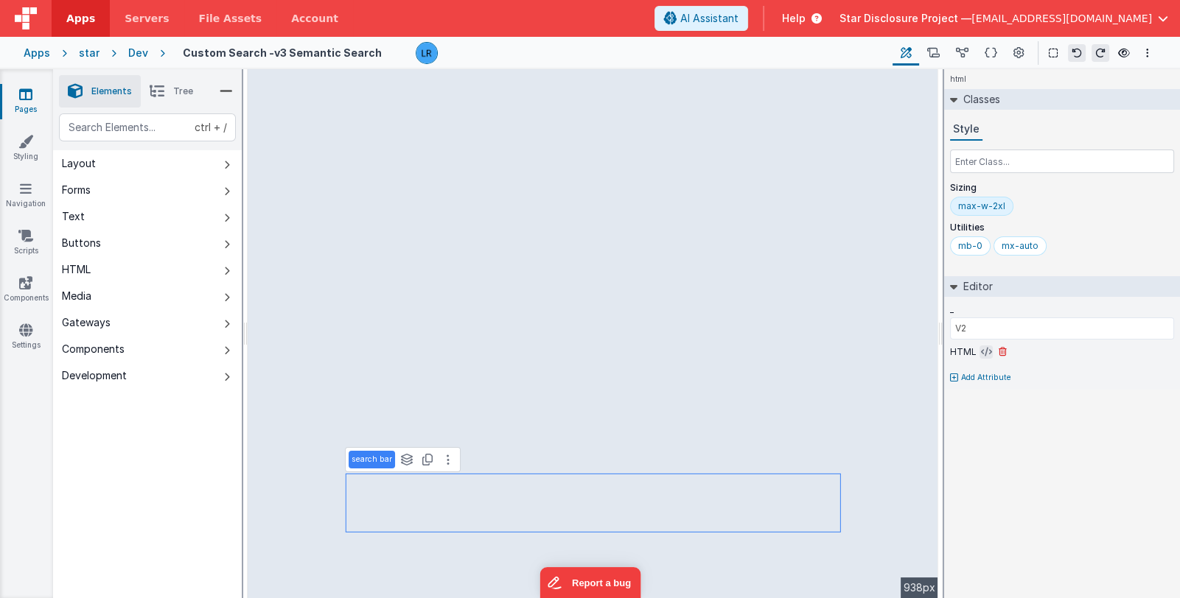
click at [979, 349] on button at bounding box center [985, 352] width 13 height 13
click at [984, 347] on icon at bounding box center [986, 352] width 11 height 12
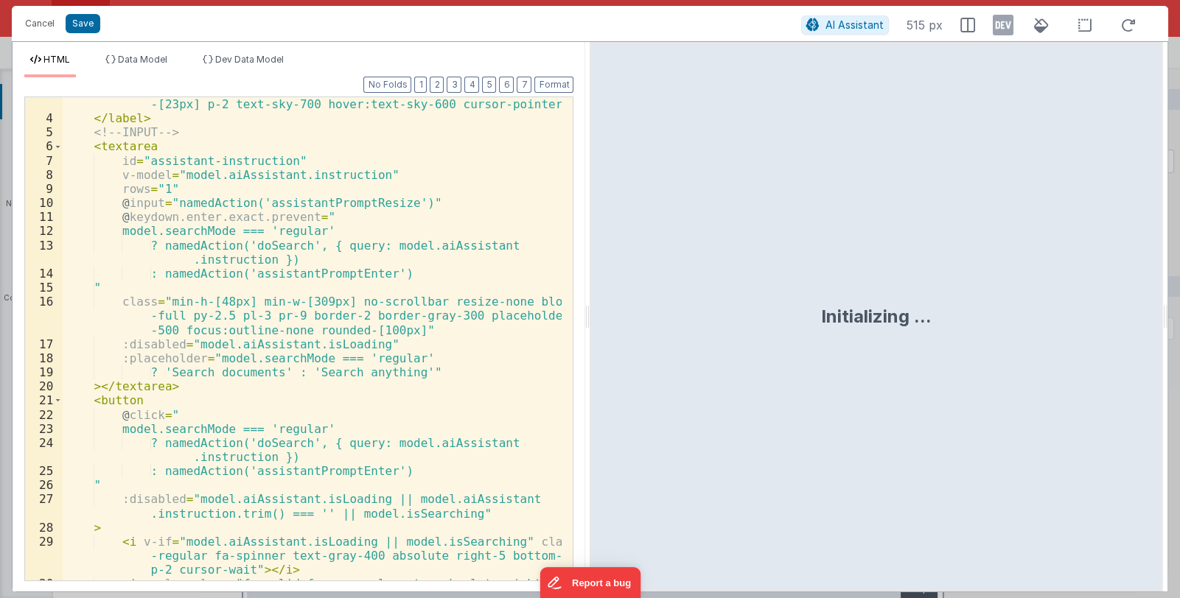
scroll to position [137, 0]
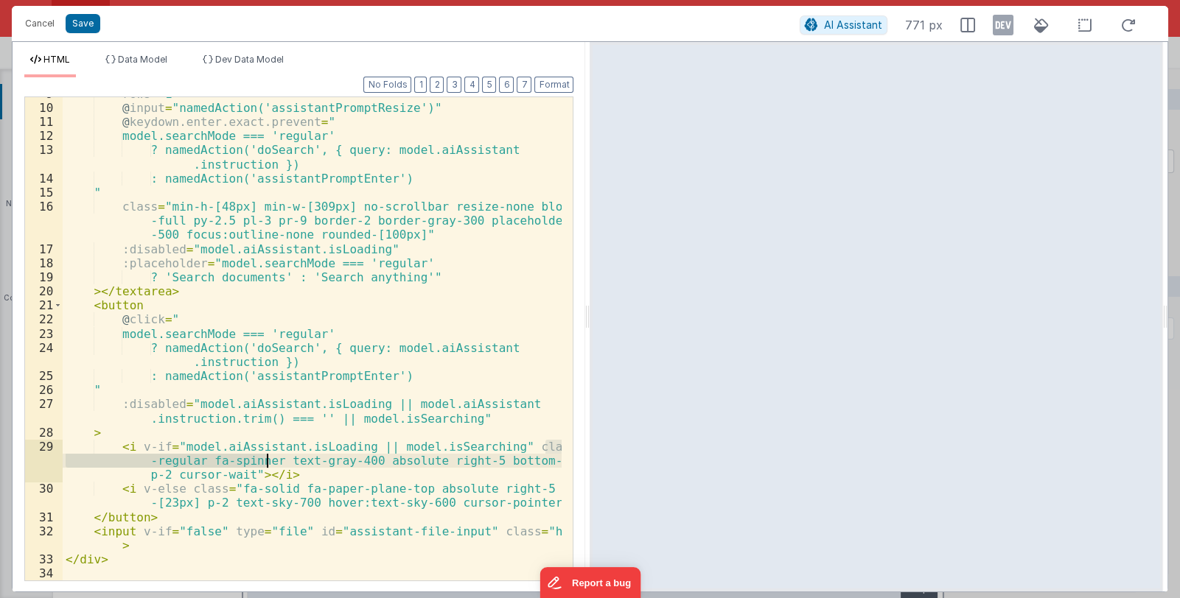
drag, startPoint x: 545, startPoint y: 447, endPoint x: 266, endPoint y: 461, distance: 279.7
click at [266, 461] on div "rows = "1" @ input = "namedAction('assistantPromptResize')" @ keydown.enter.exa…" at bounding box center [313, 342] width 500 height 511
click at [83, 27] on button "Save" at bounding box center [83, 23] width 35 height 19
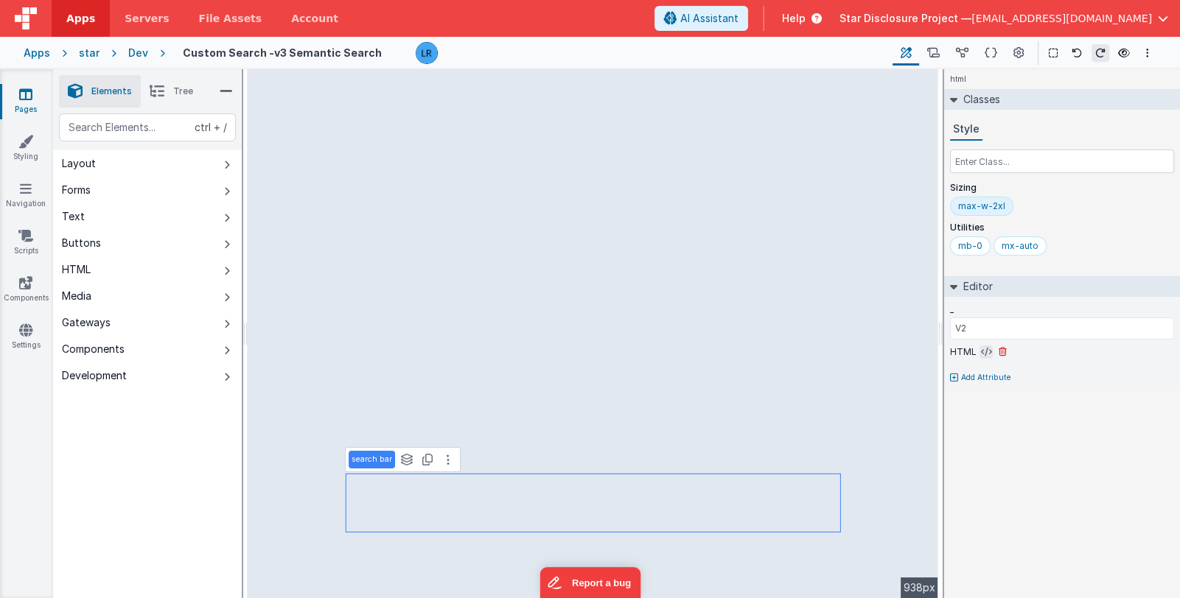
click at [984, 352] on icon at bounding box center [986, 352] width 11 height 12
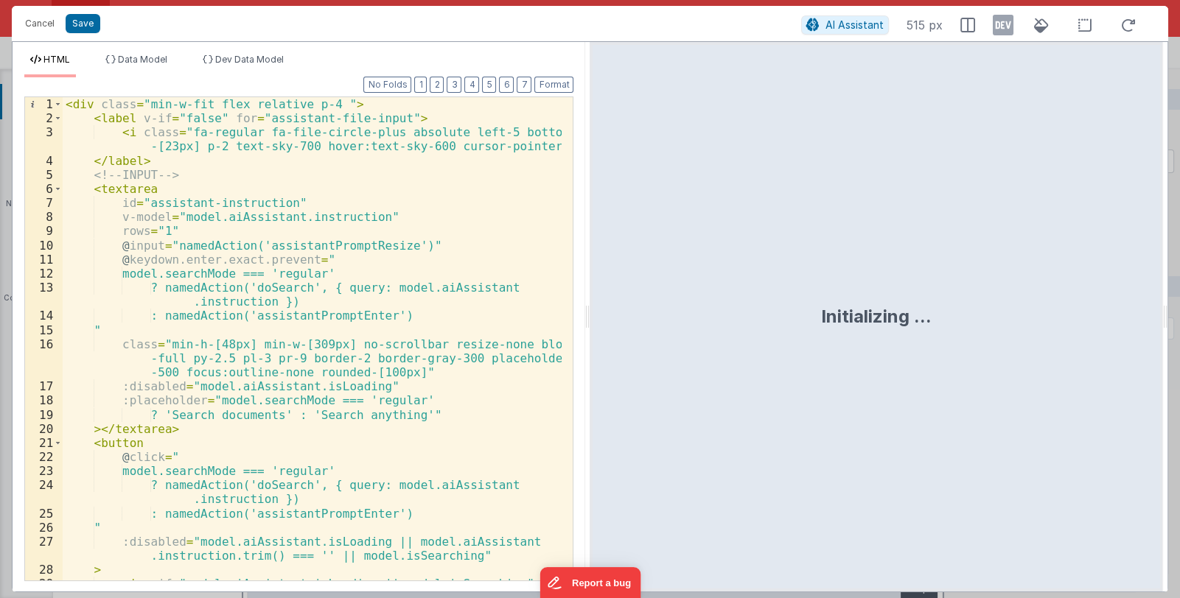
click at [370, 492] on div "< div class = "min-w-fit flex relative p-4 " > < label v-if = "false" for = "as…" at bounding box center [313, 367] width 500 height 540
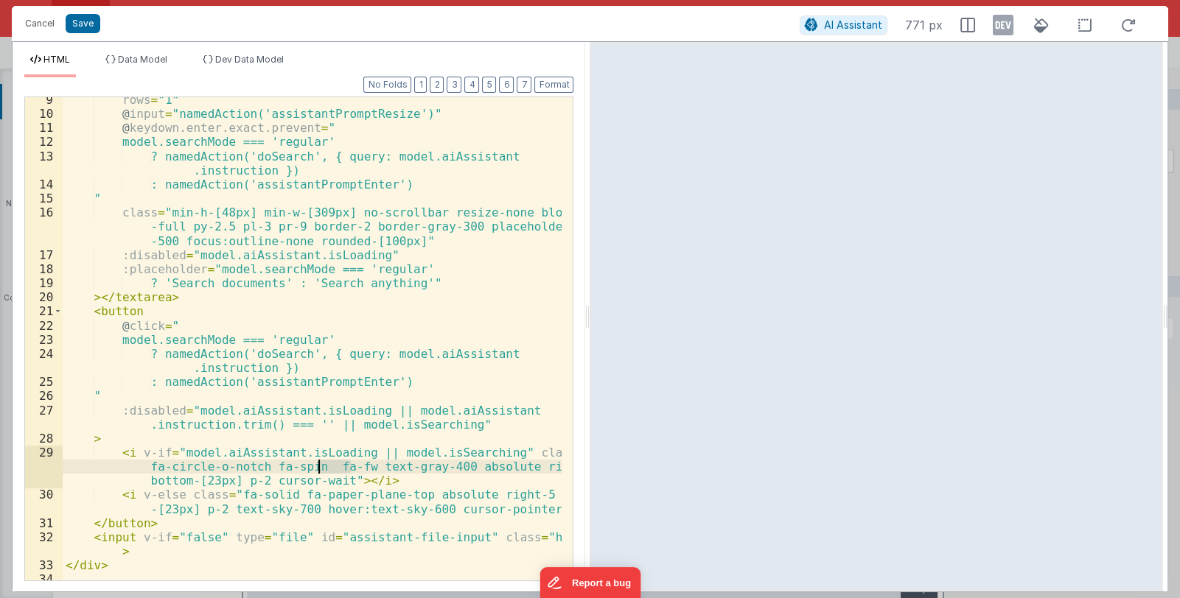
drag, startPoint x: 353, startPoint y: 467, endPoint x: 316, endPoint y: 468, distance: 36.9
click at [316, 468] on div "rows = "1" @ input = "namedAction('assistantPromptResize')" @ keydown.enter.exa…" at bounding box center [313, 348] width 500 height 511
click at [41, 30] on button "Cancel" at bounding box center [40, 23] width 44 height 21
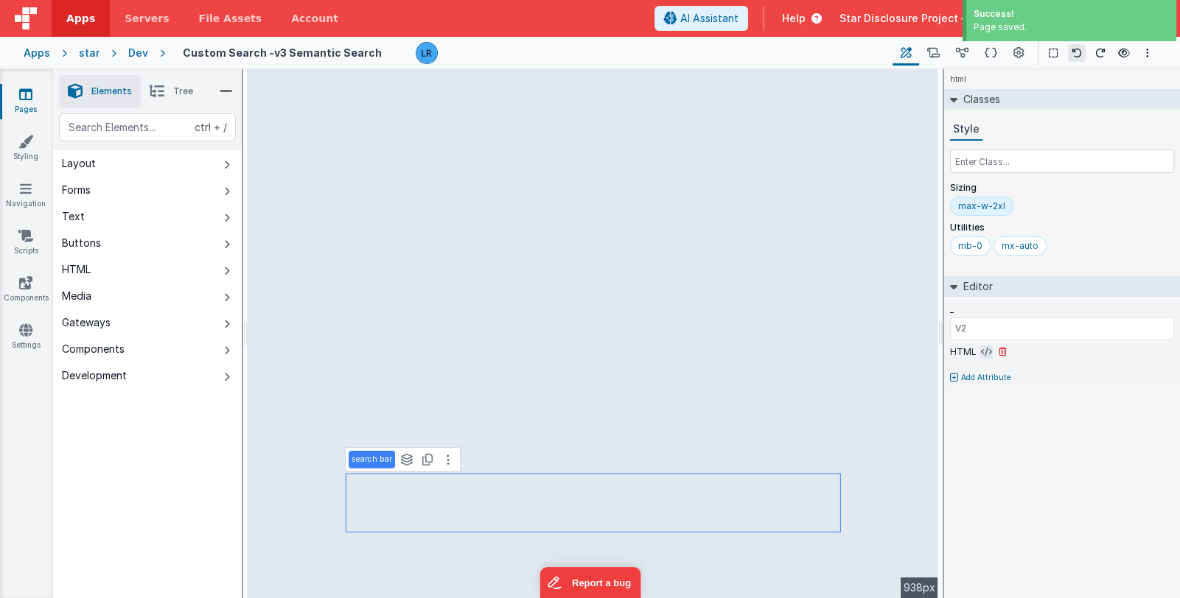
click at [981, 350] on icon at bounding box center [986, 352] width 11 height 12
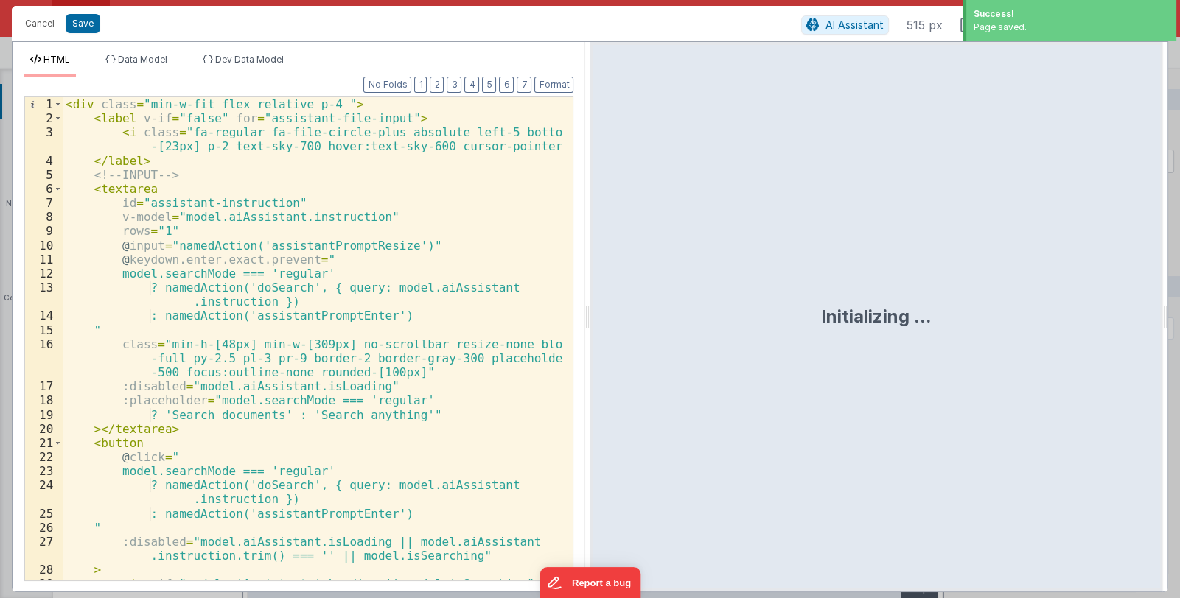
scroll to position [137, 0]
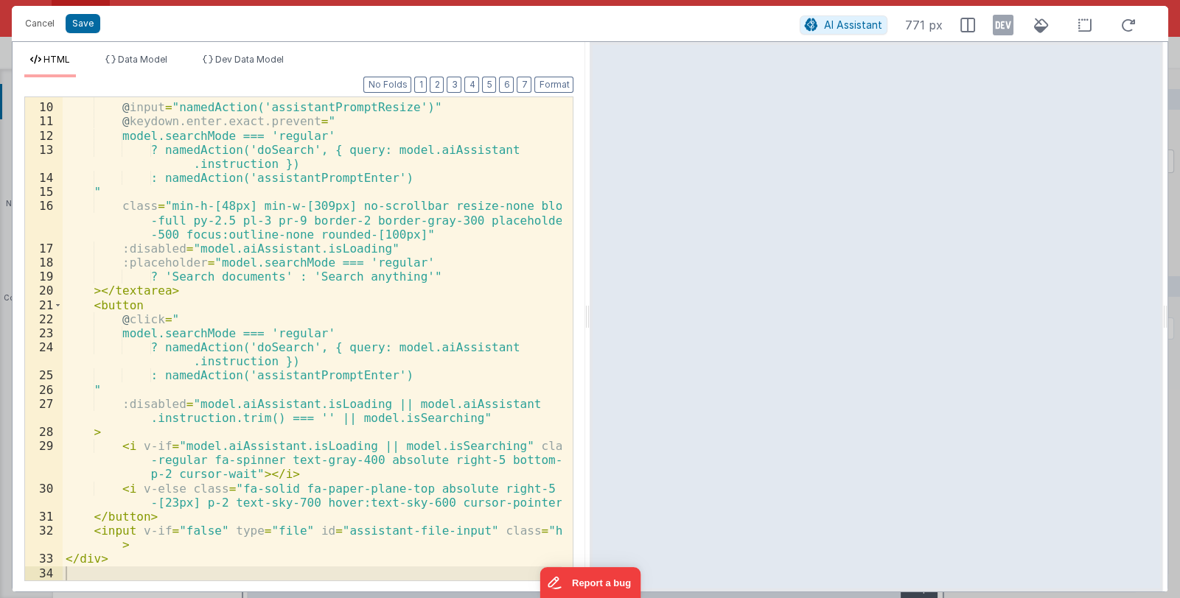
click at [217, 491] on div "rows = "1" @ input = "namedAction('assistantPromptResize')" @ keydown.enter.exa…" at bounding box center [313, 341] width 500 height 511
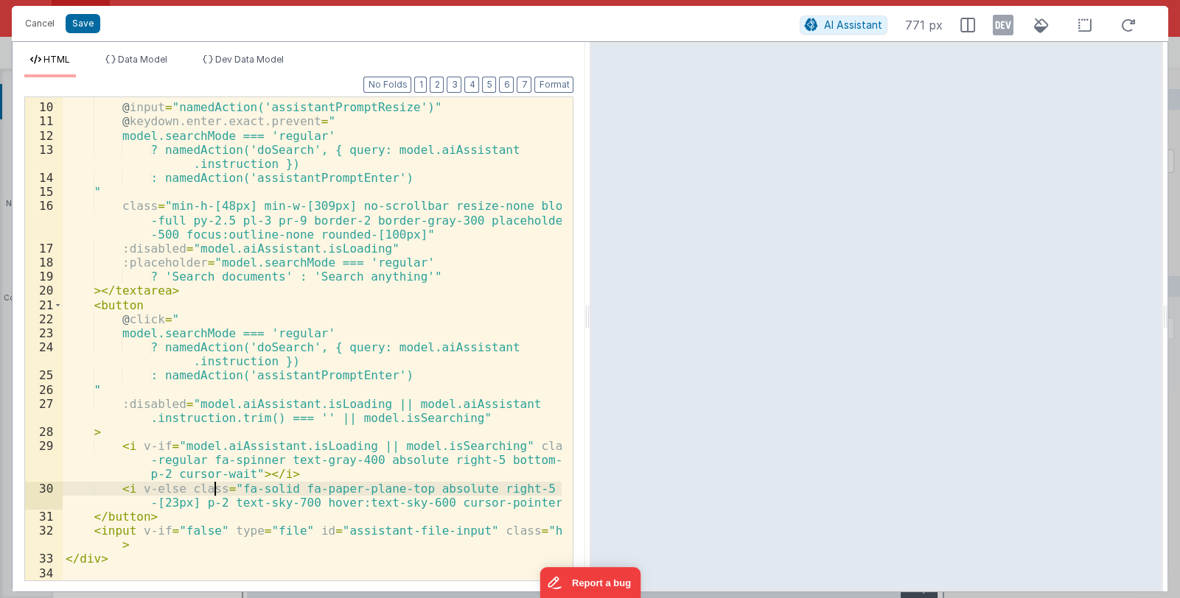
click at [505, 488] on div "rows = "1" @ input = "namedAction('assistantPromptResize')" @ keydown.enter.exa…" at bounding box center [313, 341] width 500 height 511
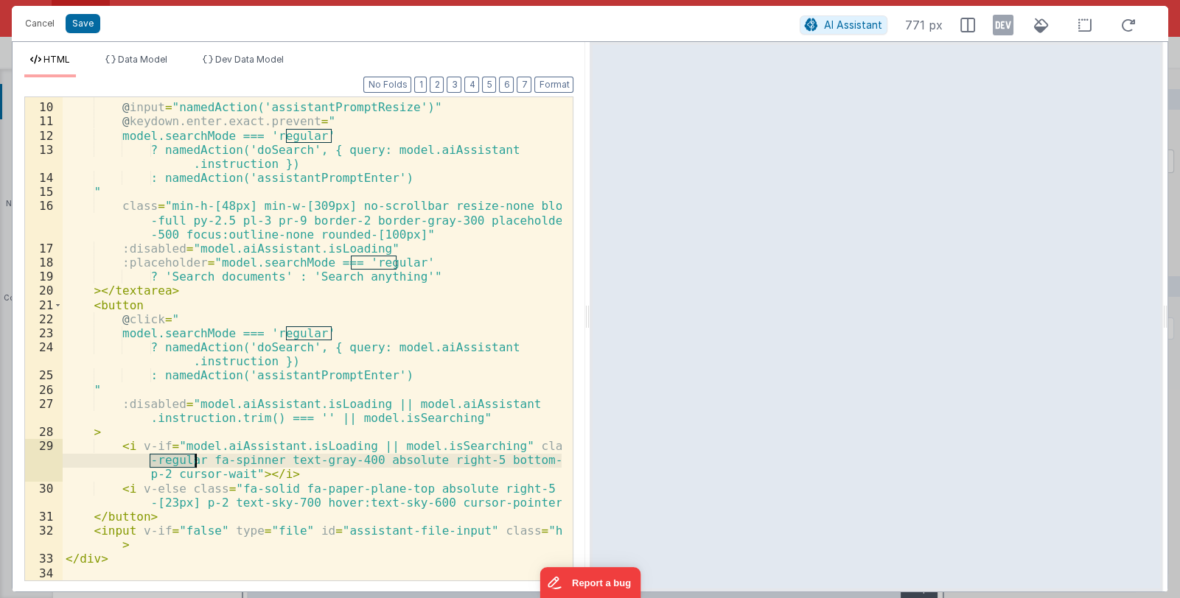
drag, startPoint x: 147, startPoint y: 461, endPoint x: 193, endPoint y: 460, distance: 45.7
click at [193, 460] on div "rows = "1" @ input = "namedAction('assistantPromptResize')" @ keydown.enter.exa…" at bounding box center [313, 341] width 500 height 511
drag, startPoint x: 209, startPoint y: 461, endPoint x: 251, endPoint y: 459, distance: 41.3
click at [251, 459] on div "rows = "1" @ input = "namedAction('assistantPromptResize')" @ keydown.enter.exa…" at bounding box center [313, 341] width 500 height 511
click at [81, 22] on button "Save" at bounding box center [83, 23] width 35 height 19
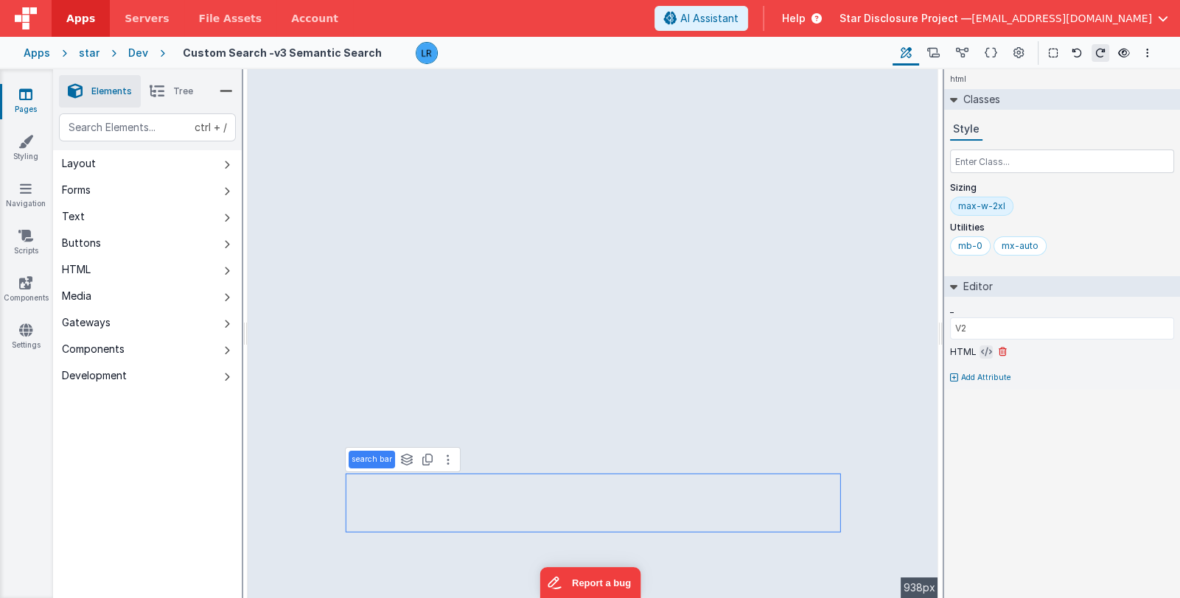
click at [982, 352] on icon at bounding box center [986, 352] width 11 height 12
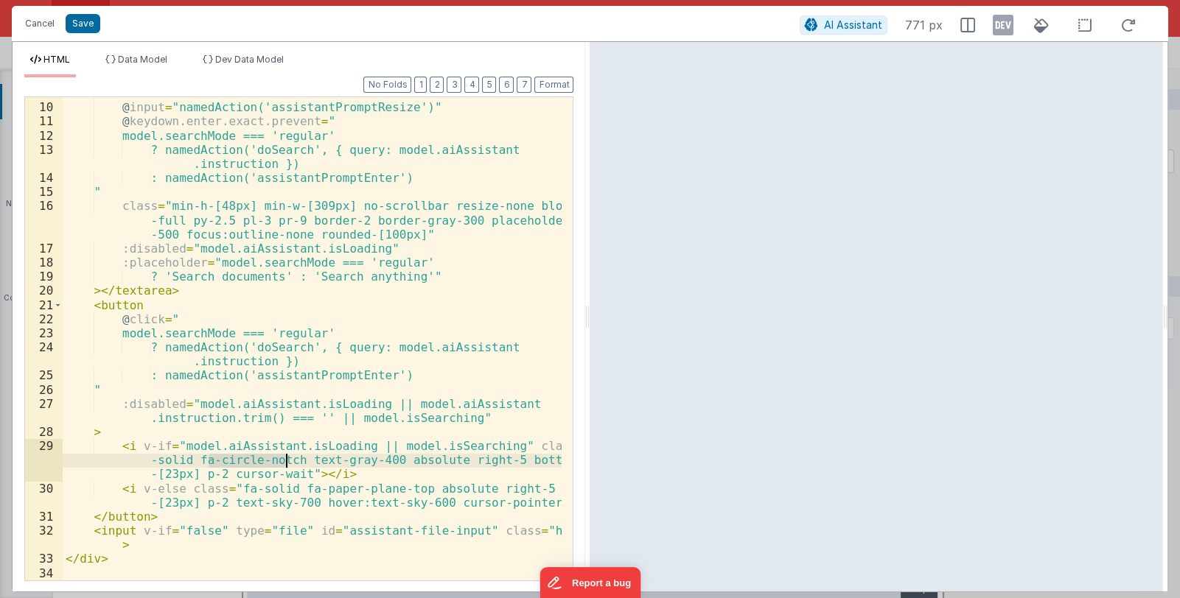
drag, startPoint x: 208, startPoint y: 459, endPoint x: 283, endPoint y: 461, distance: 75.2
click at [283, 461] on div "rows = "1" @ input = "namedAction('assistantPromptResize')" @ keydown.enter.exa…" at bounding box center [313, 341] width 500 height 511
click at [88, 23] on button "Save" at bounding box center [83, 23] width 35 height 19
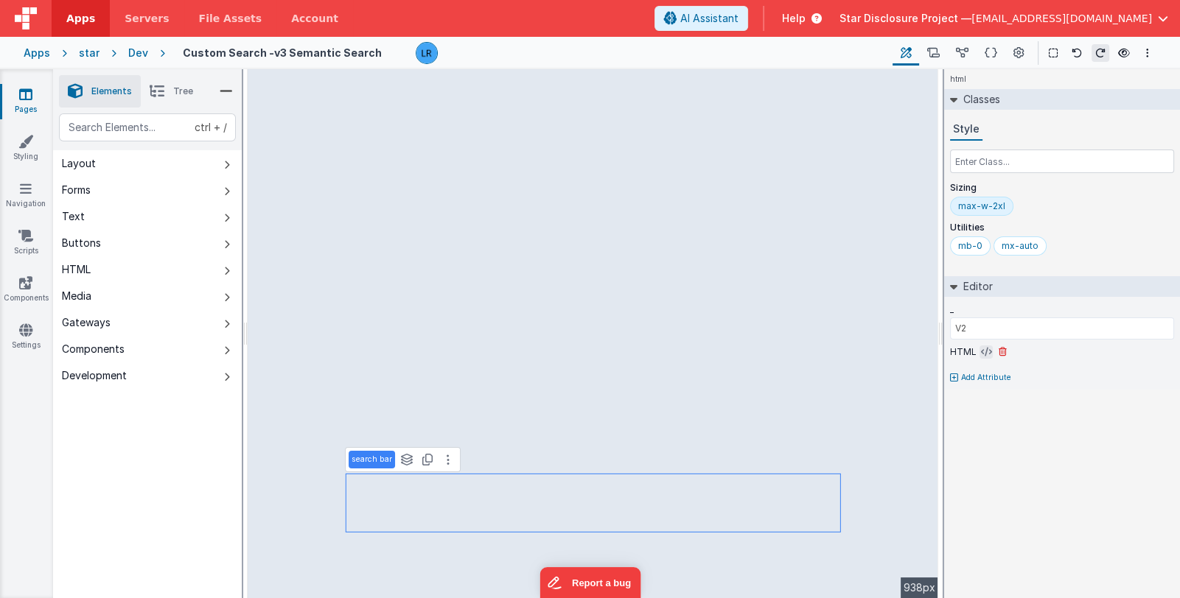
click at [986, 348] on icon at bounding box center [986, 352] width 11 height 12
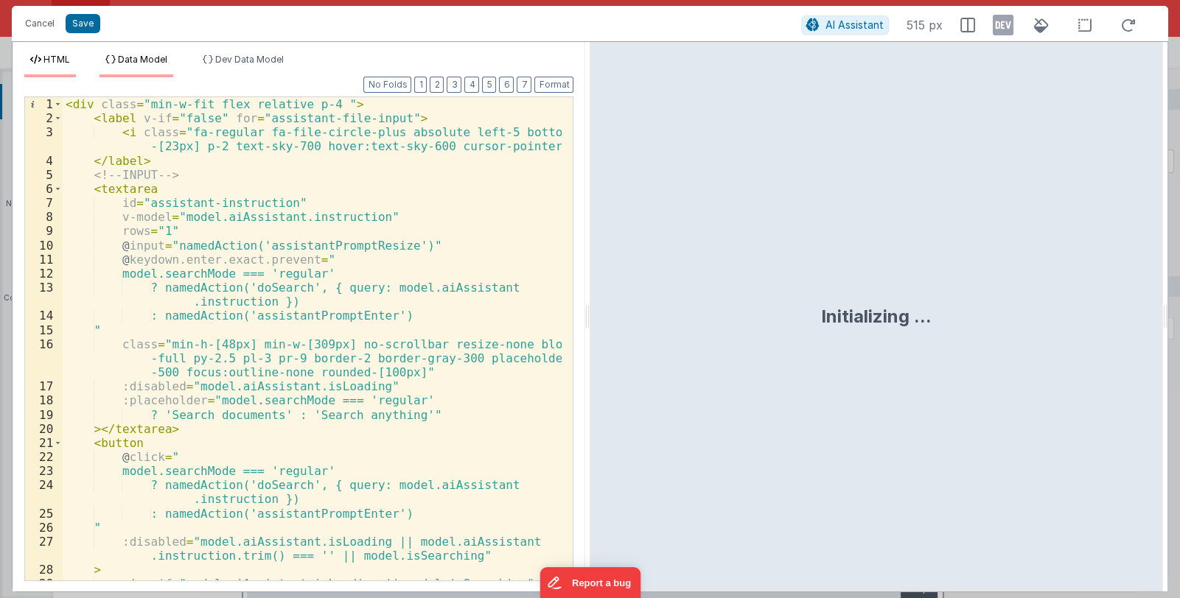
click at [147, 61] on span "Data Model" at bounding box center [142, 59] width 49 height 11
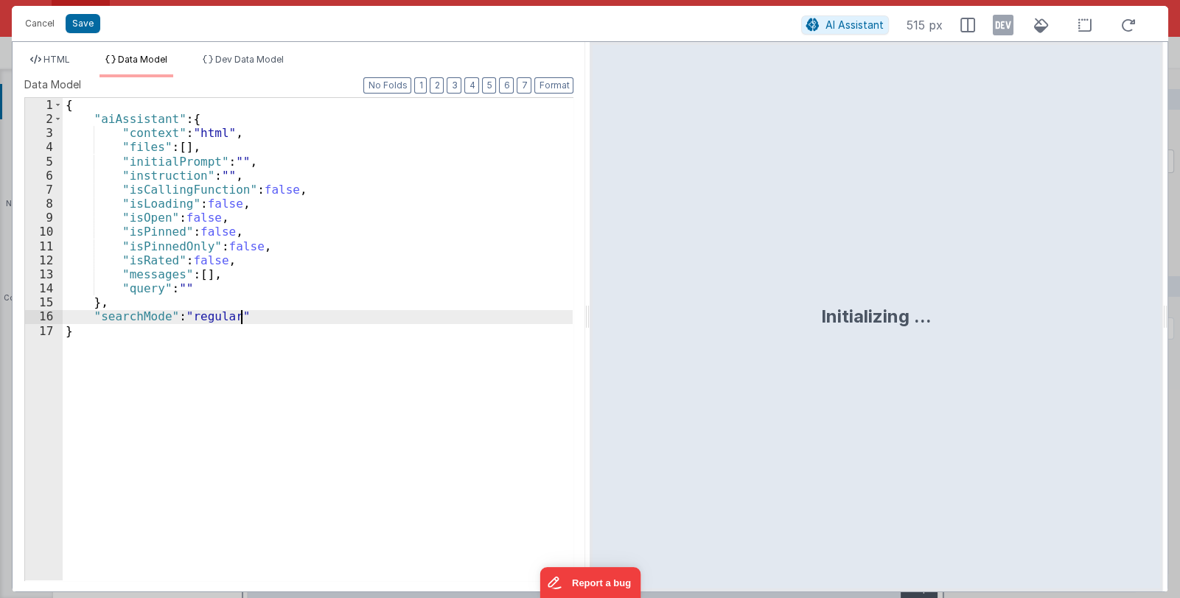
click at [257, 314] on div "{ "aiAssistant" : { "context" : "html" , "files" : [ ] , "initialPrompt" : "" ,…" at bounding box center [318, 353] width 511 height 511
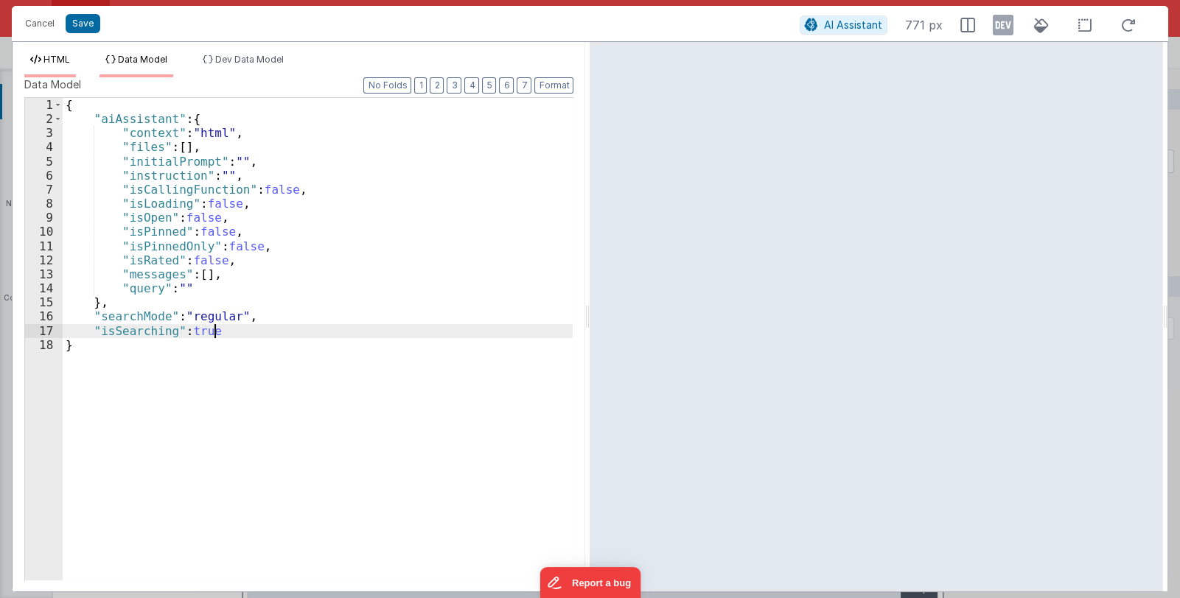
click at [49, 62] on span "HTML" at bounding box center [56, 59] width 27 height 11
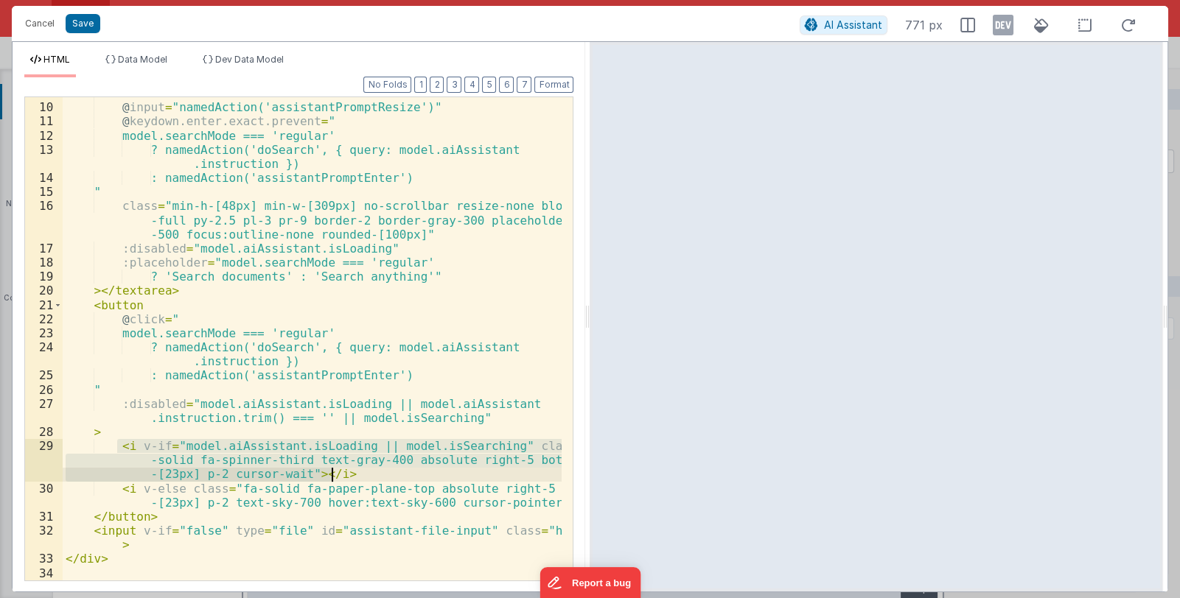
drag, startPoint x: 114, startPoint y: 447, endPoint x: 335, endPoint y: 472, distance: 222.6
click at [335, 472] on div "rows = "1" @ input = "namedAction('assistantPromptResize')" @ keydown.enter.exa…" at bounding box center [313, 341] width 500 height 511
click at [293, 460] on div "rows = "1" @ input = "namedAction('assistantPromptResize')" @ keydown.enter.exa…" at bounding box center [312, 338] width 499 height 483
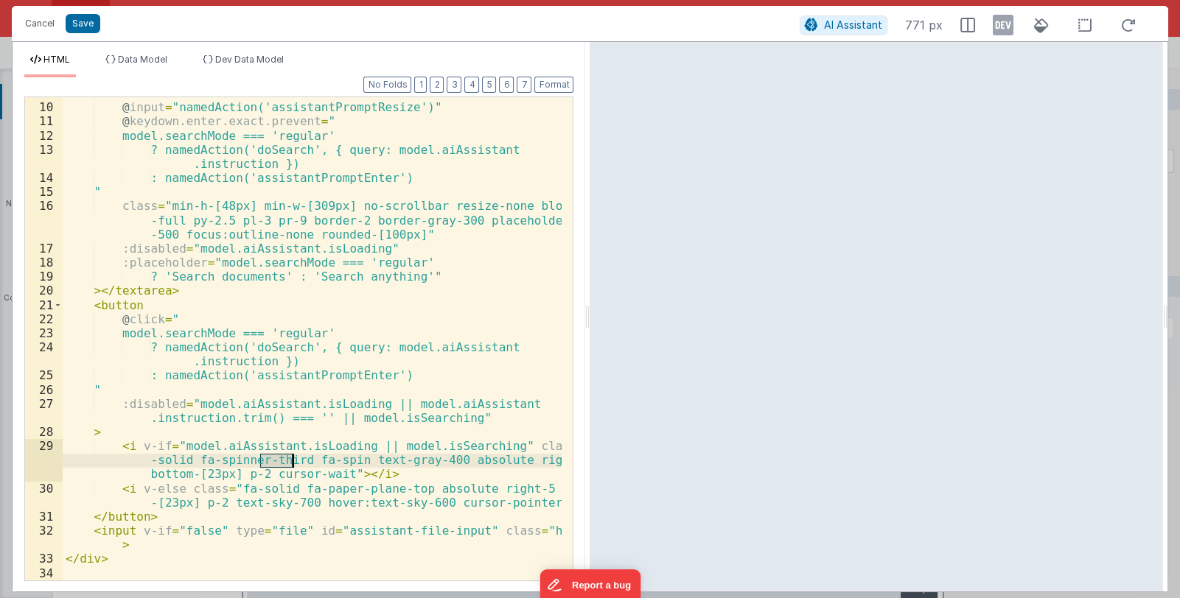
drag, startPoint x: 261, startPoint y: 464, endPoint x: 291, endPoint y: 463, distance: 30.2
click at [291, 463] on div "rows = "1" @ input = "namedAction('assistantPromptResize')" @ keydown.enter.exa…" at bounding box center [313, 341] width 500 height 511
click at [152, 57] on span "Data Model" at bounding box center [142, 59] width 49 height 11
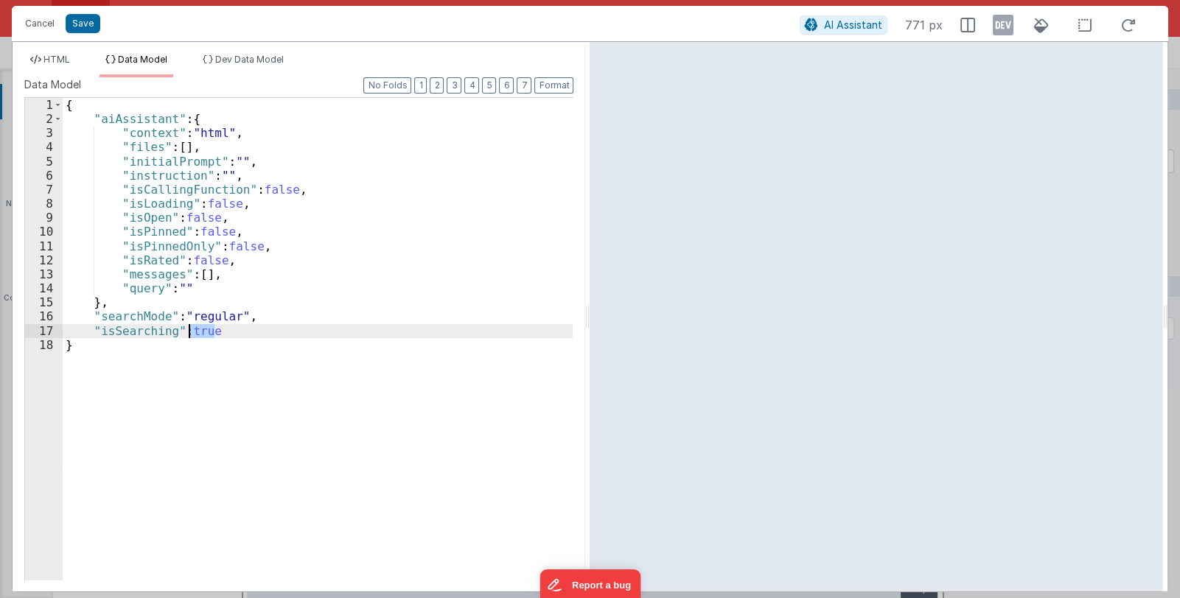
drag, startPoint x: 220, startPoint y: 331, endPoint x: 191, endPoint y: 332, distance: 28.8
click at [191, 332] on div "{ "aiAssistant" : { "context" : "html" , "files" : [ ] , "initialPrompt" : "" ,…" at bounding box center [318, 353] width 511 height 511
click at [84, 21] on button "Save" at bounding box center [83, 23] width 35 height 19
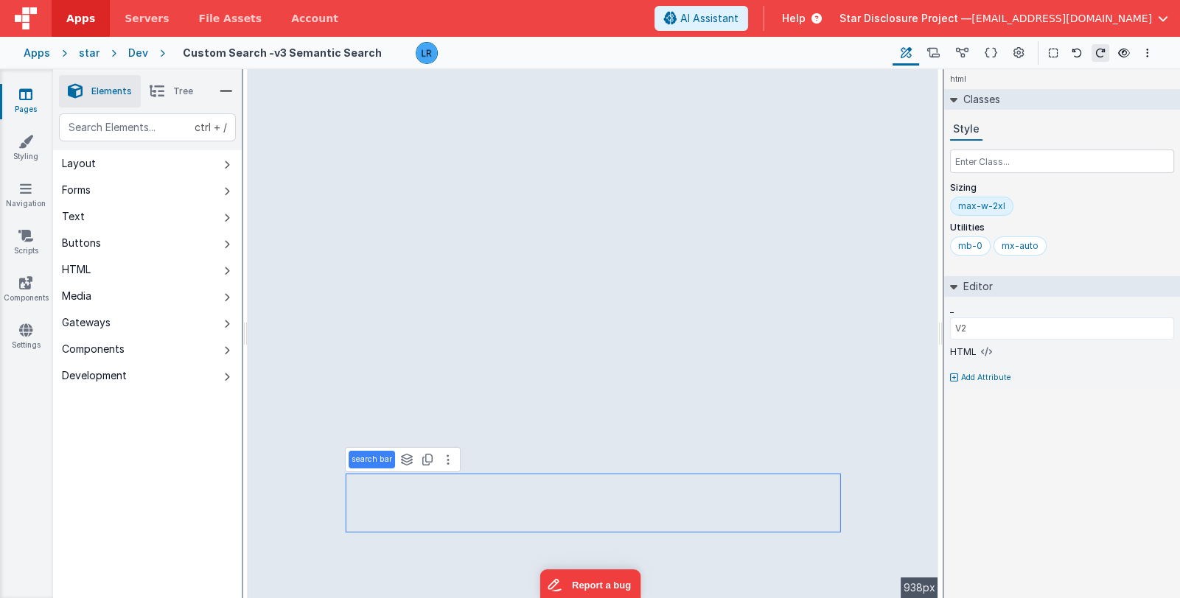
click at [163, 85] on icon at bounding box center [157, 91] width 15 height 21
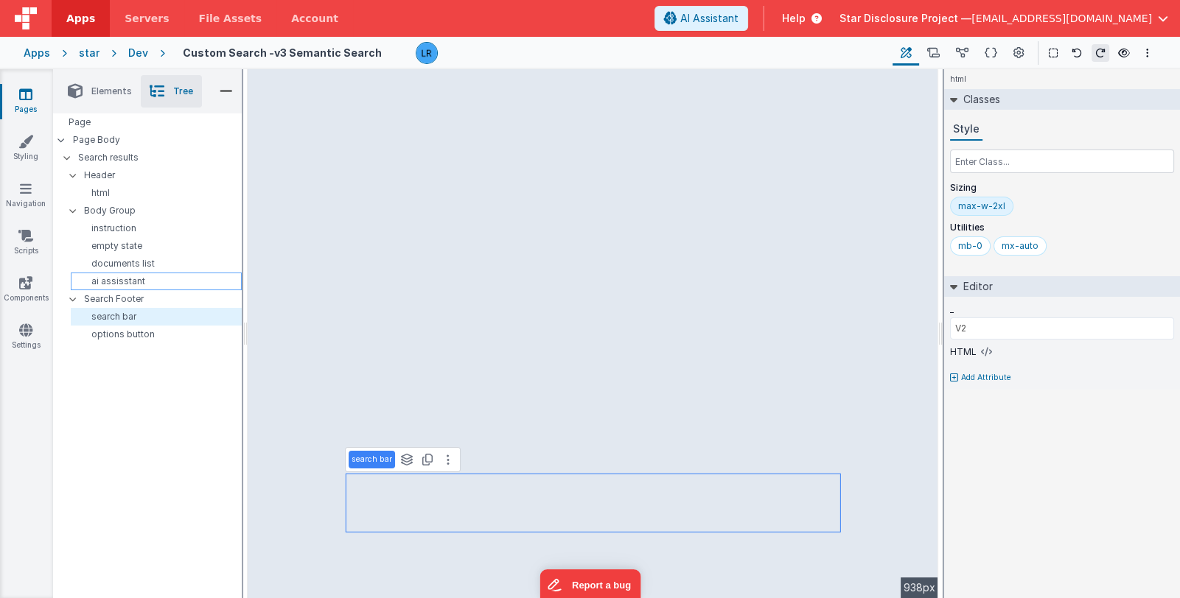
click at [144, 279] on p "ai assisstant" at bounding box center [159, 282] width 164 height 12
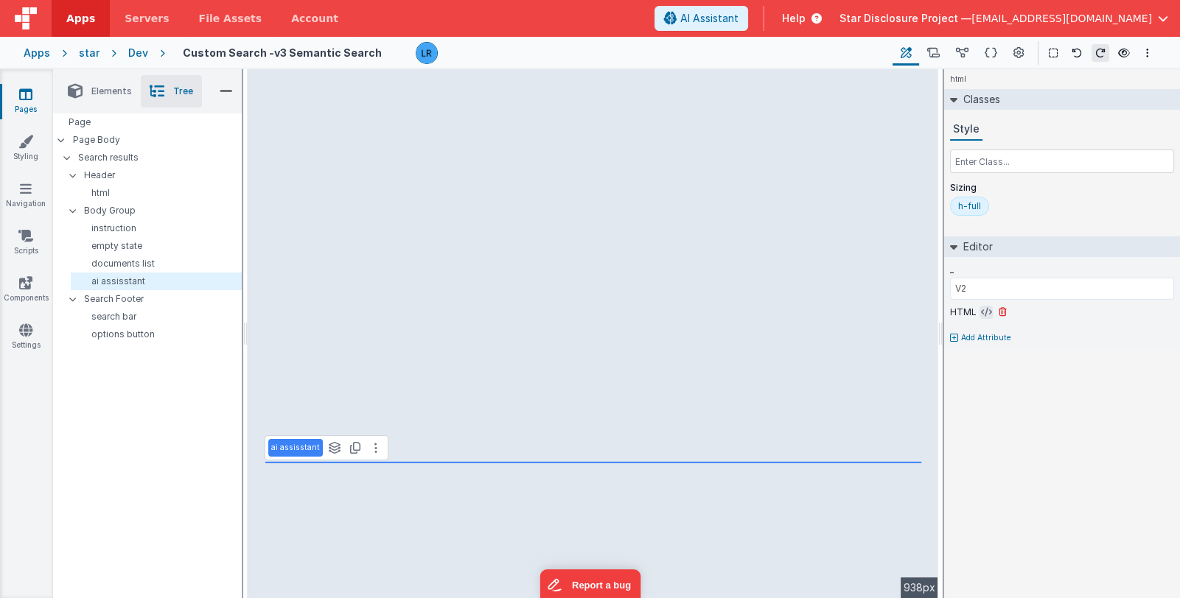
click at [982, 309] on icon at bounding box center [986, 313] width 11 height 12
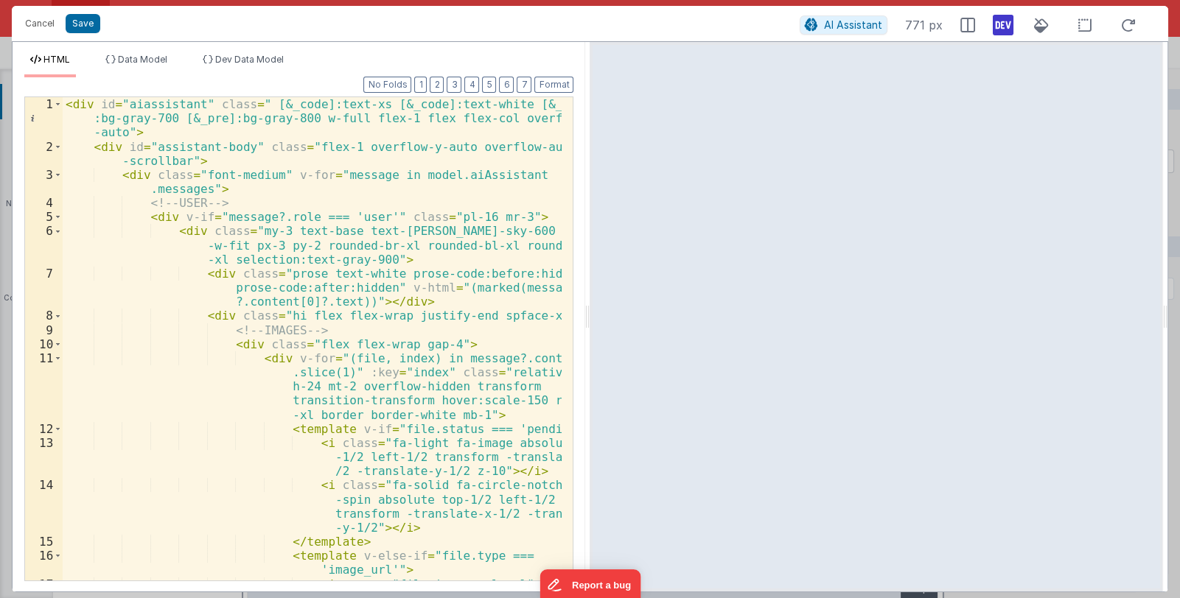
click at [1007, 24] on icon at bounding box center [1003, 25] width 21 height 24
click at [397, 290] on div "< div id = "aiassistant" class = " [&_code]:text-xs [&_code]:text-white [&_code…" at bounding box center [313, 388] width 500 height 582
click at [380, 268] on div "< div id = "aiassistant" class = " [&_code]:text-xs [&_code]:text-white [&_code…" at bounding box center [313, 388] width 500 height 582
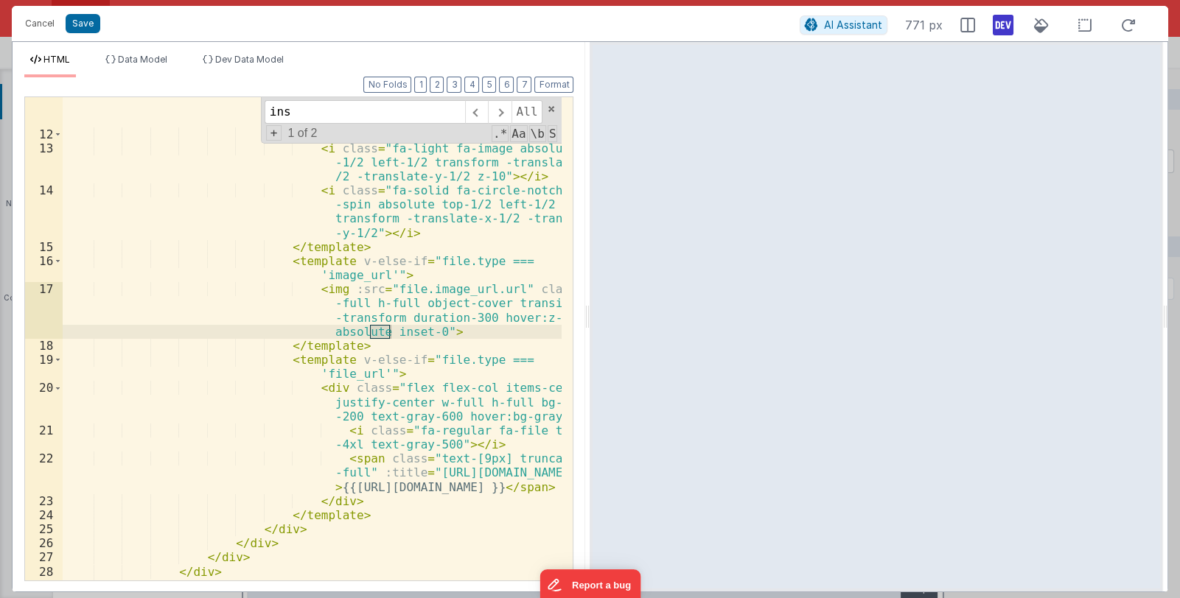
scroll to position [294, 0]
drag, startPoint x: 311, startPoint y: 113, endPoint x: 256, endPoint y: 108, distance: 55.6
click at [256, 108] on div "< div v-for = "(file, index) in message?.content .slice(1)" :key = "index" clas…" at bounding box center [312, 338] width 499 height 483
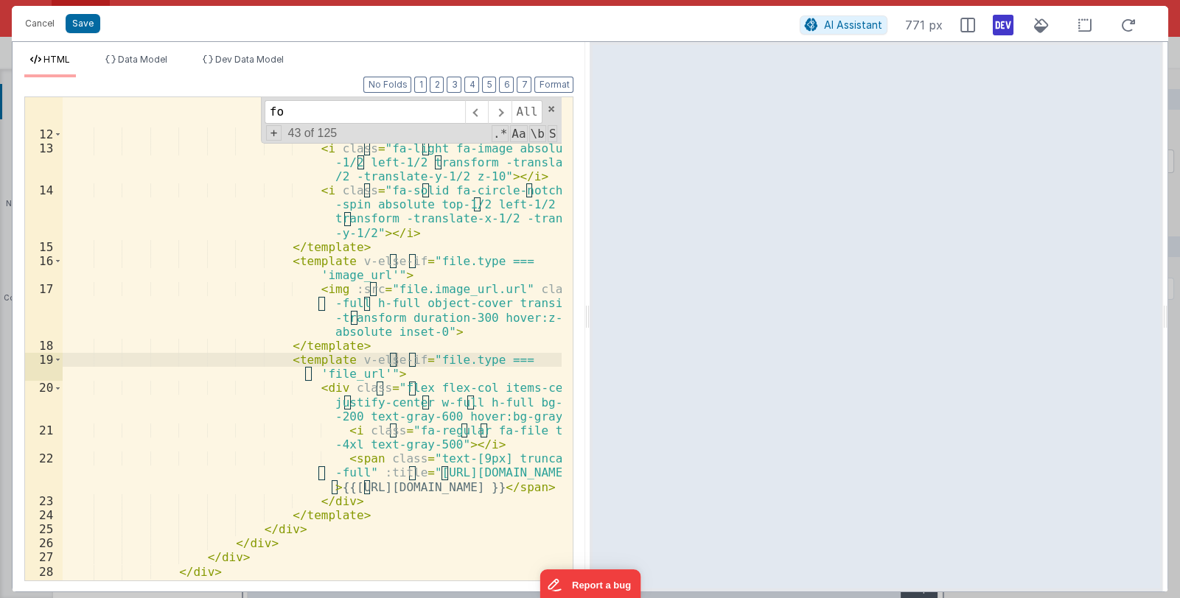
scroll to position [633, 0]
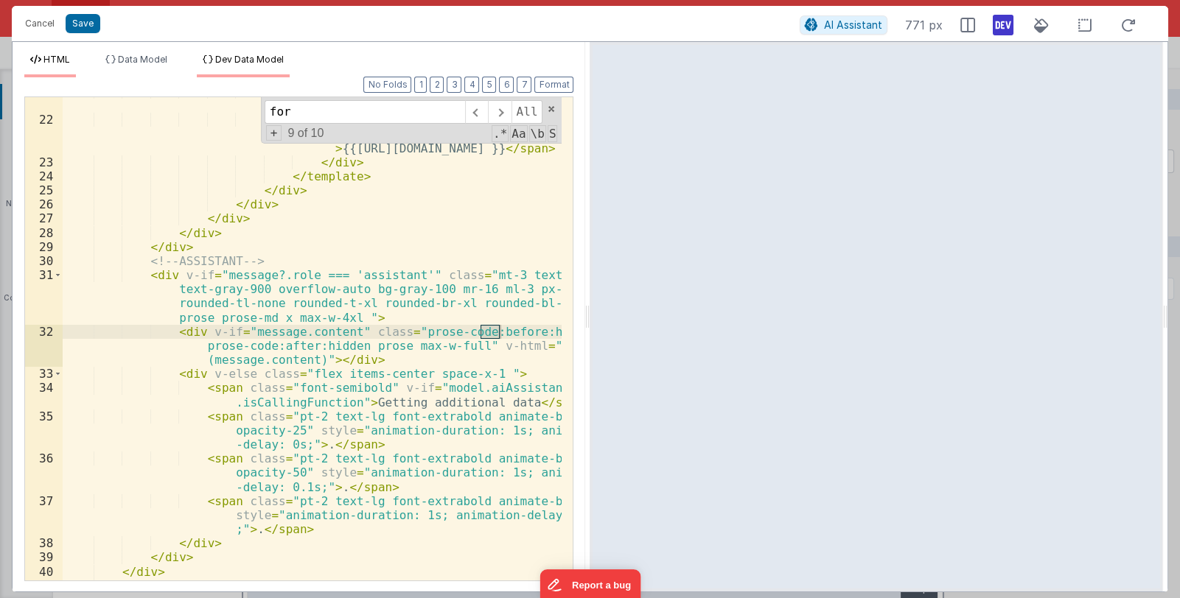
click at [229, 60] on span "Dev Data Model" at bounding box center [249, 59] width 69 height 11
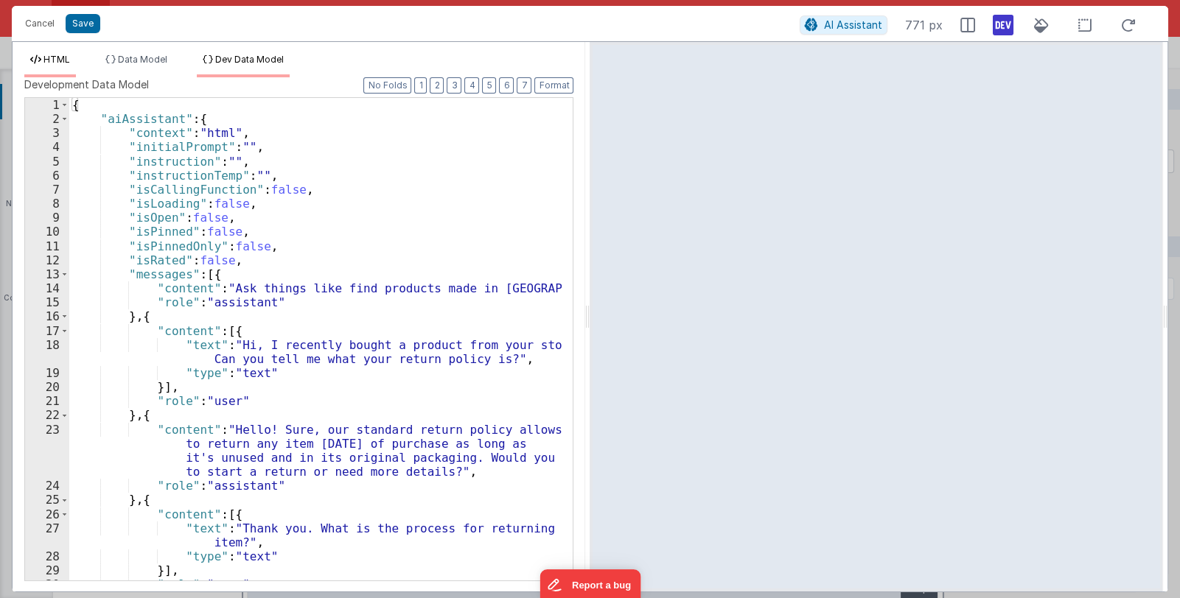
click at [60, 63] on span "HTML" at bounding box center [56, 59] width 27 height 11
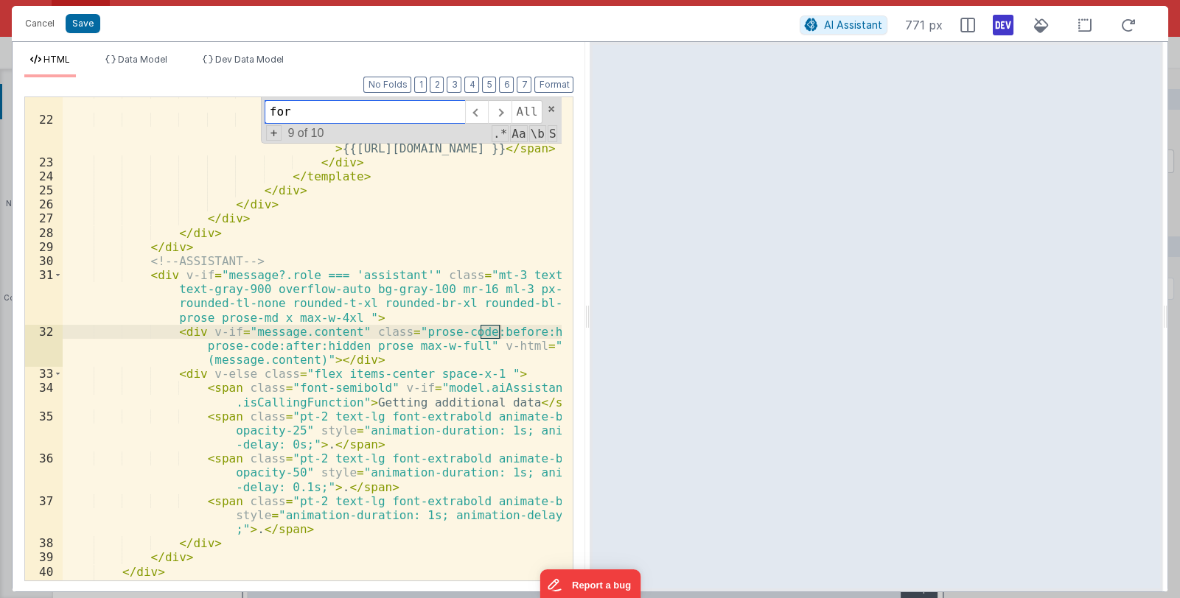
drag, startPoint x: 296, startPoint y: 110, endPoint x: 262, endPoint y: 105, distance: 34.9
click at [262, 105] on div "< i class = "fa-regular fa-file text -4xl text-gray-500" > </ i > < span class …" at bounding box center [312, 338] width 499 height 483
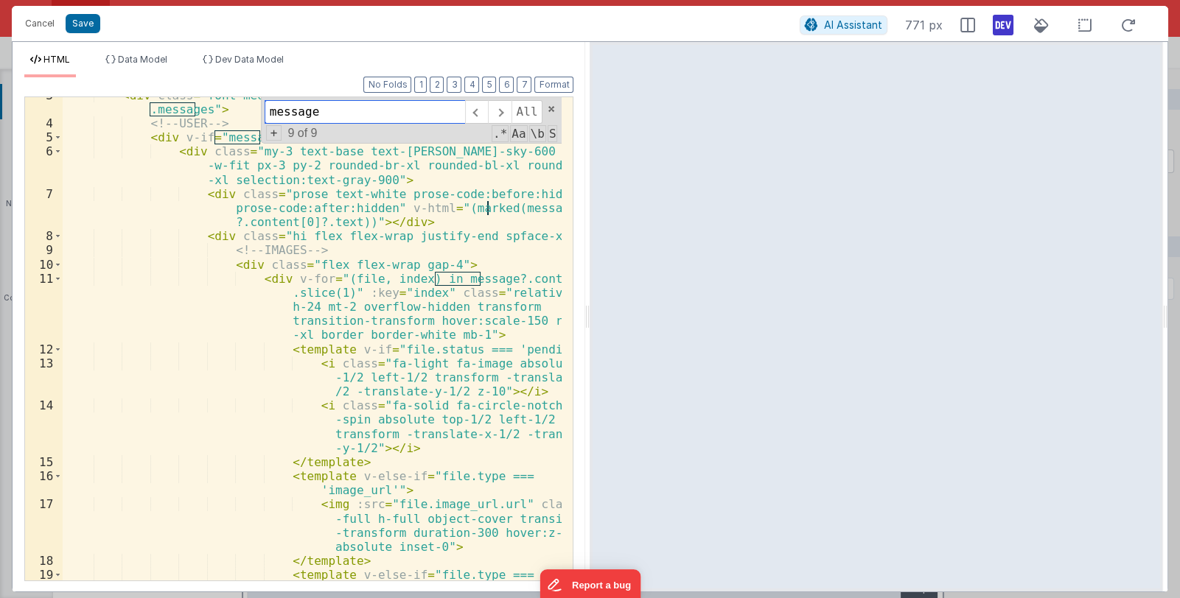
scroll to position [0, 0]
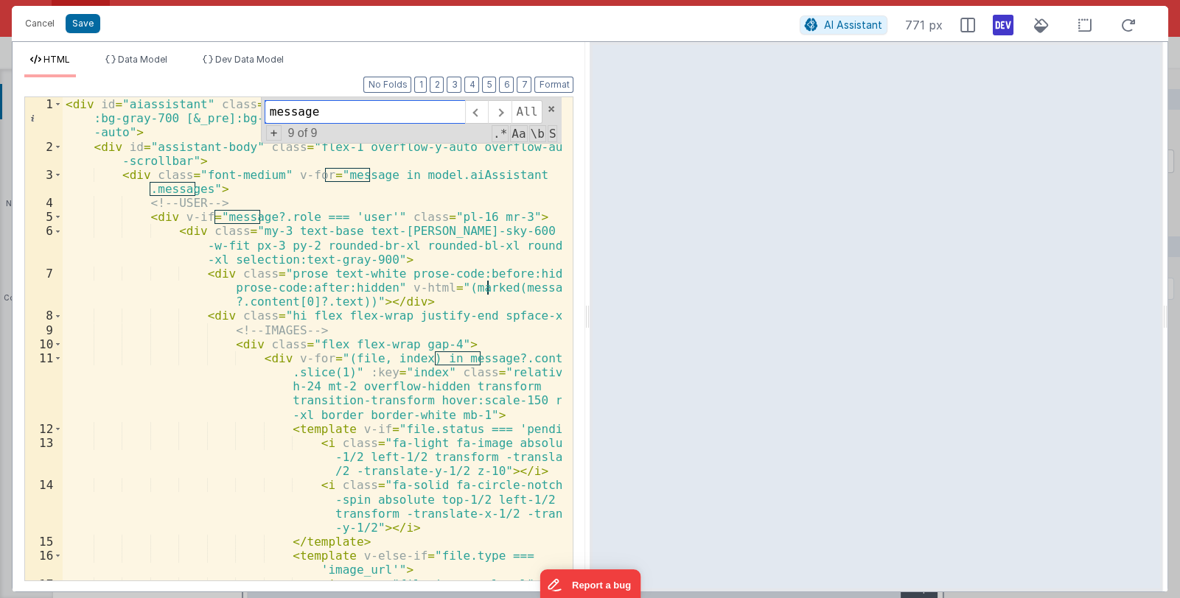
type input "message"
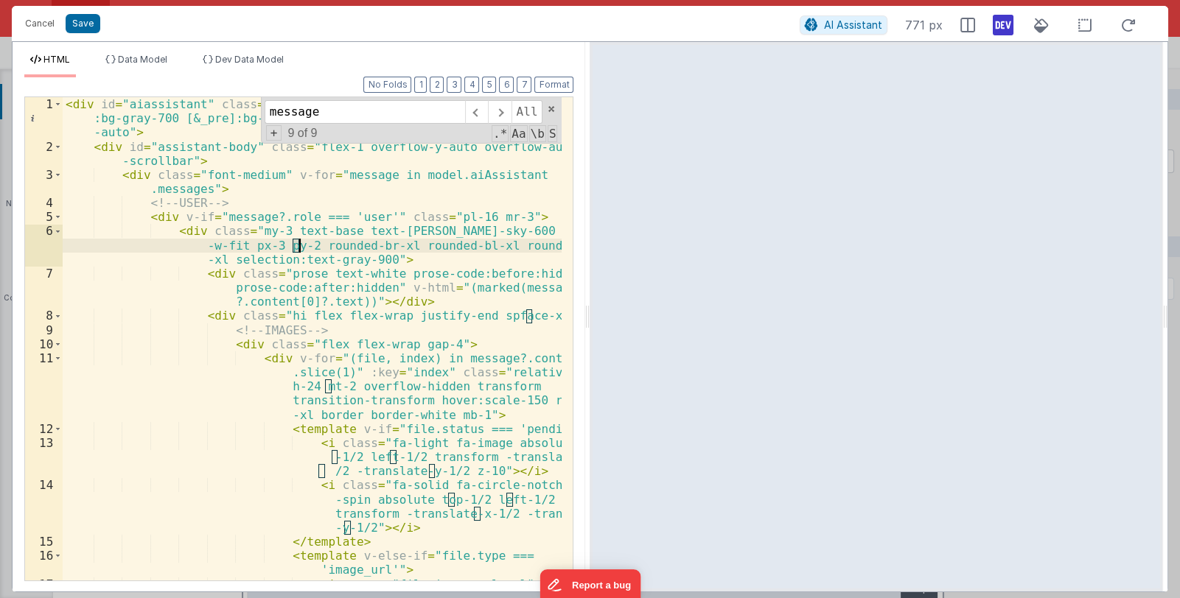
click at [298, 242] on div "< div id = "aiassistant" class = " [&_code]:text-xs [&_code]:text-white [&_code…" at bounding box center [313, 388] width 500 height 582
